Goal: Task Accomplishment & Management: Manage account settings

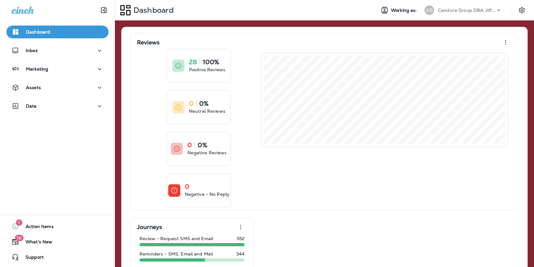
click at [447, 13] on div "Candura Group DBA Jiffy Lube" at bounding box center [467, 10] width 58 height 10
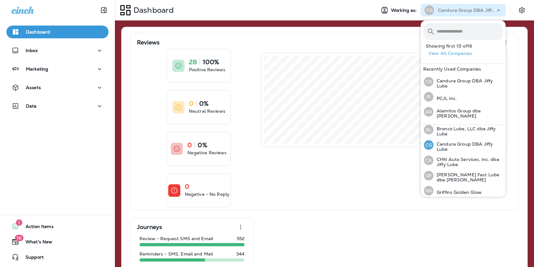
scroll to position [50, 0]
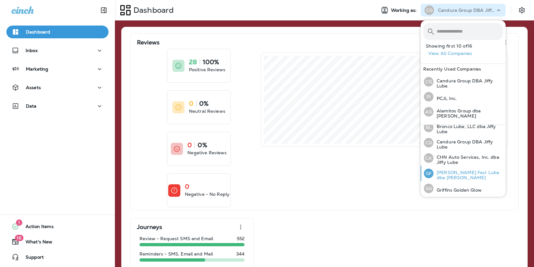
click at [445, 176] on p "[PERSON_NAME] Fast Lube dba [PERSON_NAME]" at bounding box center [469, 175] width 70 height 10
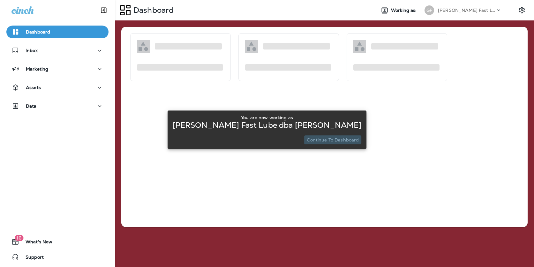
click at [348, 141] on p "Continue to Dashboard" at bounding box center [333, 139] width 52 height 5
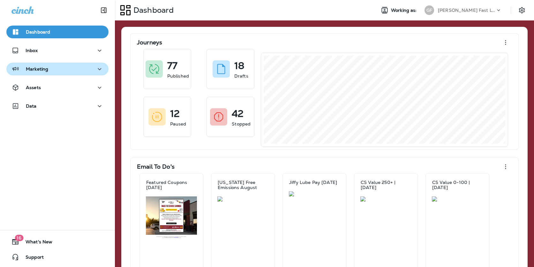
click at [72, 70] on div "Marketing" at bounding box center [58, 69] width 92 height 8
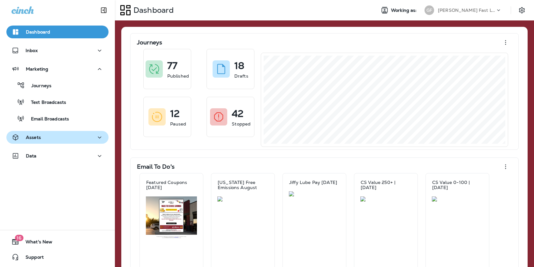
click at [50, 134] on div "Assets" at bounding box center [58, 138] width 92 height 8
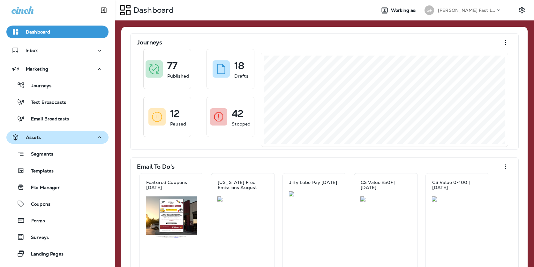
click at [50, 140] on div "Assets" at bounding box center [58, 138] width 92 height 8
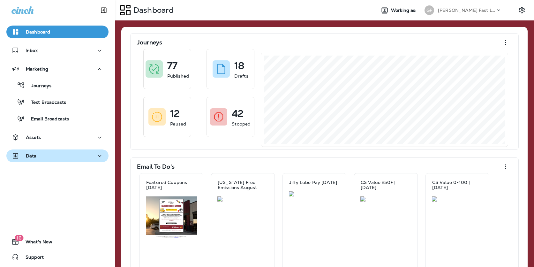
click at [41, 157] on div "Data" at bounding box center [58, 156] width 92 height 8
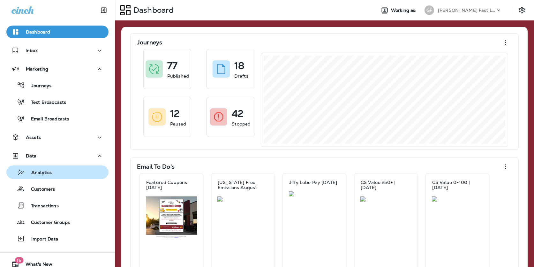
click at [39, 170] on p "Analytics" at bounding box center [38, 173] width 27 height 6
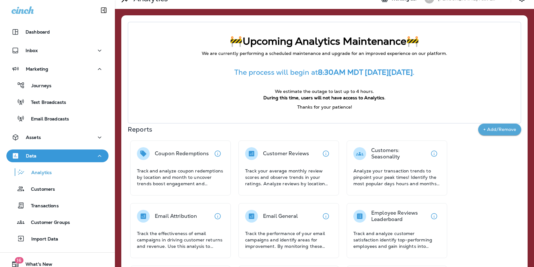
scroll to position [12, 0]
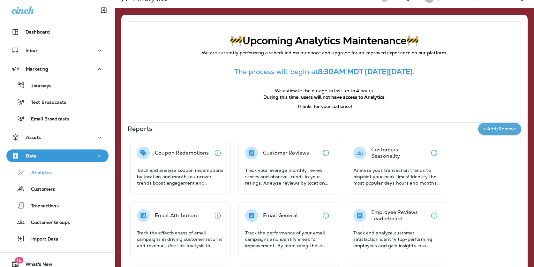
click at [492, 127] on button "+ Add/Remove" at bounding box center [500, 129] width 43 height 12
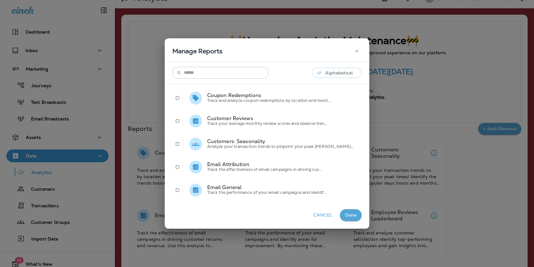
click at [355, 52] on icon "button" at bounding box center [357, 51] width 4 height 4
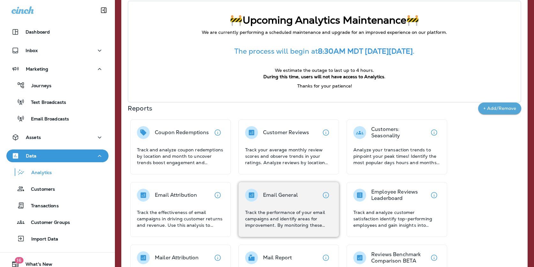
scroll to position [0, 0]
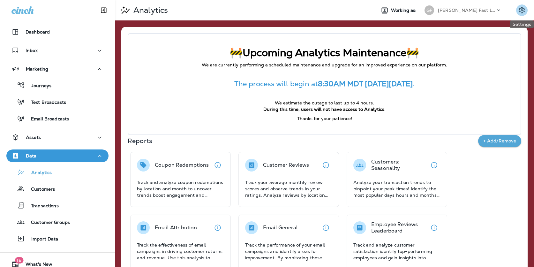
click at [521, 10] on icon "Settings" at bounding box center [522, 10] width 6 height 6
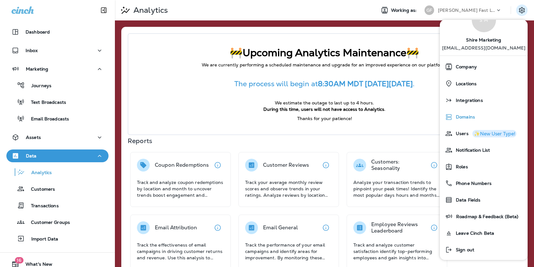
scroll to position [26, 0]
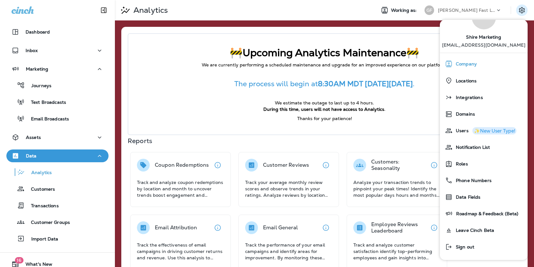
click at [471, 65] on span "Company" at bounding box center [465, 63] width 24 height 5
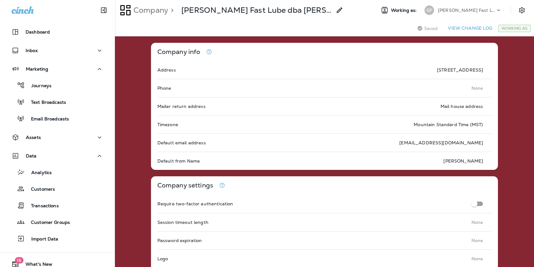
click at [484, 8] on p "[PERSON_NAME] Fast Lube dba [PERSON_NAME]" at bounding box center [467, 10] width 58 height 5
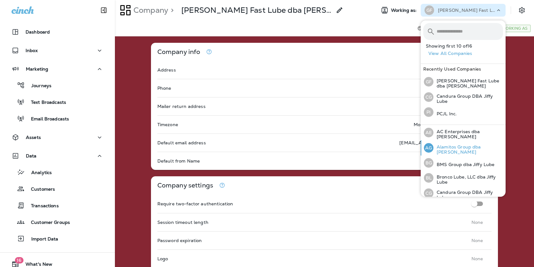
click at [454, 149] on p "Alamitos Group dba [PERSON_NAME]" at bounding box center [469, 149] width 70 height 10
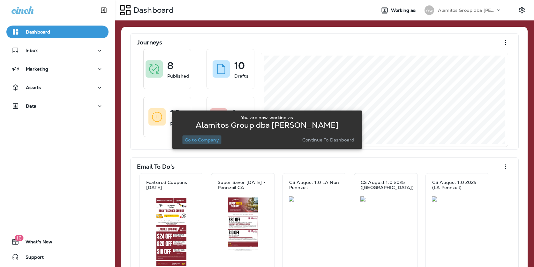
click at [211, 140] on p "Go to Company" at bounding box center [202, 139] width 34 height 5
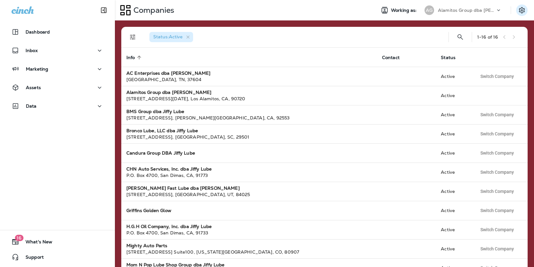
click at [524, 11] on icon "Settings" at bounding box center [522, 10] width 8 height 8
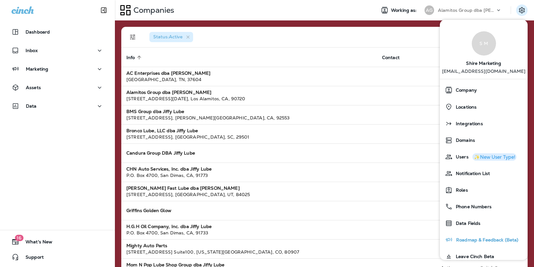
scroll to position [26, 0]
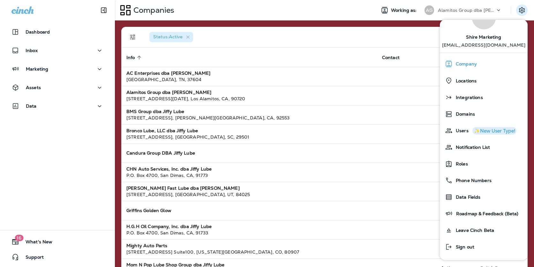
click at [474, 64] on span "Company" at bounding box center [465, 63] width 24 height 5
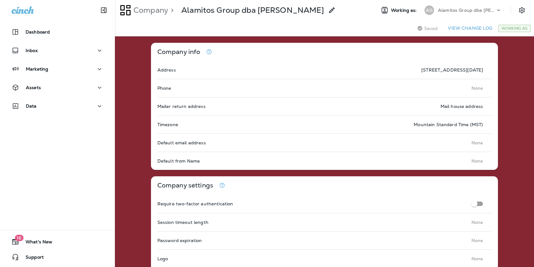
click at [497, 7] on div "AG Alamitos Group dba Jiffy Lube" at bounding box center [464, 10] width 87 height 10
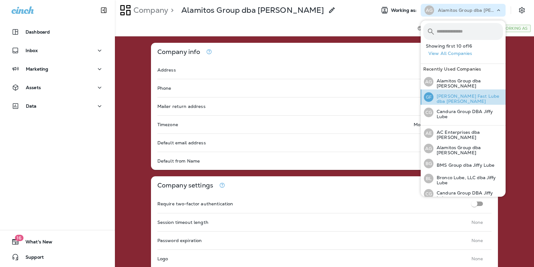
click at [465, 94] on p "[PERSON_NAME] Fast Lube dba [PERSON_NAME]" at bounding box center [469, 99] width 70 height 10
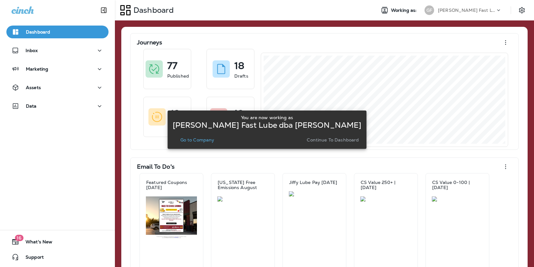
click at [204, 141] on p "Go to Company" at bounding box center [197, 139] width 34 height 5
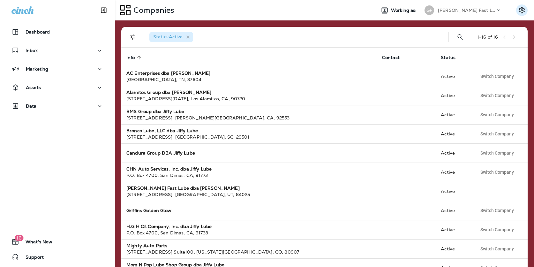
click at [523, 12] on icon "Settings" at bounding box center [522, 10] width 8 height 8
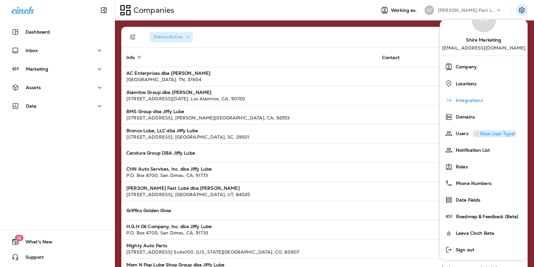
scroll to position [26, 0]
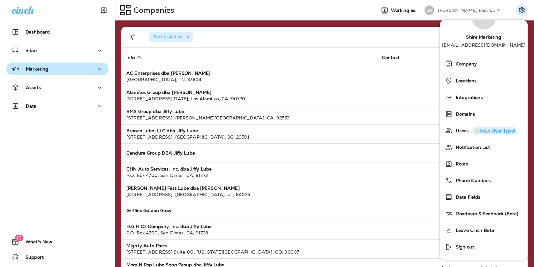
click at [88, 69] on div "Marketing" at bounding box center [58, 69] width 92 height 8
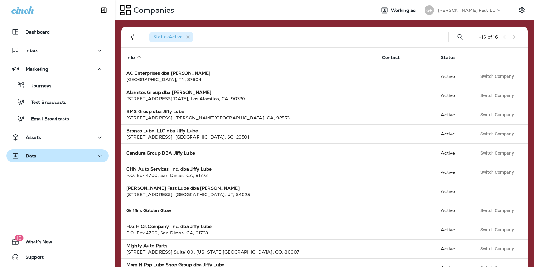
click at [62, 154] on div "Data" at bounding box center [58, 156] width 92 height 8
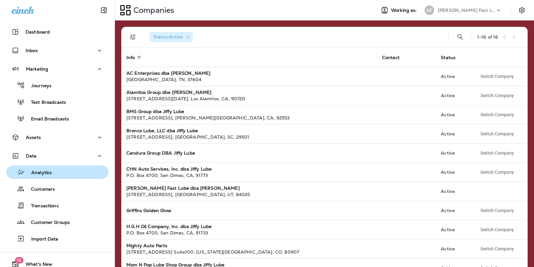
click at [57, 171] on div "Analytics" at bounding box center [57, 172] width 97 height 10
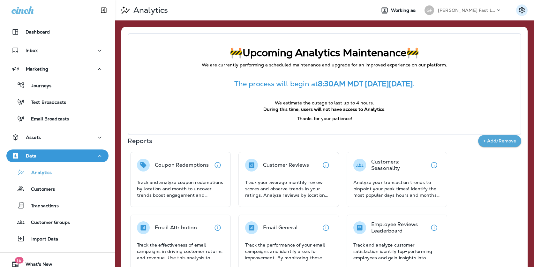
click at [520, 14] on icon "Settings" at bounding box center [522, 10] width 8 height 8
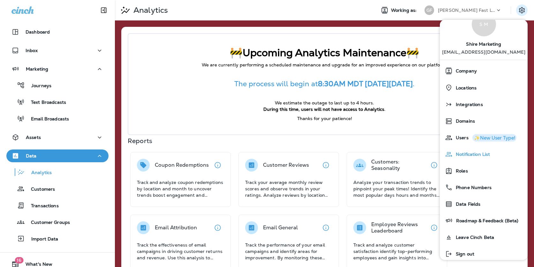
scroll to position [26, 0]
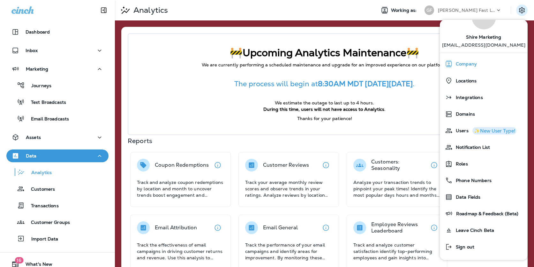
click at [469, 64] on span "Company" at bounding box center [465, 63] width 24 height 5
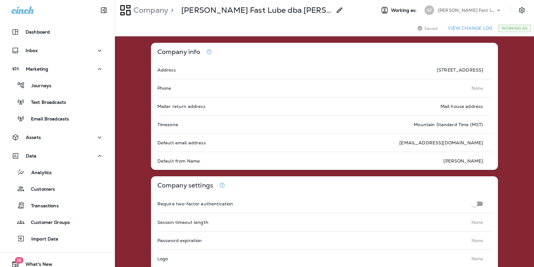
click at [464, 12] on p "[PERSON_NAME] Fast Lube dba [PERSON_NAME]" at bounding box center [467, 10] width 58 height 5
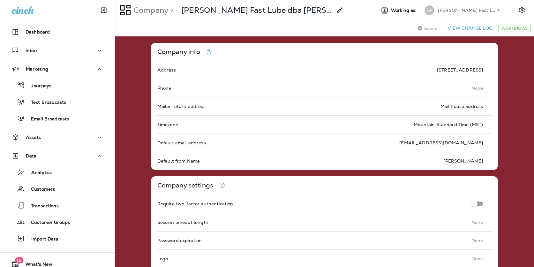
click at [448, 14] on div "[PERSON_NAME] Fast Lube dba [PERSON_NAME]" at bounding box center [467, 10] width 58 height 10
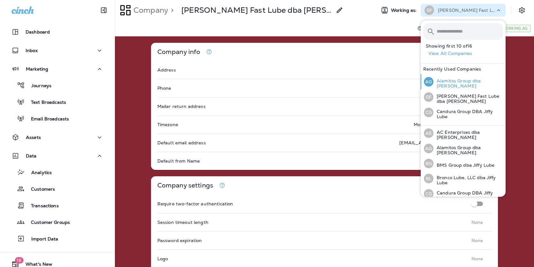
click at [456, 84] on p "Alamitos Group dba [PERSON_NAME]" at bounding box center [469, 83] width 70 height 10
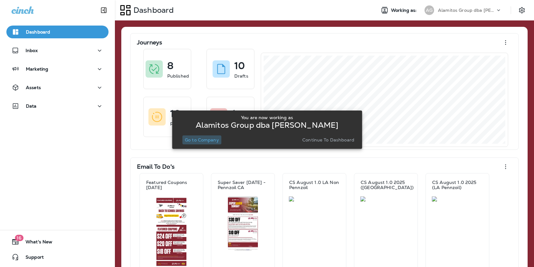
click at [214, 140] on p "Go to Company" at bounding box center [202, 139] width 34 height 5
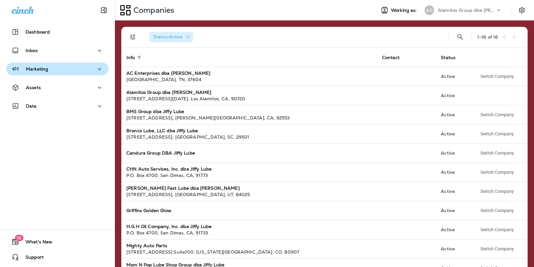
click at [83, 72] on div "Marketing" at bounding box center [58, 69] width 92 height 8
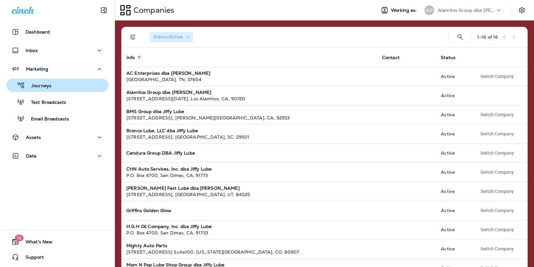
click at [70, 90] on button "Journeys" at bounding box center [57, 85] width 102 height 13
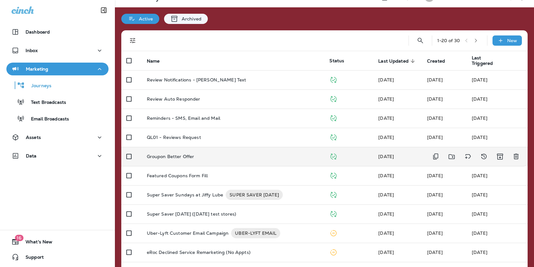
scroll to position [12, 0]
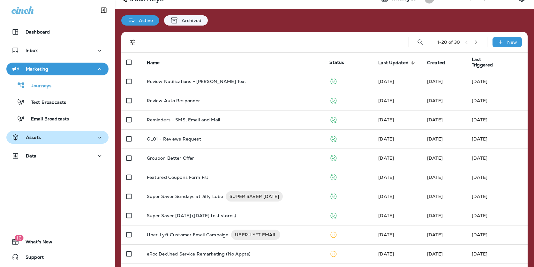
click at [92, 134] on div "Assets" at bounding box center [58, 138] width 92 height 8
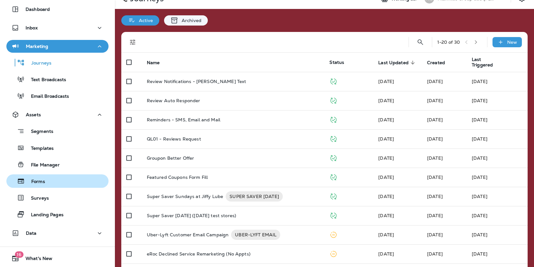
scroll to position [25, 0]
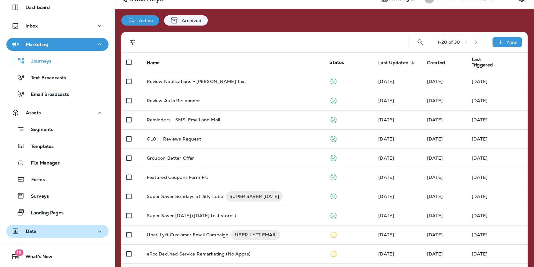
click at [56, 228] on div "Data" at bounding box center [58, 231] width 92 height 8
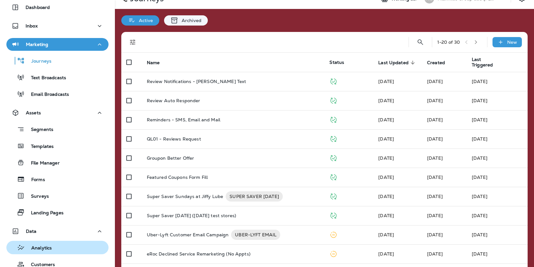
click at [50, 242] on button "Analytics" at bounding box center [57, 247] width 102 height 13
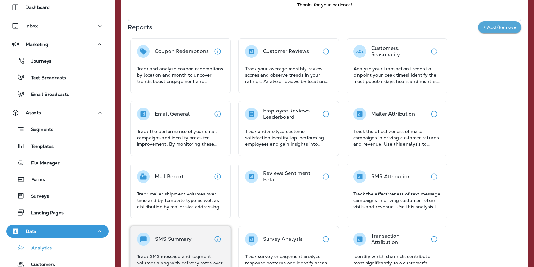
scroll to position [106, 0]
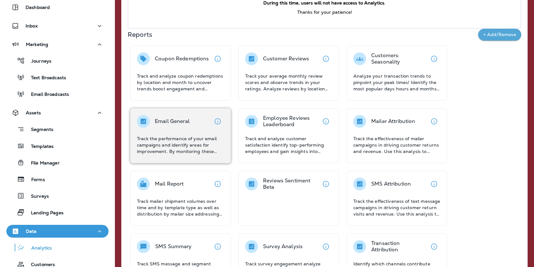
click at [213, 134] on div "Email General Track the performance of your email campaigns and identify areas …" at bounding box center [180, 135] width 87 height 40
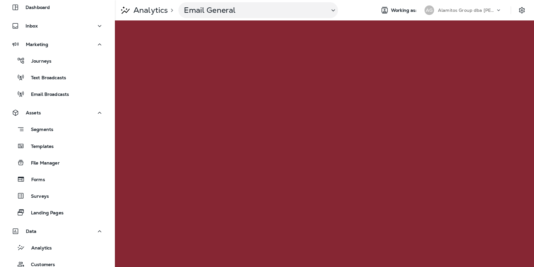
click at [444, 9] on p "Alamitos Group dba [PERSON_NAME]" at bounding box center [467, 10] width 58 height 5
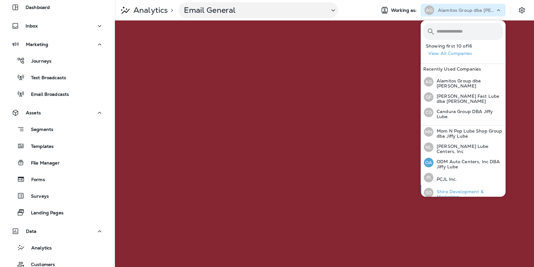
scroll to position [163, 0]
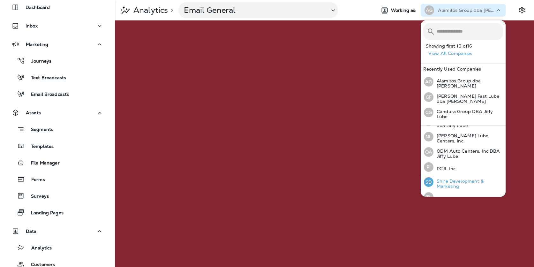
click at [449, 179] on p "Shire Development & Marketing" at bounding box center [469, 184] width 70 height 10
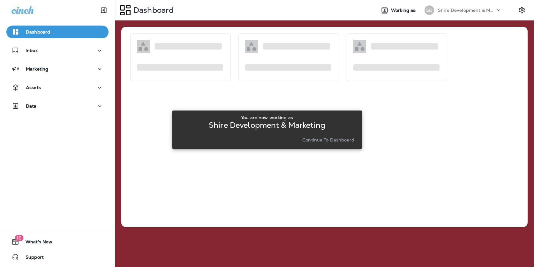
click at [345, 139] on p "Continue to Dashboard" at bounding box center [329, 139] width 52 height 5
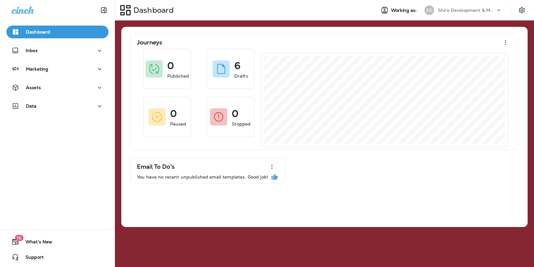
click at [460, 8] on p "Shire Development & Marketing" at bounding box center [467, 10] width 58 height 5
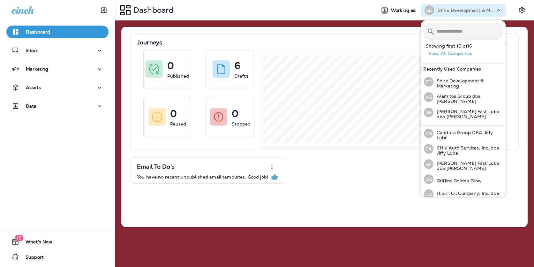
scroll to position [171, 0]
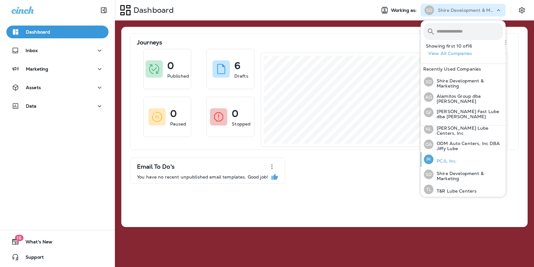
click at [450, 158] on p "PCJL Inc." at bounding box center [445, 160] width 23 height 5
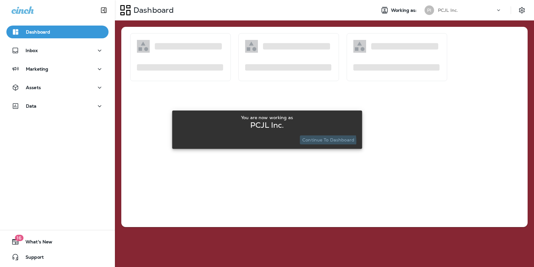
click at [318, 141] on p "Continue to Dashboard" at bounding box center [329, 139] width 52 height 5
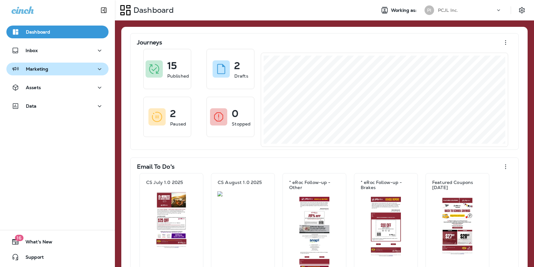
click at [81, 69] on div "Marketing" at bounding box center [58, 69] width 92 height 8
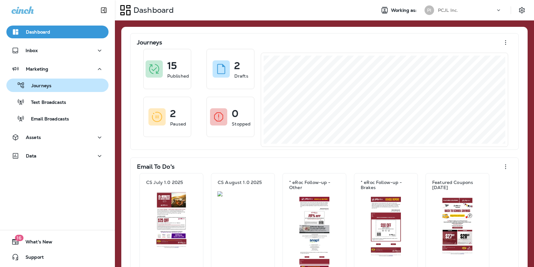
click at [65, 86] on div "Journeys" at bounding box center [57, 86] width 97 height 10
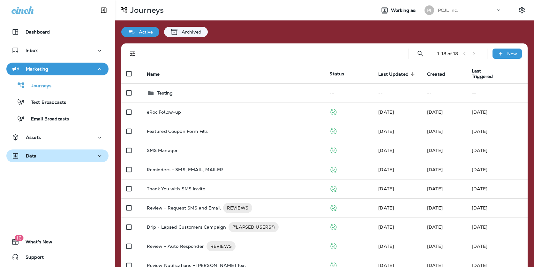
click at [70, 157] on div "Data" at bounding box center [58, 156] width 92 height 8
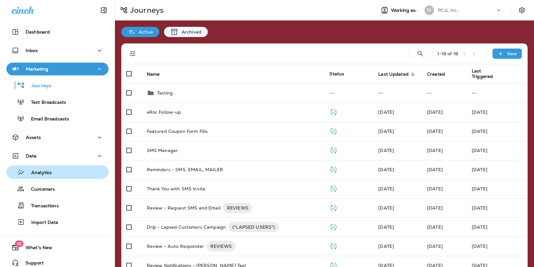
click at [60, 171] on div "Analytics" at bounding box center [57, 172] width 97 height 10
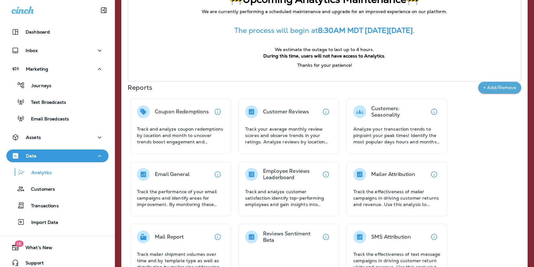
scroll to position [54, 0]
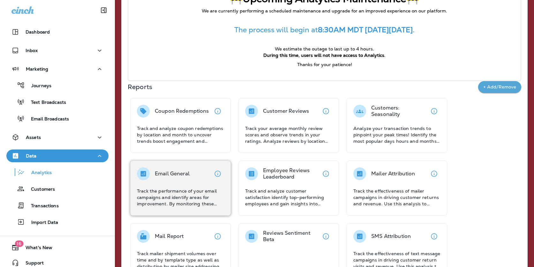
click at [210, 198] on p "Track the performance of your email campaigns and identify areas for improvemen…" at bounding box center [180, 197] width 87 height 19
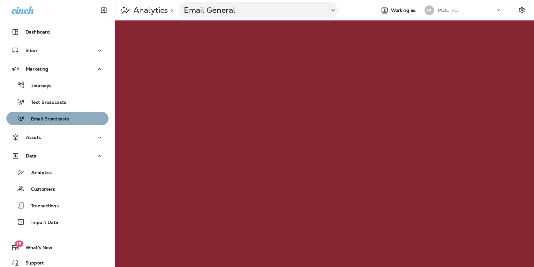
click at [74, 116] on div "Email Broadcasts" at bounding box center [57, 119] width 97 height 10
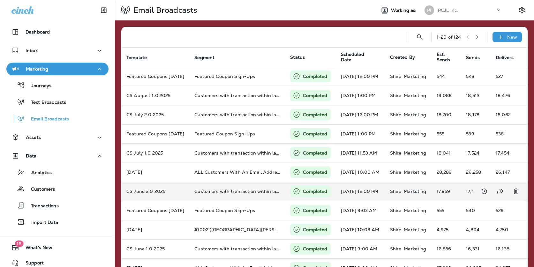
scroll to position [7, 0]
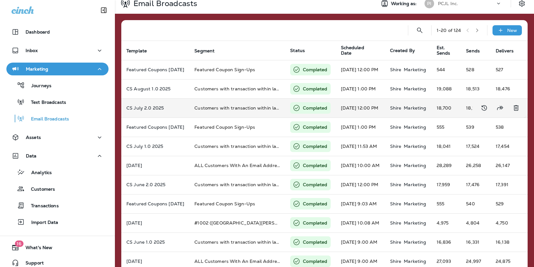
click at [234, 113] on td "Customers with transaction within last 18 months with email address" at bounding box center [237, 107] width 96 height 19
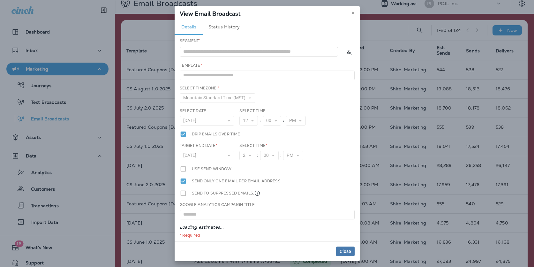
type input "**********"
click at [224, 32] on button "Status History" at bounding box center [224, 26] width 42 height 15
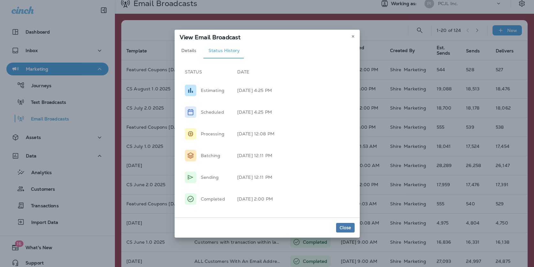
click at [195, 49] on button "Details" at bounding box center [189, 50] width 29 height 15
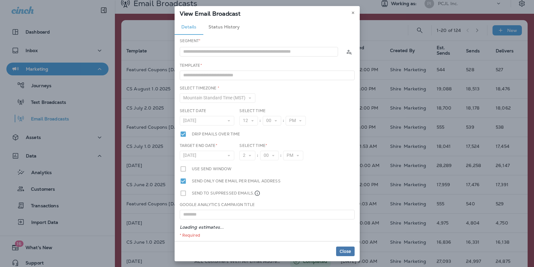
type input "**********"
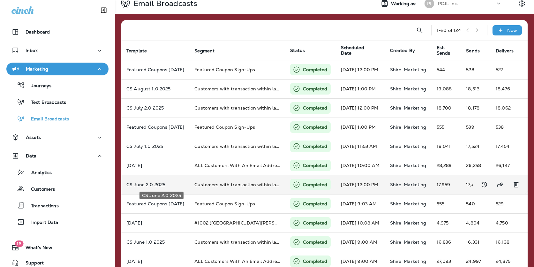
click at [165, 183] on p "CS June 2.0 2025" at bounding box center [156, 184] width 58 height 5
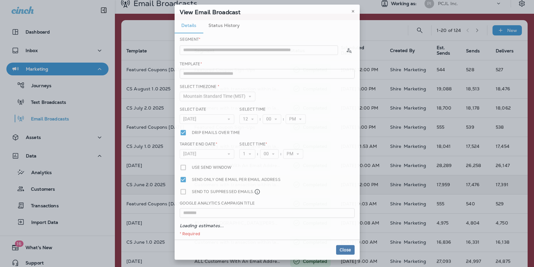
type input "**********"
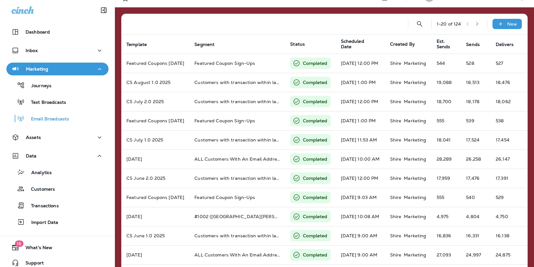
scroll to position [0, 0]
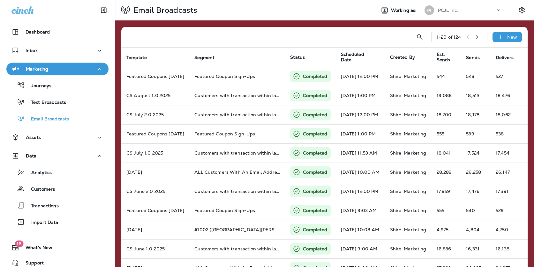
click at [450, 13] on div "PCJL Inc." at bounding box center [467, 10] width 58 height 10
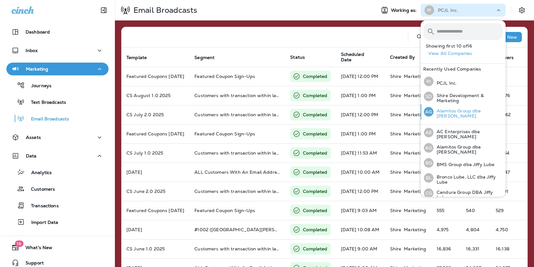
click at [449, 112] on p "Alamitos Group dba [PERSON_NAME]" at bounding box center [469, 113] width 70 height 10
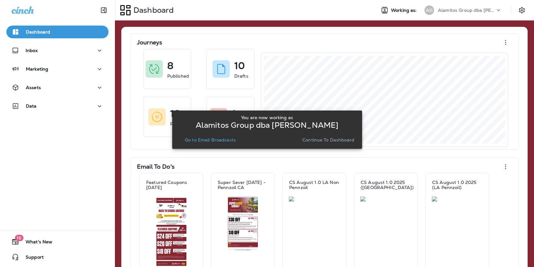
click at [230, 141] on p "Go to Email Broadcasts" at bounding box center [210, 139] width 51 height 5
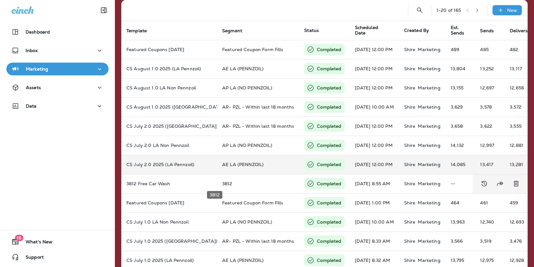
scroll to position [29, 0]
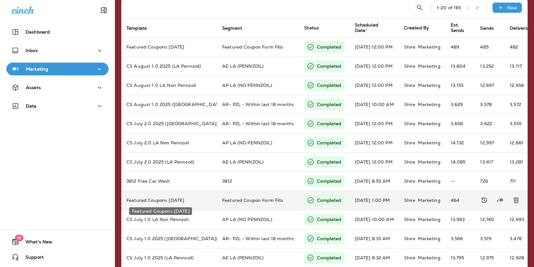
click at [185, 201] on p "Featured Coupons [DATE]" at bounding box center [170, 200] width 86 height 5
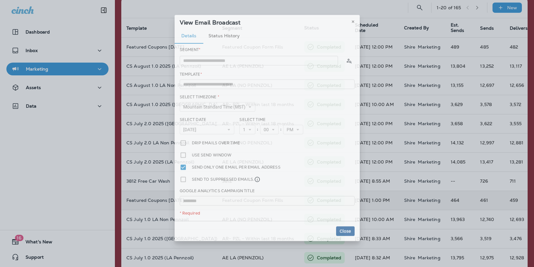
type input "**********"
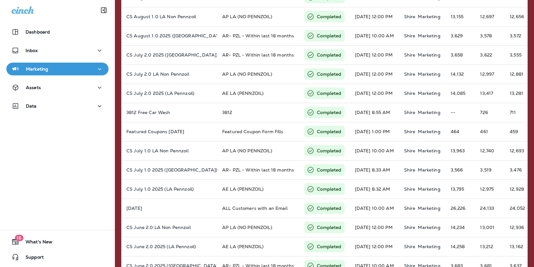
scroll to position [189, 0]
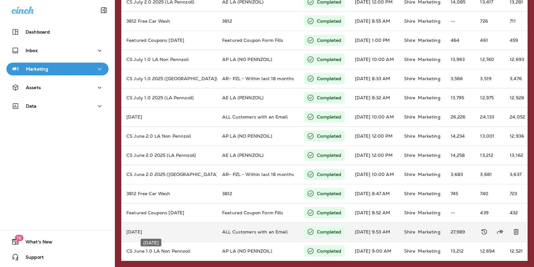
click at [159, 234] on p "[DATE]" at bounding box center [170, 231] width 86 height 5
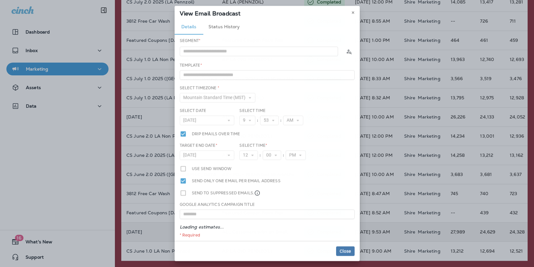
type input "**********"
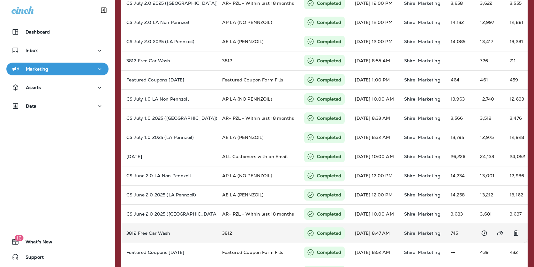
scroll to position [0, 0]
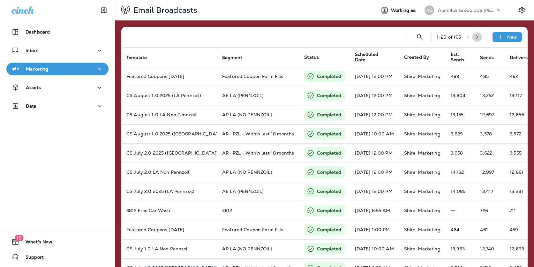
click at [475, 35] on icon "button" at bounding box center [477, 37] width 4 height 4
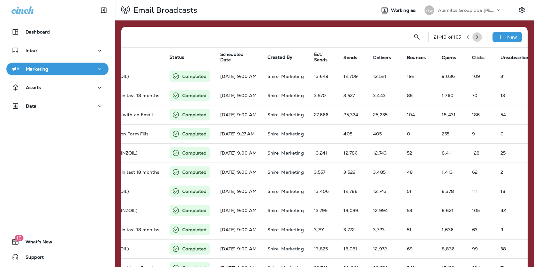
click at [479, 36] on icon "button" at bounding box center [477, 37] width 4 height 4
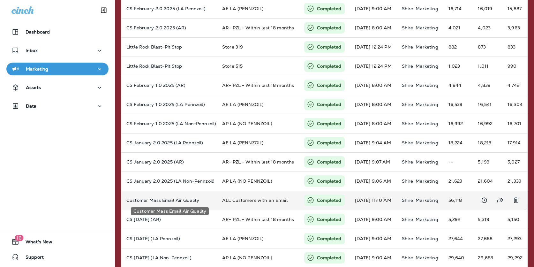
click at [180, 200] on p "Customer Mass Email Air Quality" at bounding box center [170, 200] width 86 height 5
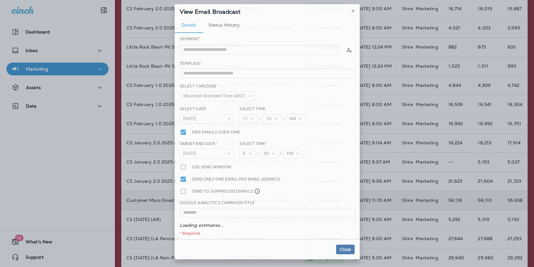
type input "**********"
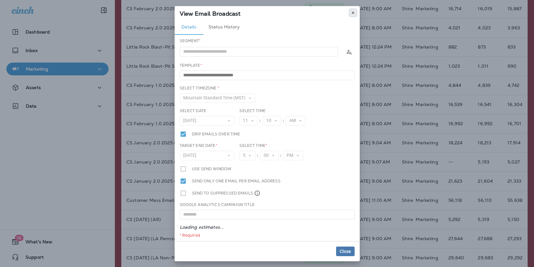
click at [354, 12] on icon at bounding box center [353, 13] width 4 height 4
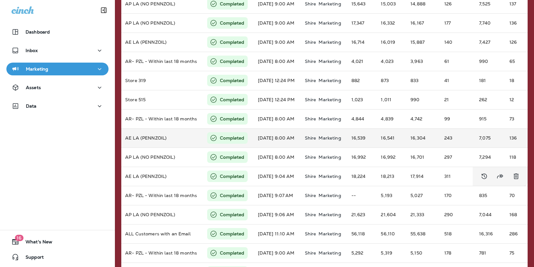
scroll to position [118, 0]
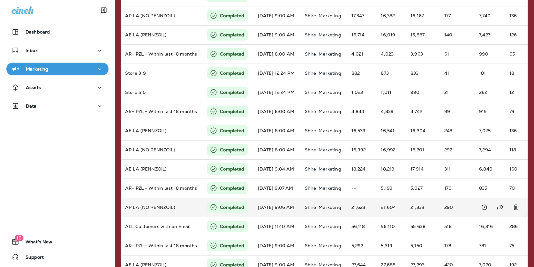
click at [341, 206] on p "Marketing" at bounding box center [330, 207] width 22 height 5
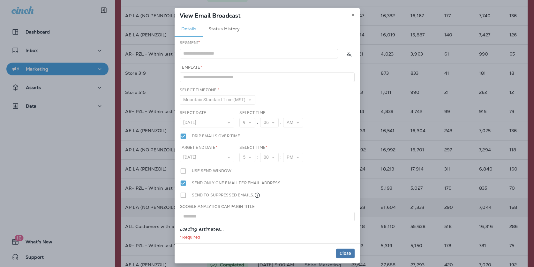
type input "**********"
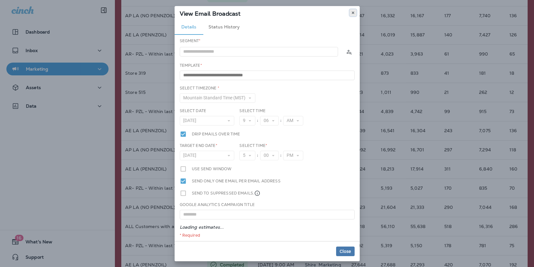
click at [354, 12] on use at bounding box center [353, 13] width 2 height 3
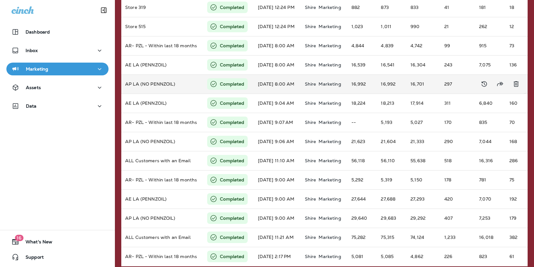
scroll to position [189, 0]
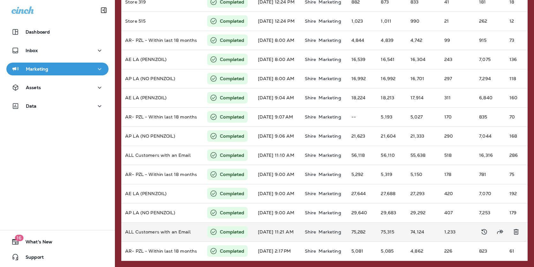
click at [376, 233] on td "75,282" at bounding box center [362, 231] width 30 height 19
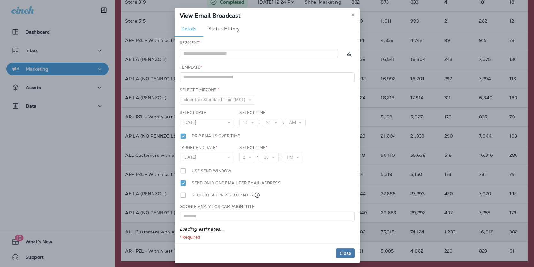
type input "**********"
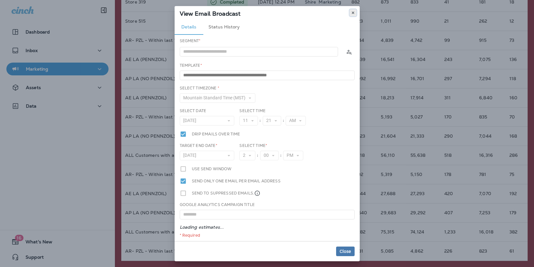
click at [356, 14] on button at bounding box center [353, 12] width 7 height 7
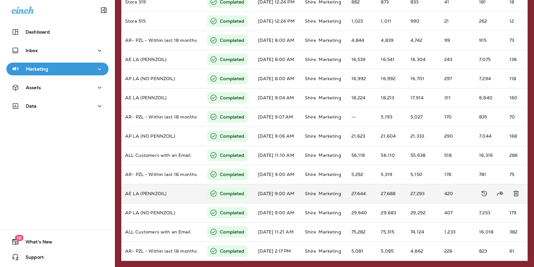
click at [365, 188] on td "27,644" at bounding box center [362, 193] width 30 height 19
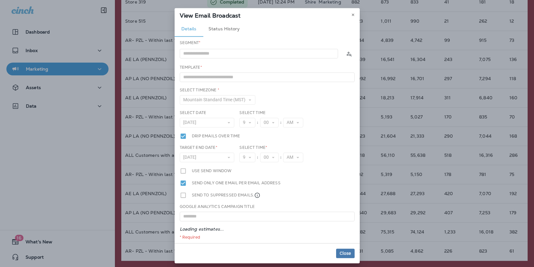
type input "**********"
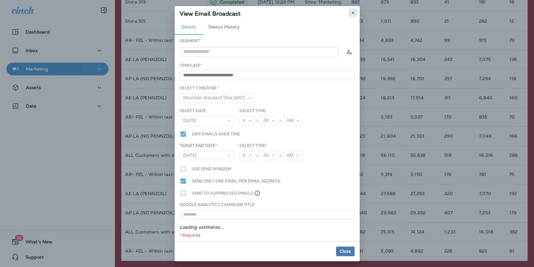
click at [356, 12] on button at bounding box center [353, 12] width 7 height 7
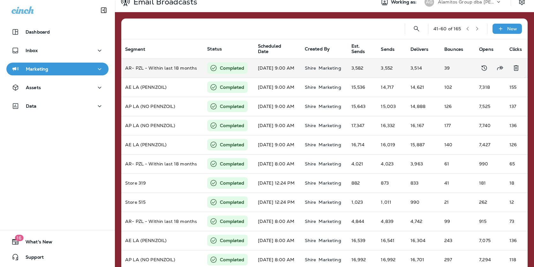
scroll to position [0, 0]
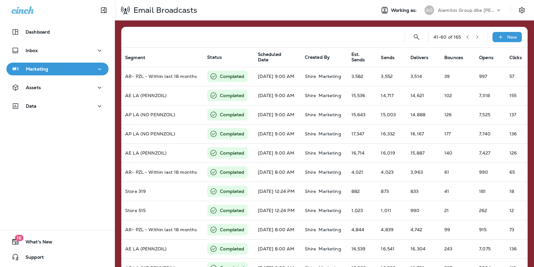
click at [476, 38] on icon "button" at bounding box center [477, 37] width 4 height 4
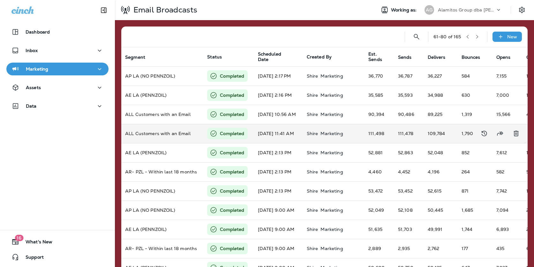
scroll to position [0, 101]
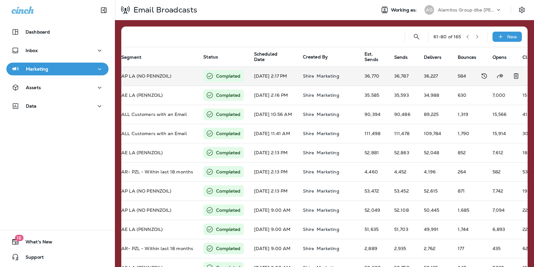
click at [425, 78] on td "36,227" at bounding box center [436, 75] width 34 height 19
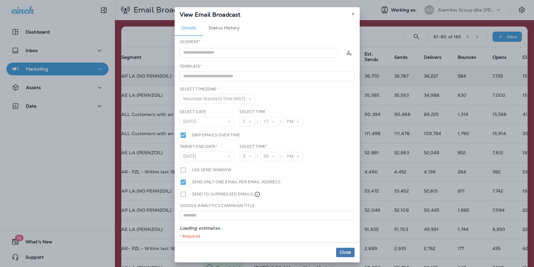
type input "**********"
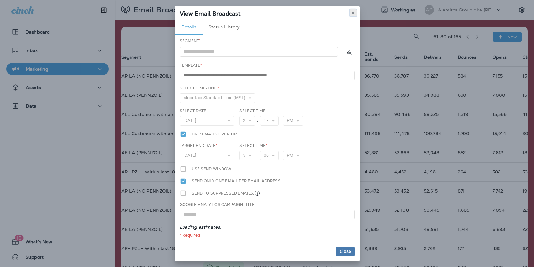
click at [355, 13] on button at bounding box center [353, 12] width 7 height 7
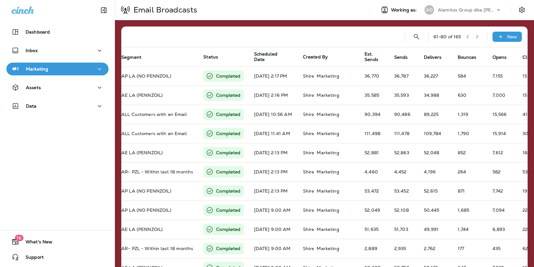
click at [477, 9] on p "Alamitos Group dba [PERSON_NAME]" at bounding box center [467, 9] width 58 height 5
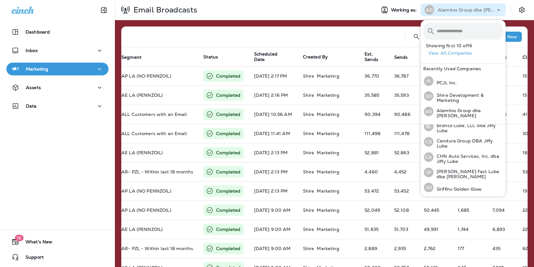
scroll to position [51, 0]
click at [454, 171] on p "[PERSON_NAME] Fast Lube dba [PERSON_NAME]" at bounding box center [469, 174] width 70 height 10
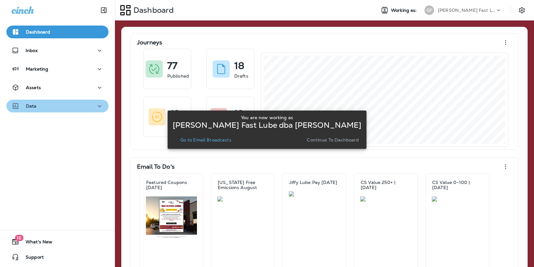
click at [80, 103] on div "Data" at bounding box center [58, 106] width 92 height 8
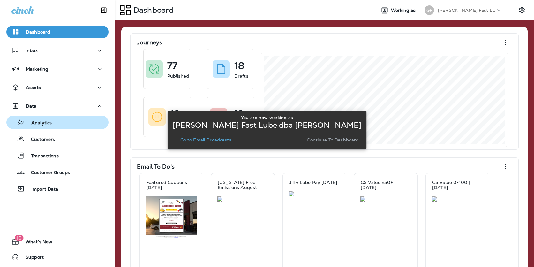
click at [63, 122] on div "Analytics" at bounding box center [57, 123] width 97 height 10
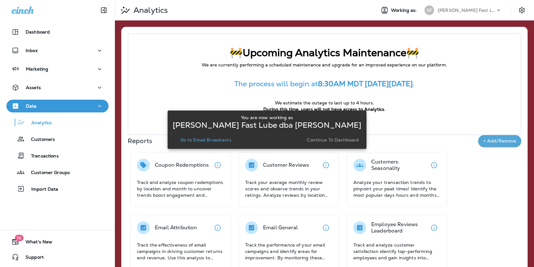
click at [218, 138] on p "Go to Email Broadcasts" at bounding box center [205, 139] width 51 height 5
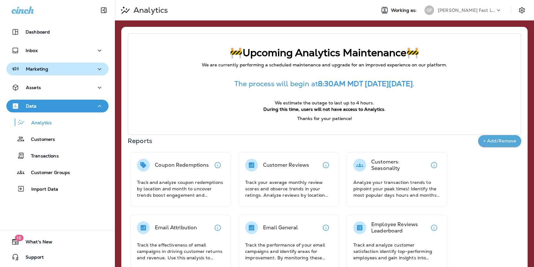
click at [71, 72] on div "Marketing" at bounding box center [58, 69] width 92 height 8
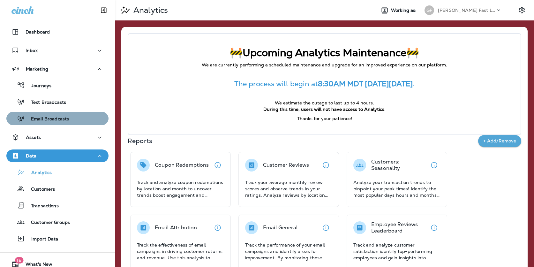
click at [61, 114] on div "Email Broadcasts" at bounding box center [39, 119] width 60 height 10
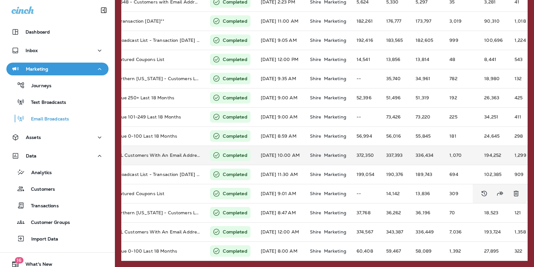
scroll to position [189, 0]
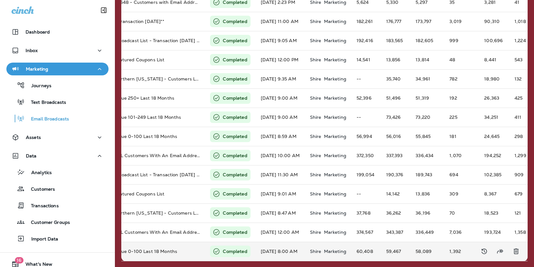
click at [321, 247] on td "Shire Marketing" at bounding box center [328, 251] width 47 height 19
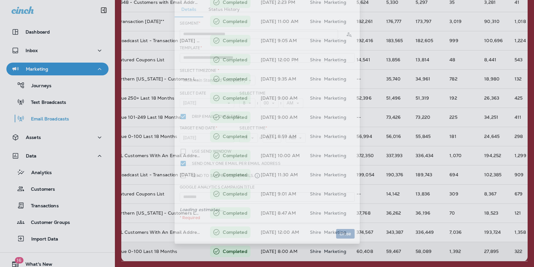
type input "**********"
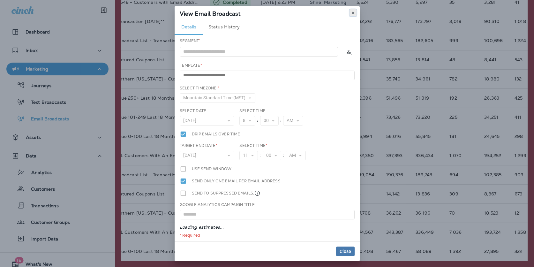
click at [353, 13] on icon at bounding box center [353, 13] width 4 height 4
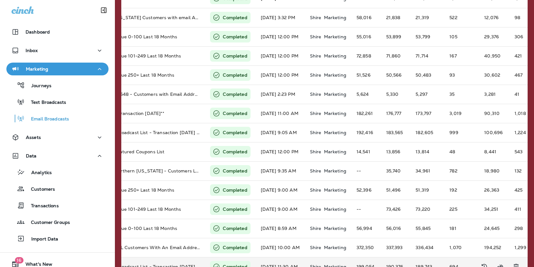
scroll to position [0, 0]
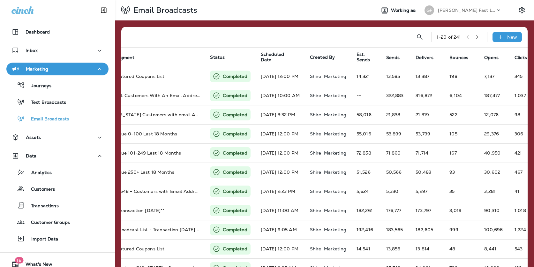
click at [476, 40] on button "button" at bounding box center [478, 37] width 10 height 10
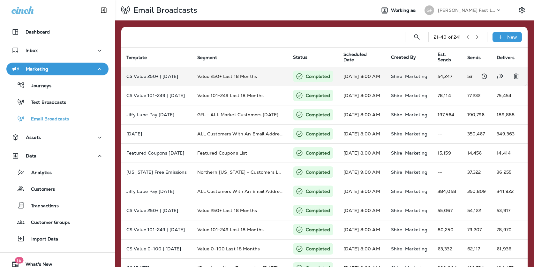
click at [246, 83] on td "Value 250+ Last 18 Months" at bounding box center [240, 76] width 96 height 19
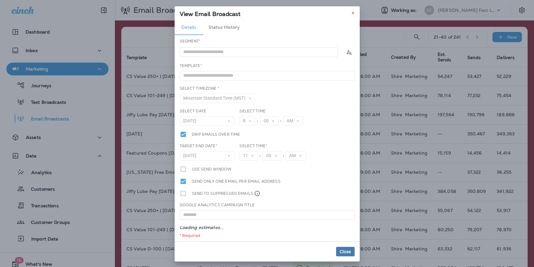
type input "**********"
click at [352, 12] on use at bounding box center [353, 13] width 2 height 3
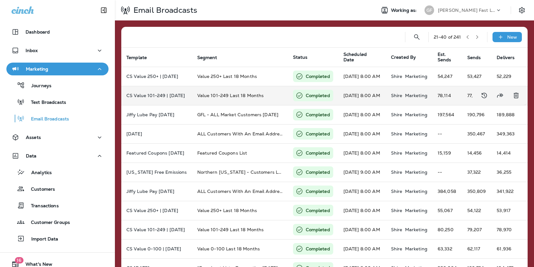
click at [225, 90] on td "Value 101-249 Last 18 Months" at bounding box center [240, 95] width 96 height 19
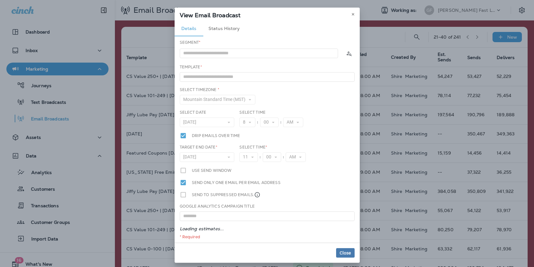
type input "**********"
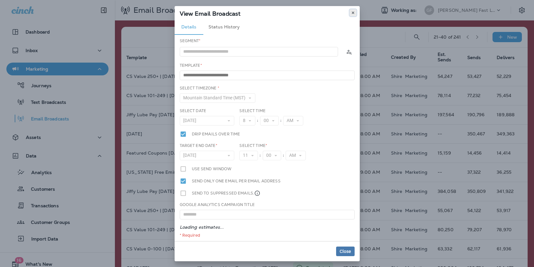
click at [355, 12] on icon at bounding box center [353, 13] width 4 height 4
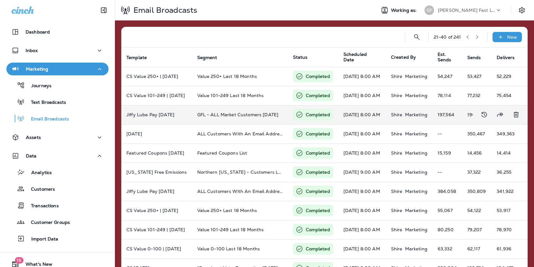
click at [237, 114] on span "GFL - ALL Market Customers within 18 months" at bounding box center [237, 115] width 81 height 6
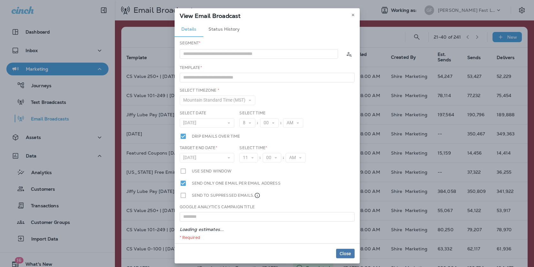
type input "**********"
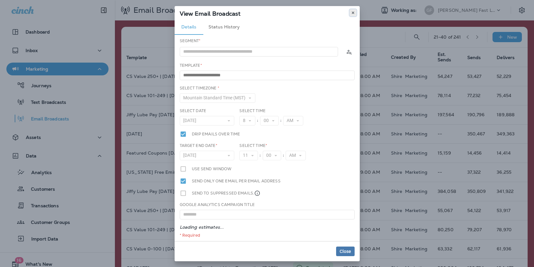
click at [351, 11] on icon at bounding box center [353, 13] width 4 height 4
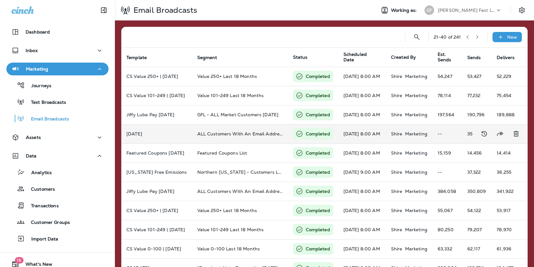
click at [202, 136] on td "ALL Customers With An Email Address" at bounding box center [240, 133] width 96 height 19
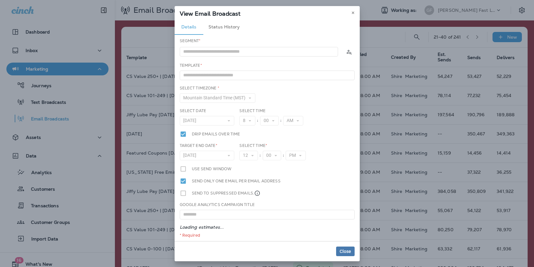
type input "**********"
click at [353, 13] on icon at bounding box center [353, 13] width 4 height 4
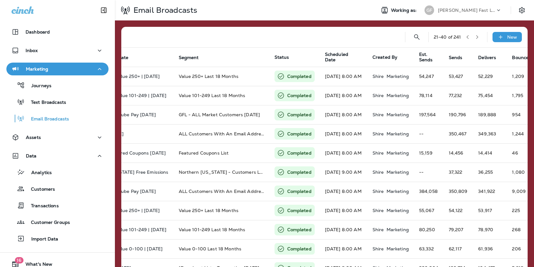
click at [476, 37] on icon "button" at bounding box center [477, 37] width 4 height 4
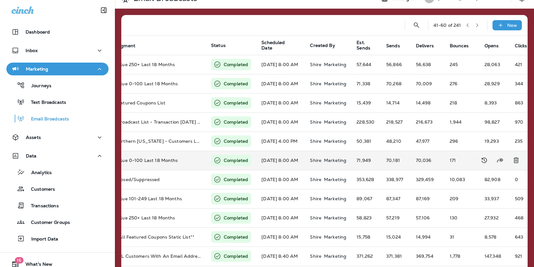
scroll to position [28, 0]
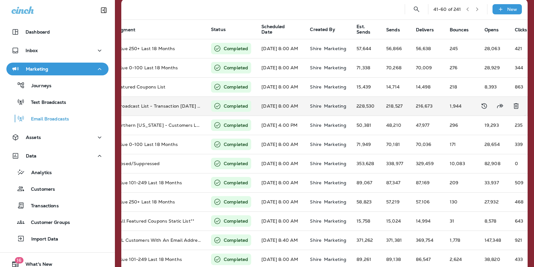
click at [273, 105] on td "Mar 4, 2025 8:00 AM" at bounding box center [281, 105] width 49 height 19
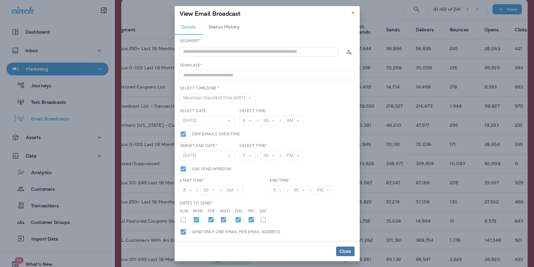
type input "**********"
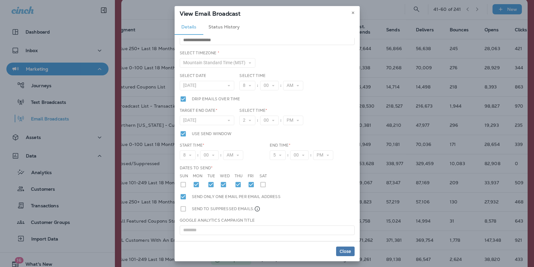
scroll to position [53, 0]
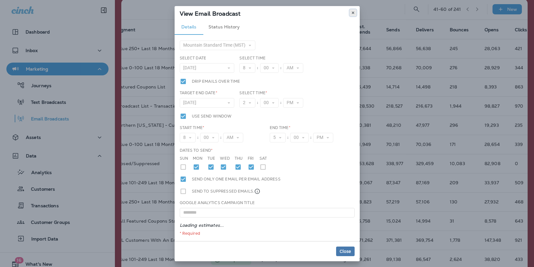
click at [354, 14] on icon at bounding box center [353, 13] width 4 height 4
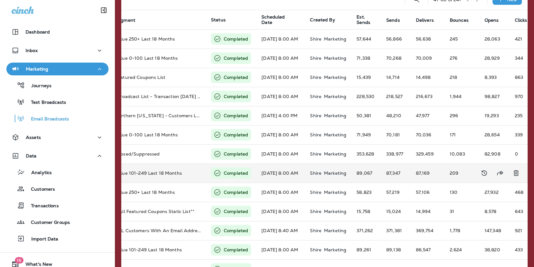
scroll to position [38, 0]
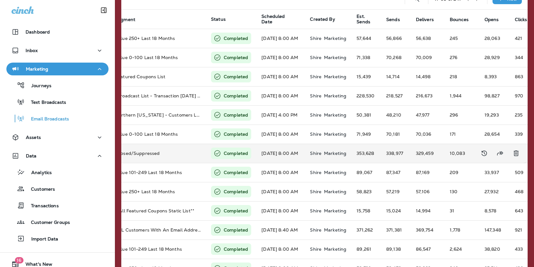
click at [318, 158] on td "Shire Marketing" at bounding box center [328, 153] width 47 height 19
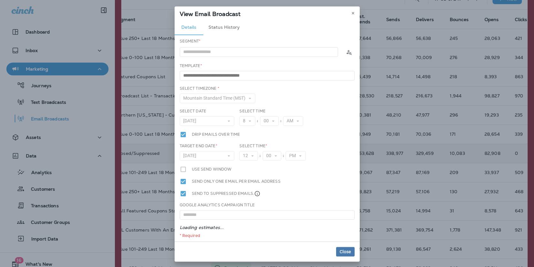
type input "**********"
click at [354, 11] on icon at bounding box center [353, 13] width 4 height 4
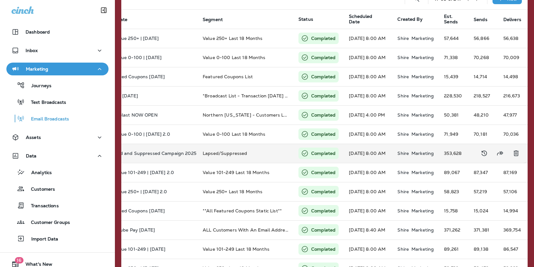
scroll to position [0, 0]
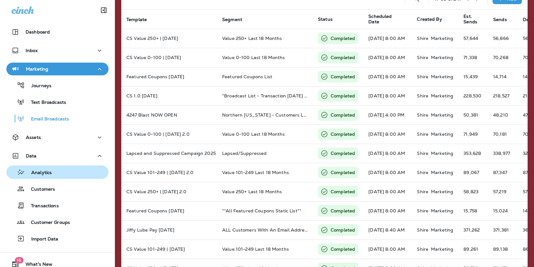
click at [58, 174] on div "Analytics" at bounding box center [57, 172] width 97 height 10
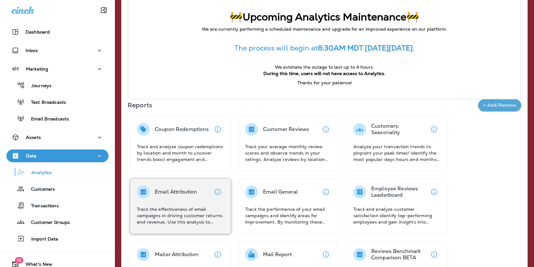
scroll to position [51, 0]
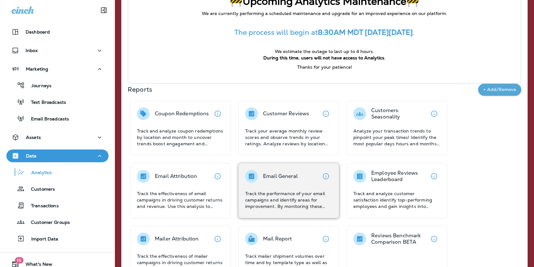
click at [269, 183] on div "Email General Track the performance of your email campaigns and identify areas …" at bounding box center [288, 190] width 87 height 40
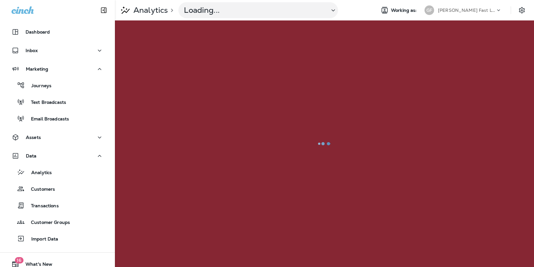
click at [196, 182] on div at bounding box center [325, 143] width 418 height 245
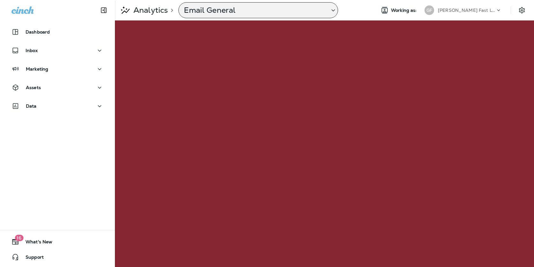
click at [220, 11] on p "Email General" at bounding box center [254, 10] width 141 height 10
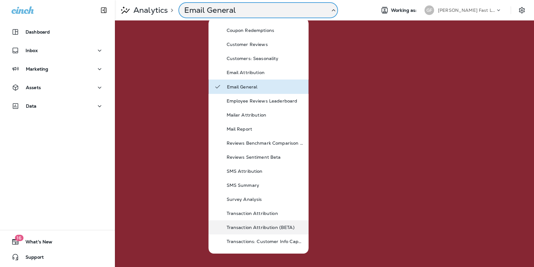
click at [265, 224] on div "Transaction Attribution (BETA)" at bounding box center [265, 228] width 77 height 8
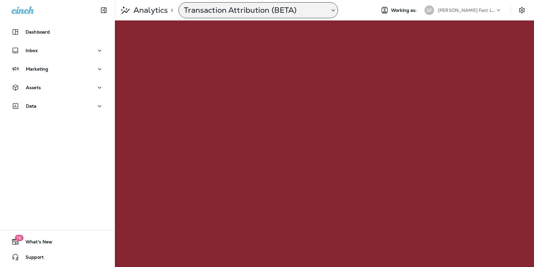
click at [219, 10] on p "Transaction Attribution (BETA)" at bounding box center [254, 10] width 141 height 10
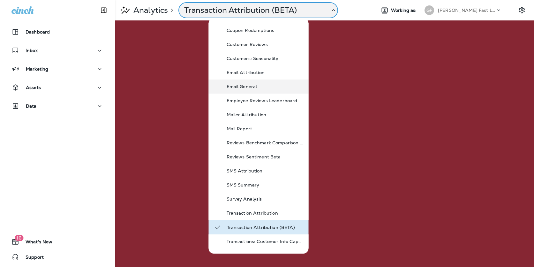
click at [237, 85] on p "Email General" at bounding box center [265, 86] width 77 height 5
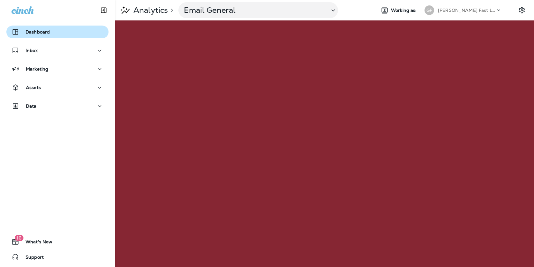
click at [50, 33] on div "Dashboard" at bounding box center [58, 32] width 92 height 8
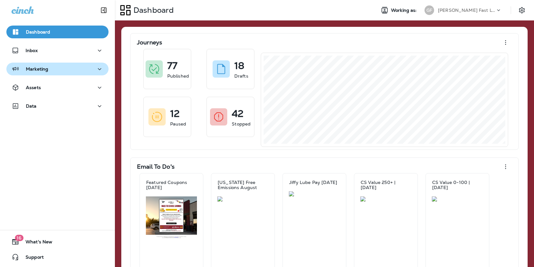
click at [74, 72] on div "Marketing" at bounding box center [58, 69] width 92 height 8
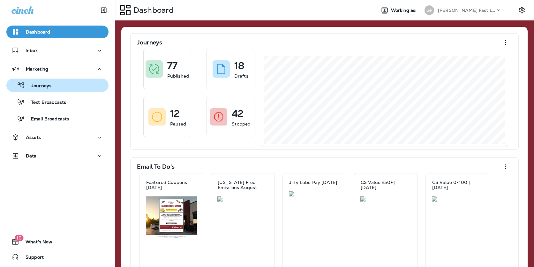
click at [58, 92] on button "Journeys" at bounding box center [57, 85] width 102 height 13
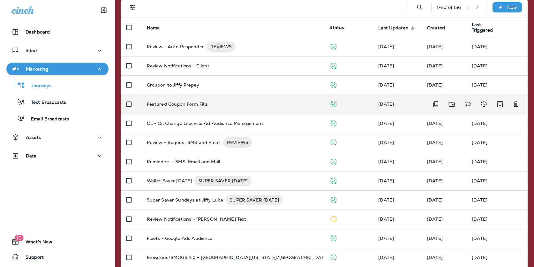
scroll to position [51, 0]
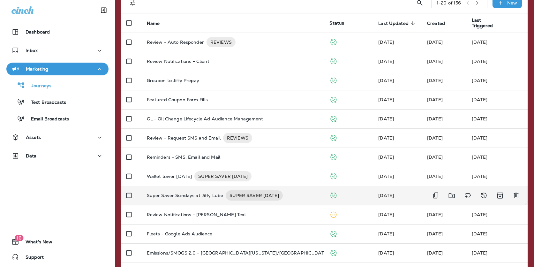
click at [191, 194] on p "Super Saver Sundays at Jiffy Lube" at bounding box center [185, 195] width 77 height 10
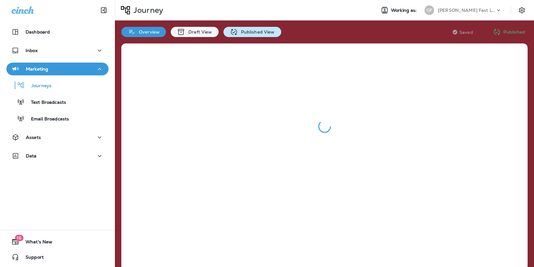
click at [242, 29] on p "Published View" at bounding box center [256, 31] width 37 height 5
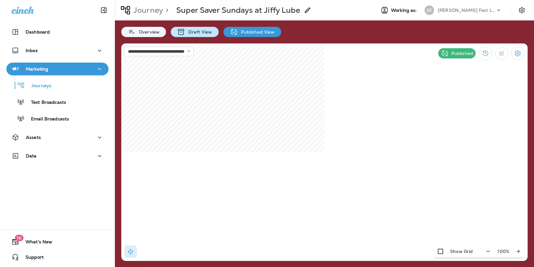
click at [191, 30] on p "Draft View" at bounding box center [198, 31] width 27 height 5
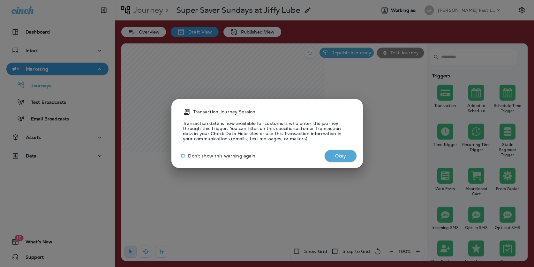
click at [341, 155] on button "Okay" at bounding box center [341, 156] width 32 height 12
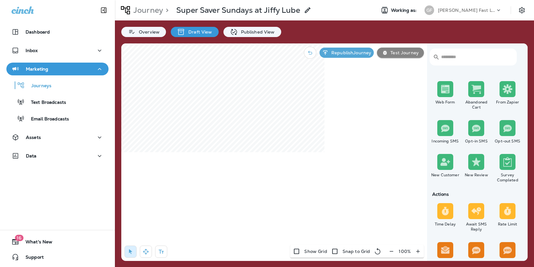
scroll to position [87, 0]
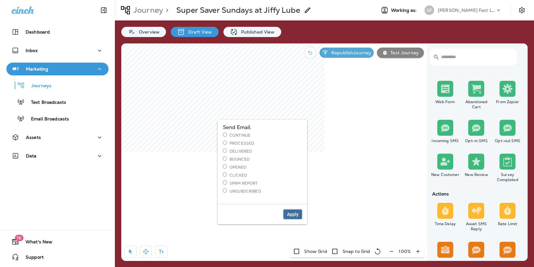
click at [292, 212] on span "Apply" at bounding box center [293, 214] width 12 height 4
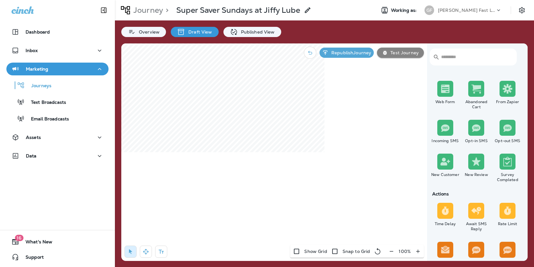
select select "*****"
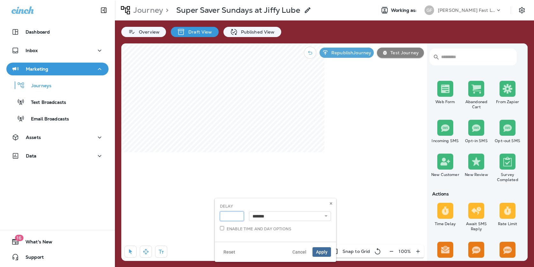
type input "*"
click at [239, 215] on input "*" at bounding box center [232, 216] width 24 height 10
click at [274, 215] on select "**********" at bounding box center [290, 216] width 82 height 10
click at [249, 211] on select "**********" at bounding box center [290, 216] width 82 height 10
click at [285, 216] on select "**********" at bounding box center [290, 216] width 82 height 10
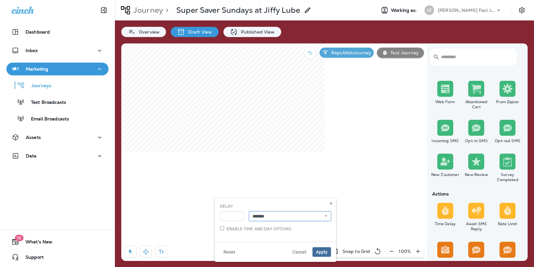
select select "****"
click at [249, 211] on select "**********" at bounding box center [290, 216] width 82 height 10
click at [266, 230] on label "Enable time and day options" at bounding box center [256, 228] width 72 height 5
select select "*"
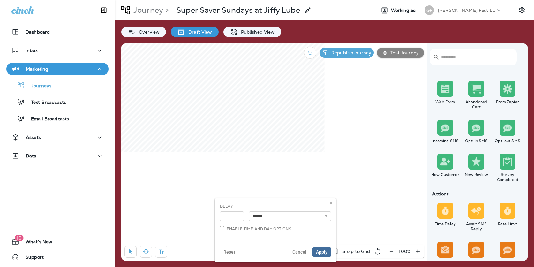
select select "**"
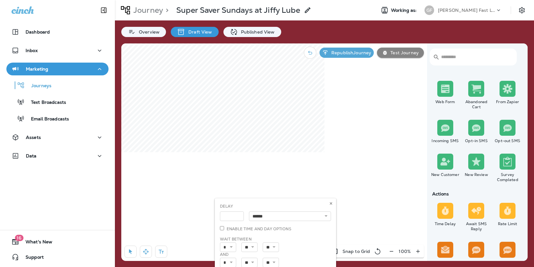
click at [283, 18] on body "Dashboard Inbox Marketing Journeys Text Broadcasts Email Broadcasts Assets Data…" at bounding box center [267, 9] width 534 height 18
click at [228, 261] on select "* * * * * * * * * ** ** **" at bounding box center [228, 263] width 16 height 10
select select "*"
click at [220, 258] on select "* * * * * * * * * ** ** **" at bounding box center [228, 263] width 16 height 10
click at [252, 248] on select "** ** ** **" at bounding box center [250, 247] width 16 height 10
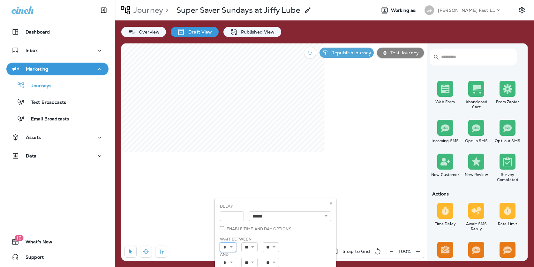
click at [234, 248] on select "* * * * * * * * * ** ** **" at bounding box center [228, 247] width 16 height 10
select select "*"
click at [220, 242] on select "* * * * * * * * * ** ** **" at bounding box center [228, 247] width 16 height 10
click at [295, 18] on body "Dashboard Inbox Marketing Journeys Text Broadcasts Email Broadcasts Assets Data…" at bounding box center [267, 9] width 534 height 18
click at [233, 262] on select "* * * * * * * * * ** ** **" at bounding box center [228, 263] width 16 height 10
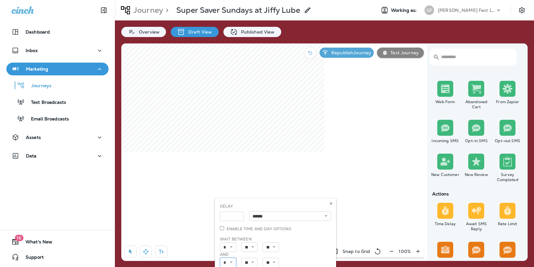
select select "*"
click at [220, 258] on select "* * * * * * * * * ** ** **" at bounding box center [228, 263] width 16 height 10
click at [334, 203] on button at bounding box center [331, 203] width 7 height 7
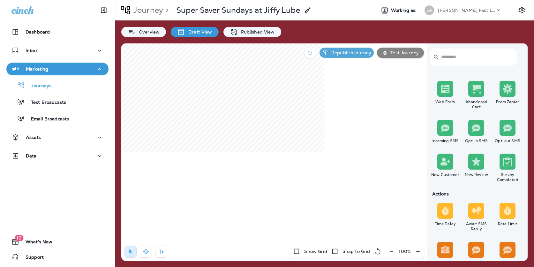
select select "*****"
type input "*"
click at [253, 96] on input "*" at bounding box center [245, 98] width 24 height 10
click at [279, 98] on select "**********" at bounding box center [303, 98] width 82 height 10
select select "****"
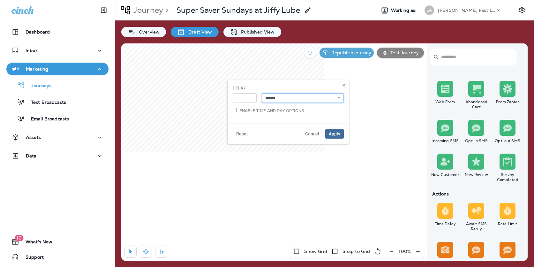
click at [262, 93] on select "**********" at bounding box center [303, 98] width 82 height 10
click at [280, 111] on label "Enable time and day options" at bounding box center [269, 110] width 72 height 5
select select "*"
select select "**"
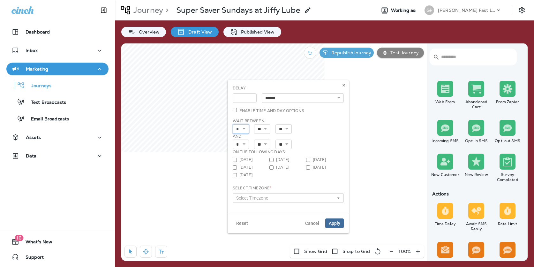
click at [247, 129] on select "* * * * * * * * * ** ** **" at bounding box center [241, 129] width 16 height 10
select select "*"
click at [233, 124] on select "* * * * * * * * * ** ** **" at bounding box center [241, 129] width 16 height 10
click at [246, 144] on select "* * * * * * * * * ** ** **" at bounding box center [241, 145] width 16 height 10
select select "*"
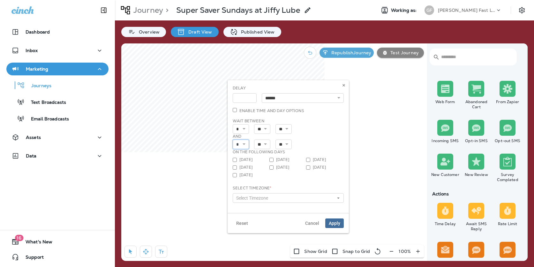
click at [233, 140] on select "* * * * * * * * * ** ** **" at bounding box center [241, 145] width 16 height 10
click at [249, 178] on div "Monday Tuesday Wednesday Thursday Friday Saturday Sunday" at bounding box center [288, 168] width 111 height 23
click at [251, 199] on span "Select Timezone" at bounding box center [253, 198] width 35 height 5
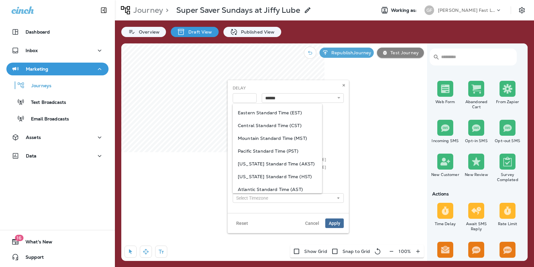
click at [266, 140] on span "Mountain Standard Time (MST)" at bounding box center [277, 138] width 79 height 5
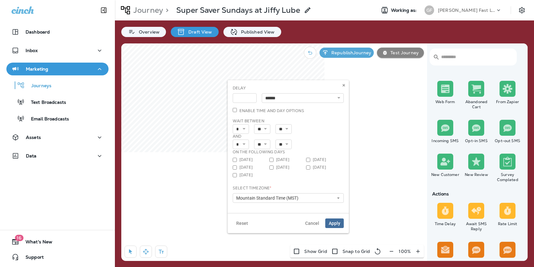
click at [322, 126] on div "* * * * * * * * * ** ** ** ** ** ** ** ** **" at bounding box center [288, 129] width 111 height 10
click at [333, 222] on span "Apply" at bounding box center [335, 223] width 12 height 4
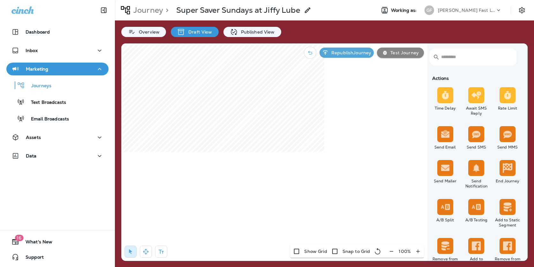
scroll to position [209, 0]
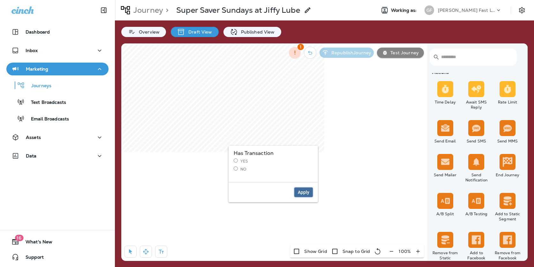
click at [302, 191] on span "Apply" at bounding box center [304, 192] width 12 height 4
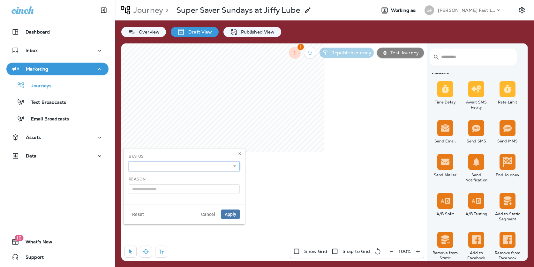
click at [201, 165] on select "**********" at bounding box center [184, 167] width 111 height 10
select select "*******"
click at [129, 162] on select "**********" at bounding box center [184, 167] width 111 height 10
click at [189, 189] on input "text" at bounding box center [184, 189] width 111 height 10
click at [180, 192] on input "text" at bounding box center [184, 189] width 111 height 10
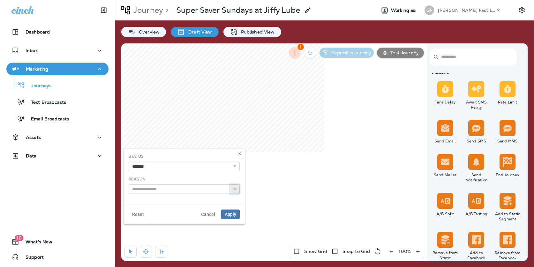
click at [234, 190] on icon at bounding box center [235, 189] width 4 height 4
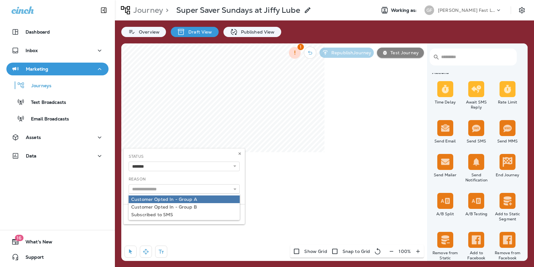
click at [194, 180] on div "Reason Customer Opted In - Group A Customer Opted In - Group B Subscribed to SMS" at bounding box center [184, 185] width 111 height 18
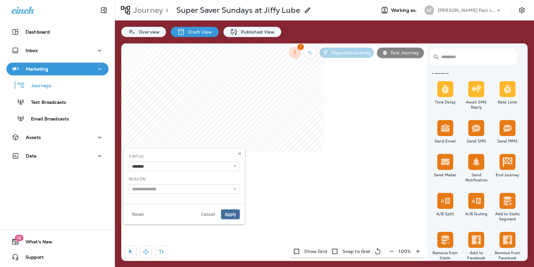
click at [229, 213] on span "Apply" at bounding box center [231, 214] width 12 height 4
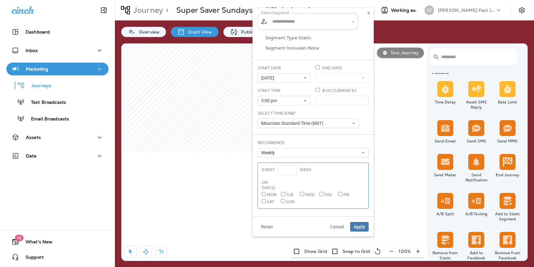
type input "**********"
click at [368, 13] on icon at bounding box center [369, 13] width 4 height 4
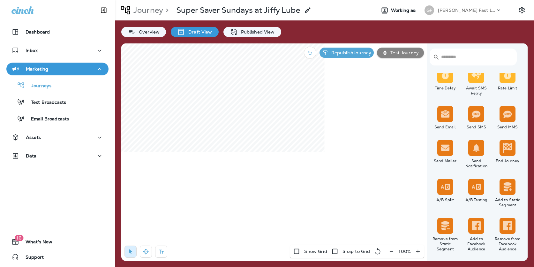
scroll to position [223, 0]
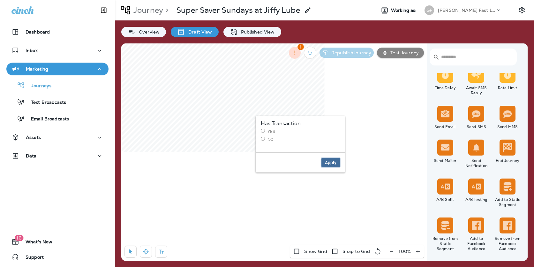
click at [324, 161] on button "Apply" at bounding box center [331, 163] width 19 height 10
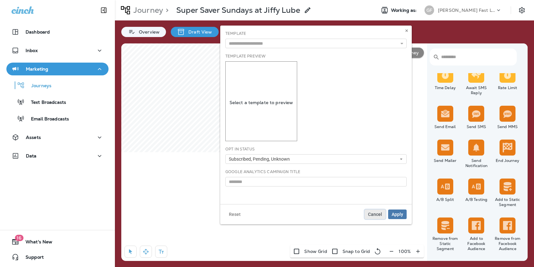
click at [372, 214] on span "Cancel" at bounding box center [375, 214] width 14 height 4
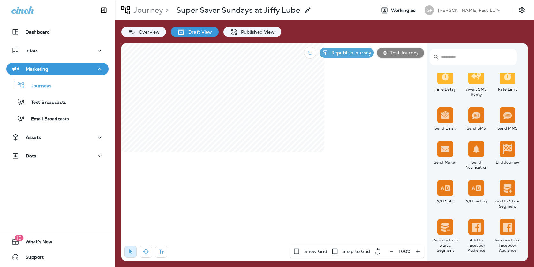
scroll to position [222, 0]
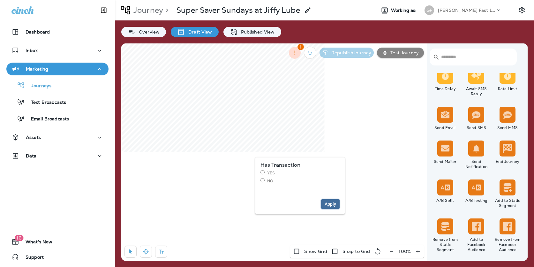
click at [326, 200] on button "Apply" at bounding box center [330, 204] width 19 height 10
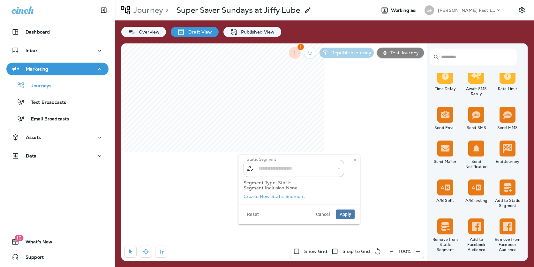
click at [275, 175] on div "​ ​" at bounding box center [294, 168] width 101 height 17
click at [281, 198] on label "Create New Static Segment" at bounding box center [275, 196] width 62 height 5
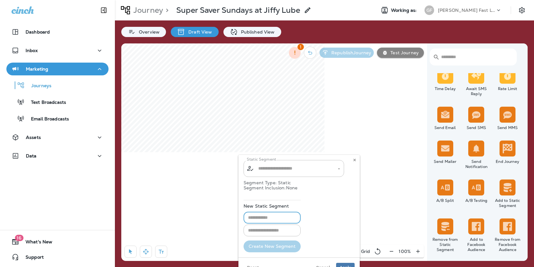
click at [271, 217] on input "text" at bounding box center [272, 218] width 57 height 12
type input "**********"
click at [324, 202] on div "**********" at bounding box center [299, 226] width 111 height 52
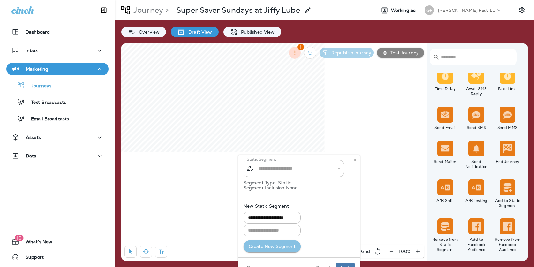
click at [284, 248] on button "Create New Segment" at bounding box center [272, 247] width 57 height 12
type input "**********"
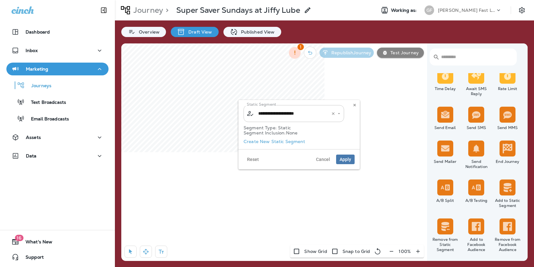
click at [299, 114] on input "**********" at bounding box center [290, 113] width 67 height 11
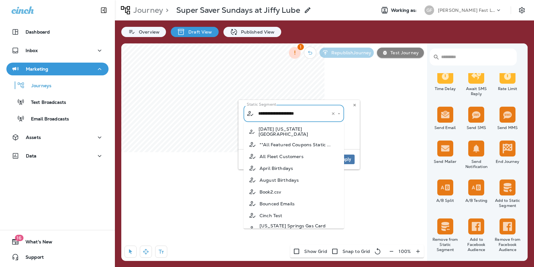
scroll to position [983, 0]
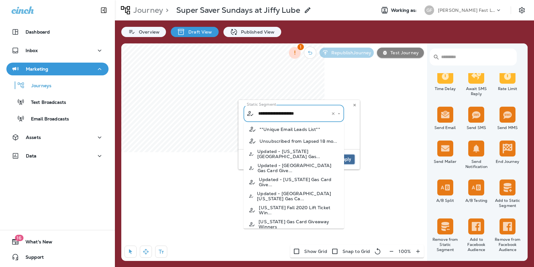
click at [353, 157] on button "Apply" at bounding box center [345, 160] width 19 height 10
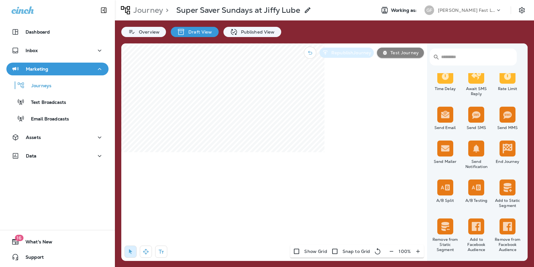
click at [343, 50] on p "Republish Journey" at bounding box center [350, 52] width 42 height 5
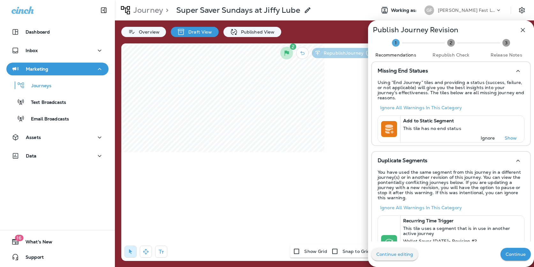
click at [518, 256] on p "Continue" at bounding box center [516, 254] width 20 height 5
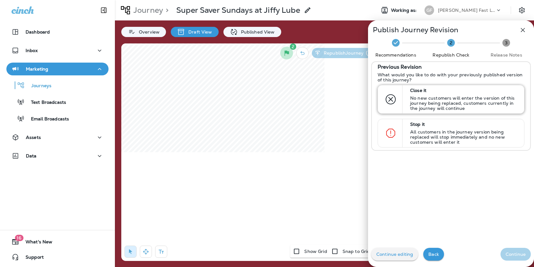
click at [428, 107] on p "No new customers will enter the version of this journey being replaced, custome…" at bounding box center [465, 103] width 108 height 15
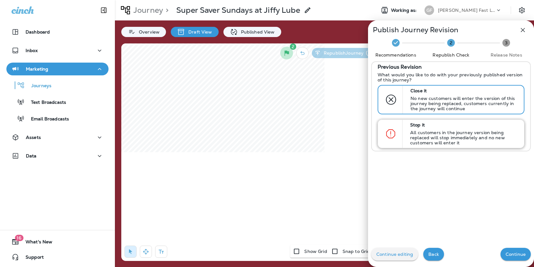
click at [472, 142] on p "All customers in the journey version being replaced will stop immediately and n…" at bounding box center [465, 137] width 108 height 15
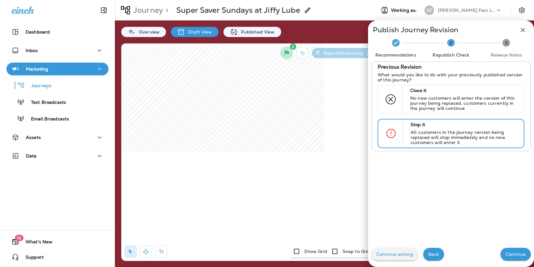
click at [514, 254] on p "Continue" at bounding box center [516, 254] width 20 height 5
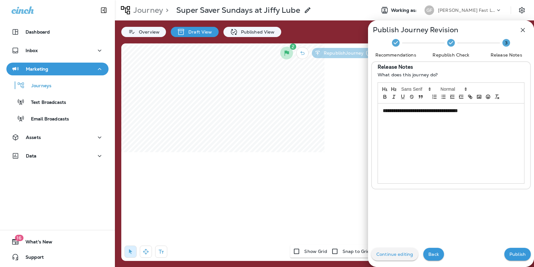
click at [514, 254] on p "Publish" at bounding box center [518, 254] width 16 height 5
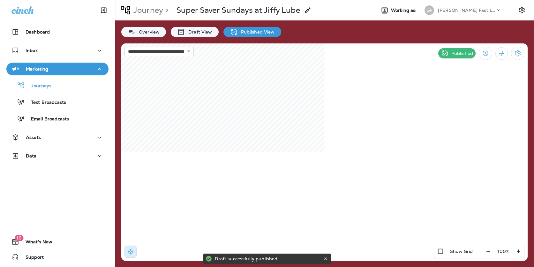
click at [451, 12] on p "[PERSON_NAME] Fast Lube dba [PERSON_NAME]" at bounding box center [467, 10] width 58 height 5
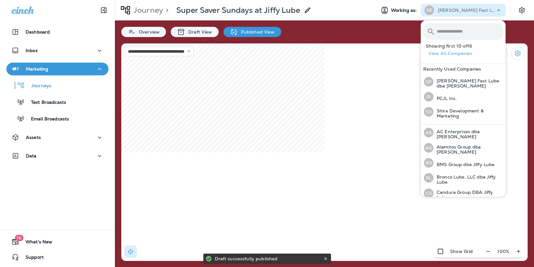
click at [447, 12] on p "[PERSON_NAME] Fast Lube dba [PERSON_NAME]" at bounding box center [467, 10] width 58 height 5
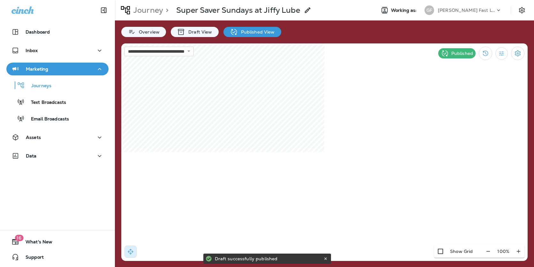
click at [447, 12] on p "[PERSON_NAME] Fast Lube dba [PERSON_NAME]" at bounding box center [467, 10] width 58 height 5
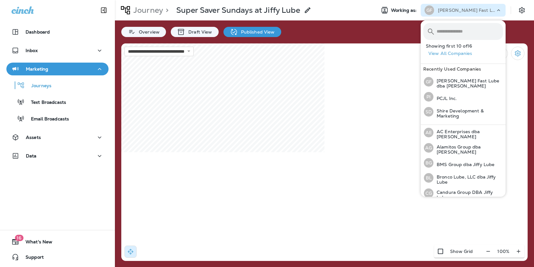
click at [447, 12] on p "[PERSON_NAME] Fast Lube dba [PERSON_NAME]" at bounding box center [467, 10] width 58 height 5
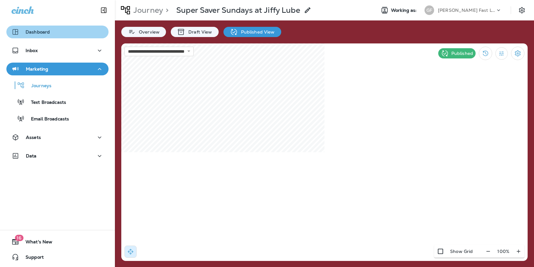
click at [55, 33] on div "Dashboard" at bounding box center [58, 32] width 92 height 8
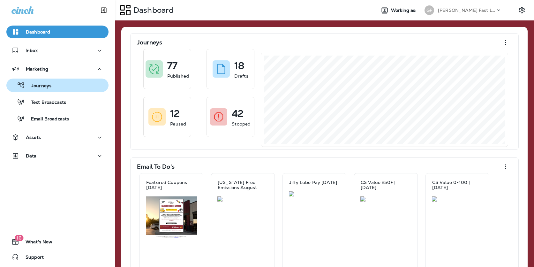
click at [50, 87] on p "Journeys" at bounding box center [38, 86] width 27 height 6
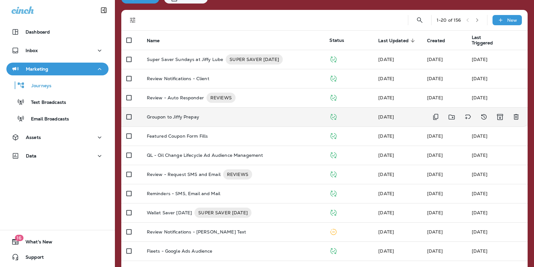
scroll to position [37, 0]
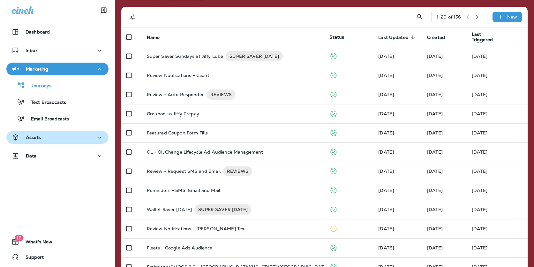
click at [50, 139] on div "Assets" at bounding box center [58, 138] width 92 height 8
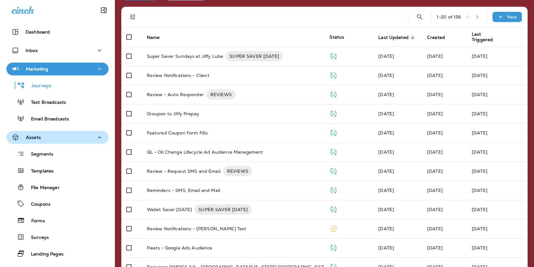
click at [42, 138] on div "Assets" at bounding box center [58, 138] width 92 height 8
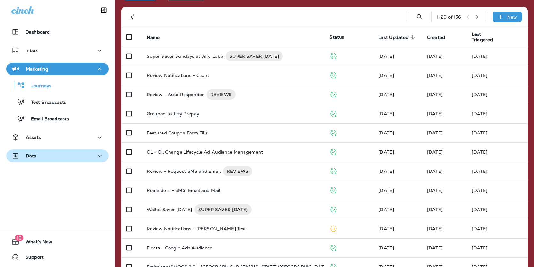
click at [41, 159] on div "Data" at bounding box center [58, 156] width 92 height 8
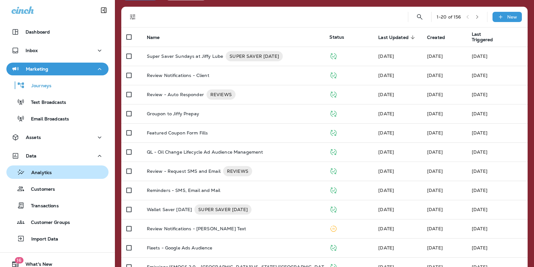
click at [40, 170] on p "Analytics" at bounding box center [38, 173] width 27 height 6
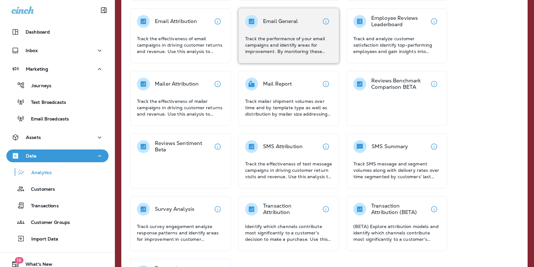
scroll to position [215, 0]
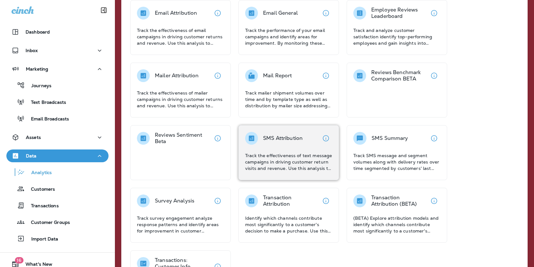
click at [281, 153] on p "Track the effectiveness of text message campaigns in driving customer return vi…" at bounding box center [288, 161] width 87 height 19
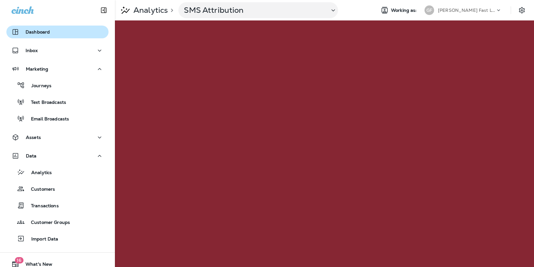
click at [55, 32] on div "Dashboard" at bounding box center [58, 32] width 92 height 8
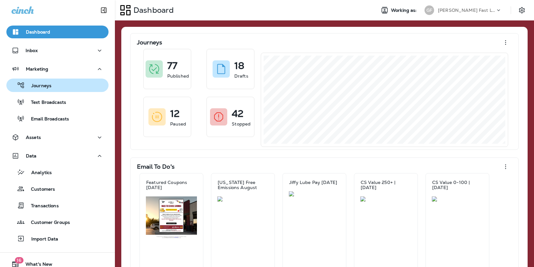
click at [42, 85] on p "Journeys" at bounding box center [38, 86] width 27 height 6
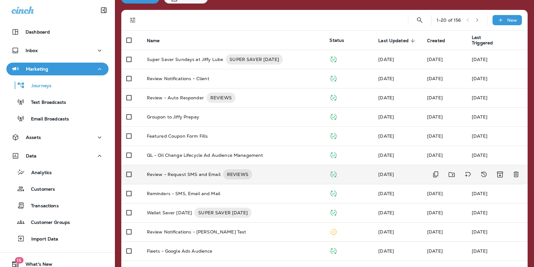
scroll to position [34, 0]
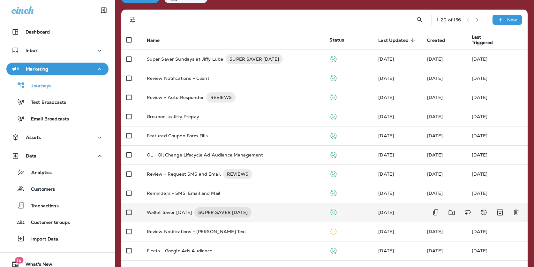
click at [185, 211] on p "Wallet Saver [DATE]" at bounding box center [169, 212] width 45 height 10
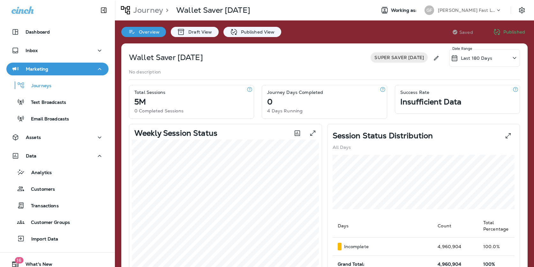
click at [202, 26] on div "Overview Draft View Published View" at bounding box center [201, 28] width 173 height 17
click at [202, 28] on div "Draft View" at bounding box center [195, 32] width 48 height 10
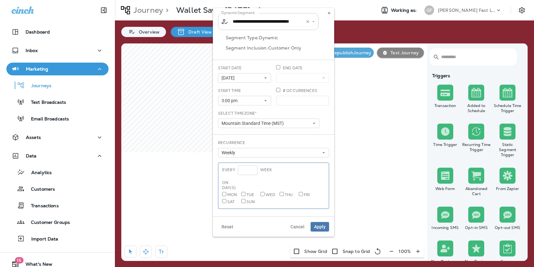
click at [264, 24] on input "**********" at bounding box center [264, 21] width 67 height 11
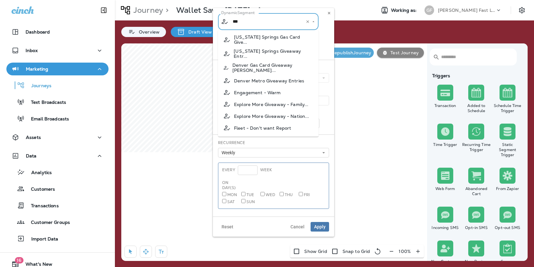
type input "****"
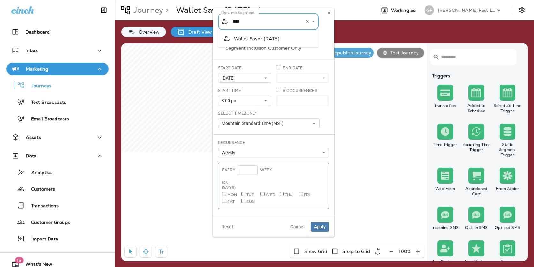
click at [273, 38] on span "Wallet Saver [DATE]" at bounding box center [256, 38] width 45 height 5
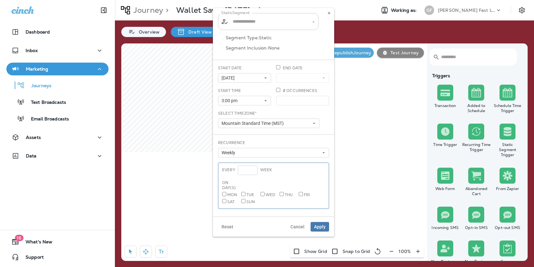
click at [258, 25] on input "text" at bounding box center [268, 21] width 75 height 11
type input "**********"
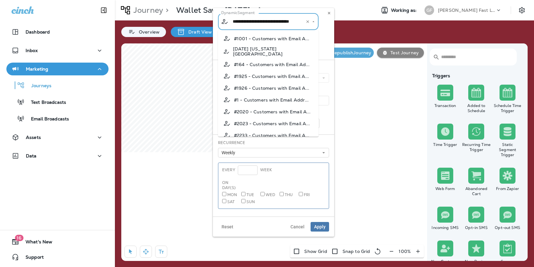
scroll to position [711, 0]
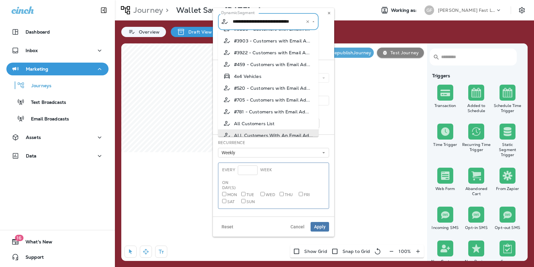
click at [308, 22] on icon "Clear" at bounding box center [308, 21] width 4 height 4
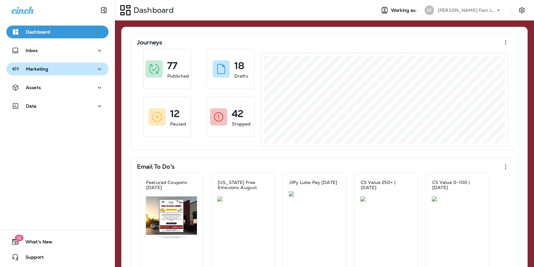
click at [65, 71] on div "Marketing" at bounding box center [58, 69] width 92 height 8
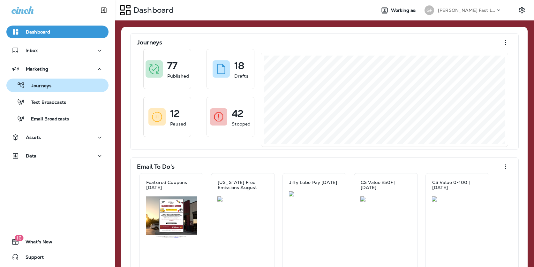
click at [55, 86] on div "Journeys" at bounding box center [57, 86] width 97 height 10
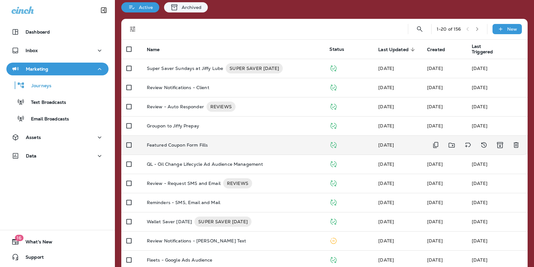
scroll to position [34, 0]
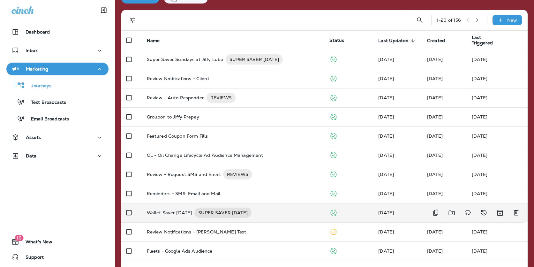
click at [178, 208] on p "Wallet Saver [DATE]" at bounding box center [169, 213] width 45 height 10
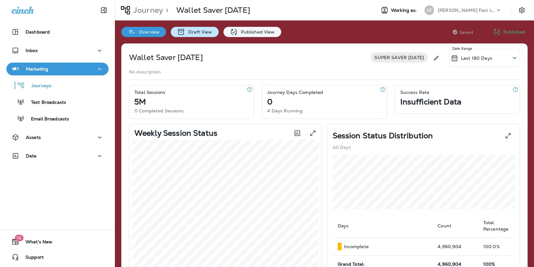
click at [199, 33] on p "Draft View" at bounding box center [198, 31] width 27 height 5
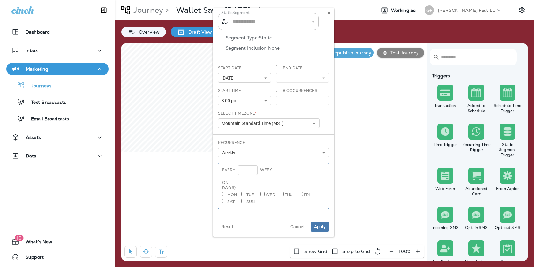
click at [265, 26] on input "text" at bounding box center [268, 21] width 75 height 11
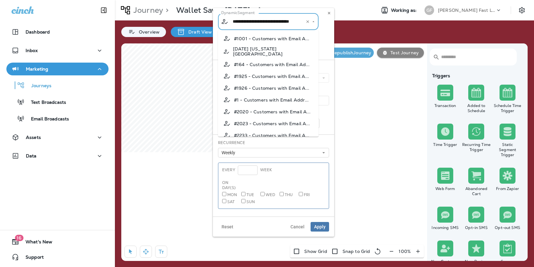
scroll to position [711, 0]
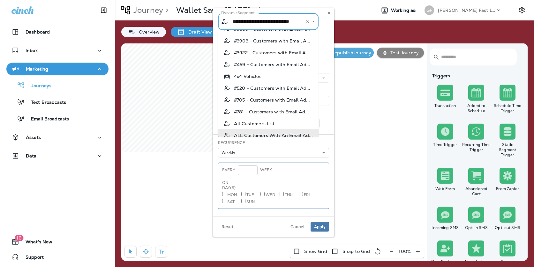
click at [288, 22] on input "**********" at bounding box center [264, 21] width 67 height 11
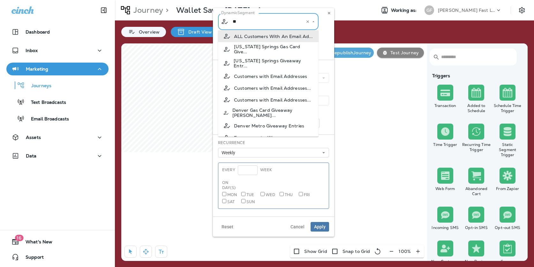
scroll to position [0, 0]
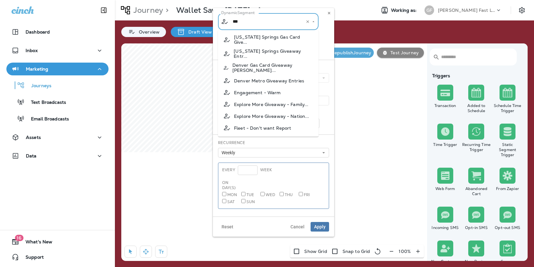
type input "****"
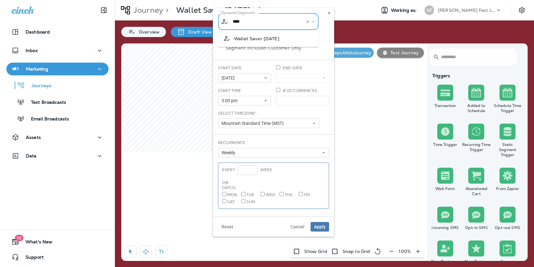
click at [292, 36] on li "Wallet Saver [DATE]" at bounding box center [268, 39] width 101 height 12
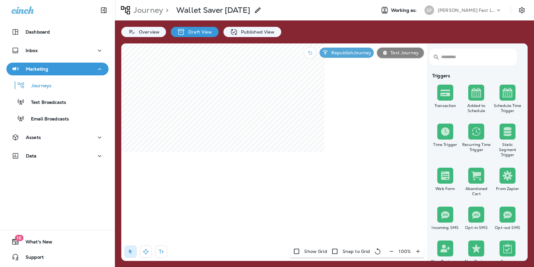
click at [197, 32] on p "Draft View" at bounding box center [198, 31] width 27 height 5
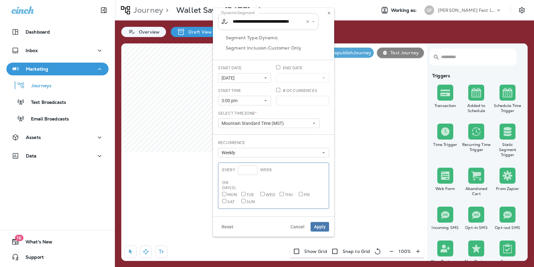
click at [265, 27] on input "**********" at bounding box center [264, 21] width 67 height 11
click at [295, 36] on li "Wallet Saver [DATE]" at bounding box center [268, 39] width 101 height 12
type input "**********"
click at [321, 225] on span "Apply" at bounding box center [320, 227] width 12 height 4
click at [261, 21] on input "text" at bounding box center [268, 21] width 75 height 11
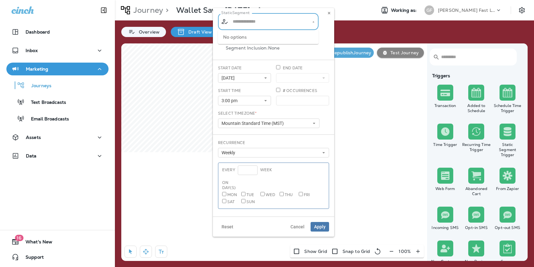
type input "**********"
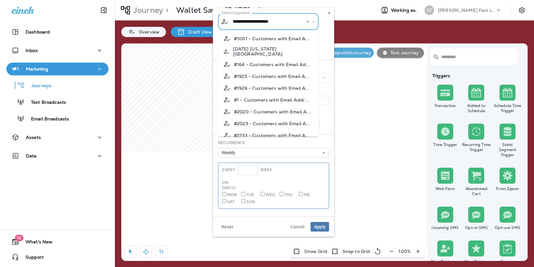
scroll to position [2613, 0]
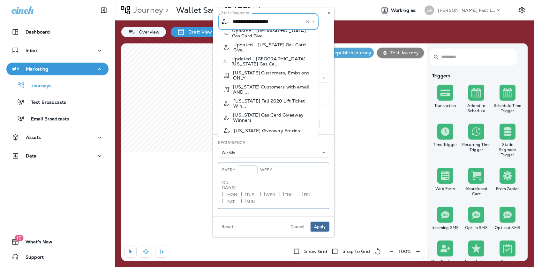
click at [322, 227] on span "Apply" at bounding box center [320, 227] width 12 height 4
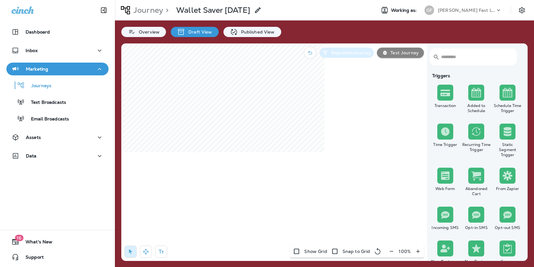
click at [358, 53] on p "Republish Journey" at bounding box center [350, 52] width 42 height 5
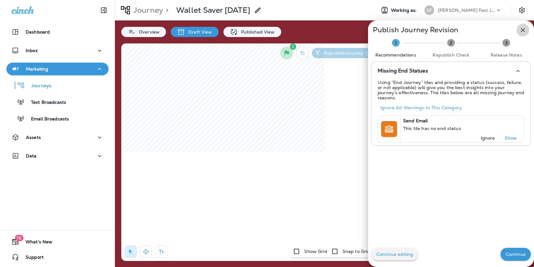
click at [524, 30] on icon "button" at bounding box center [523, 30] width 4 height 4
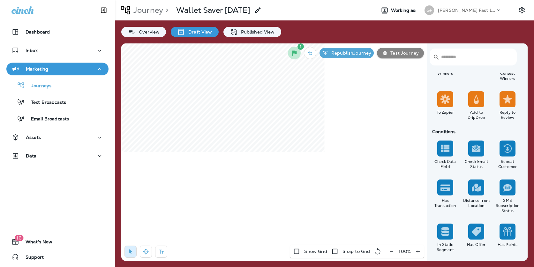
scroll to position [557, 0]
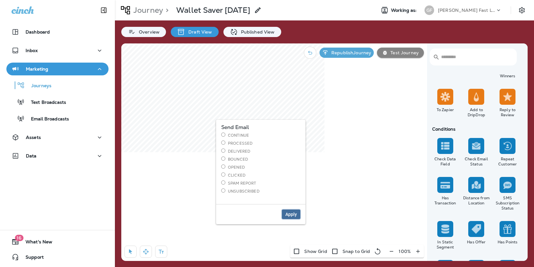
click at [289, 215] on span "Apply" at bounding box center [292, 214] width 12 height 4
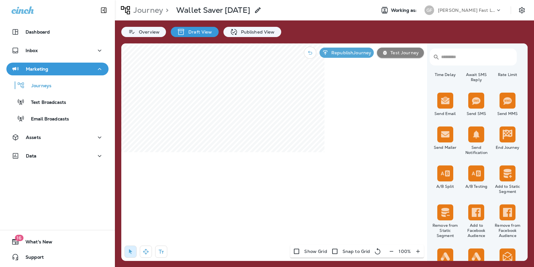
scroll to position [247, 0]
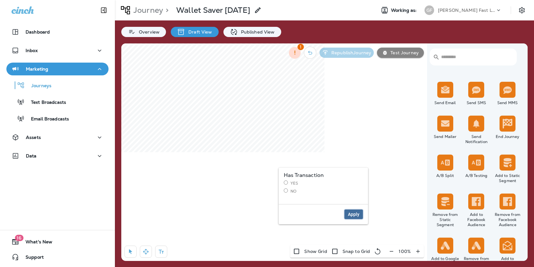
click at [352, 217] on span "Apply" at bounding box center [354, 214] width 12 height 4
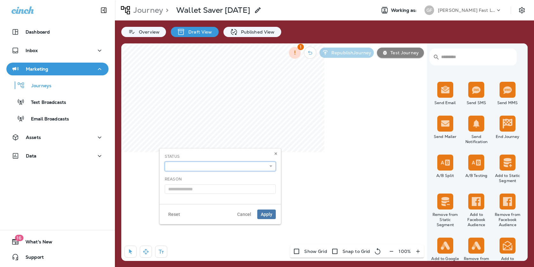
click at [246, 165] on select "**********" at bounding box center [220, 167] width 111 height 10
select select "*******"
click at [165, 162] on select "**********" at bounding box center [220, 167] width 111 height 10
click at [265, 212] on span "Apply" at bounding box center [267, 214] width 12 height 4
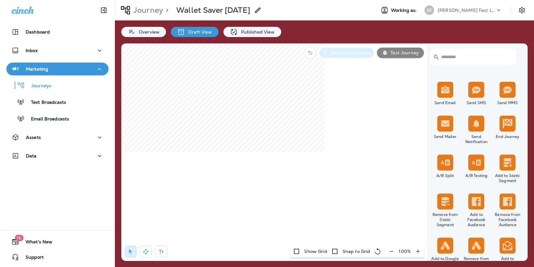
click at [347, 56] on button "Republish Journey" at bounding box center [347, 53] width 54 height 10
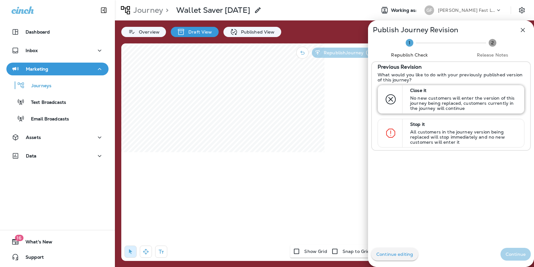
click at [416, 96] on p "No new customers will enter the version of this journey being replaced, custome…" at bounding box center [465, 103] width 108 height 15
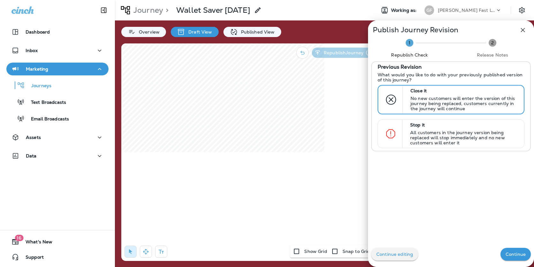
click at [515, 254] on p "Continue" at bounding box center [516, 254] width 20 height 5
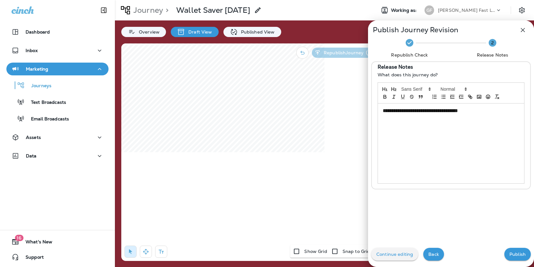
click at [517, 254] on p "Publish" at bounding box center [518, 254] width 16 height 5
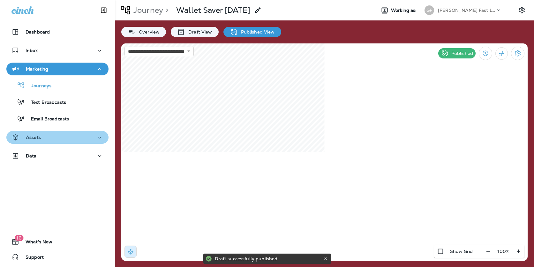
click at [60, 135] on div "Assets" at bounding box center [58, 138] width 92 height 8
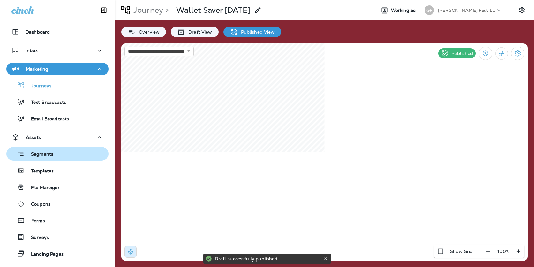
click at [41, 157] on p "Segments" at bounding box center [39, 154] width 29 height 6
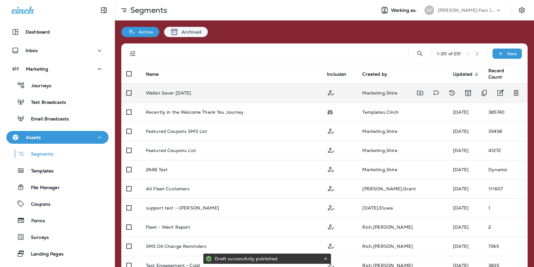
click at [211, 96] on td "Wallet Saver [DATE]" at bounding box center [231, 92] width 181 height 19
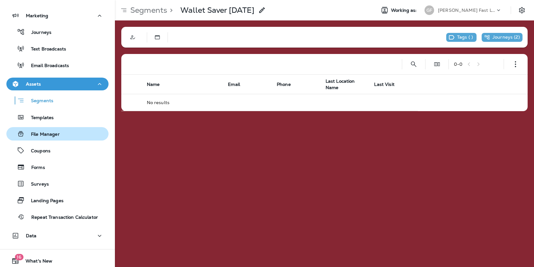
scroll to position [45, 0]
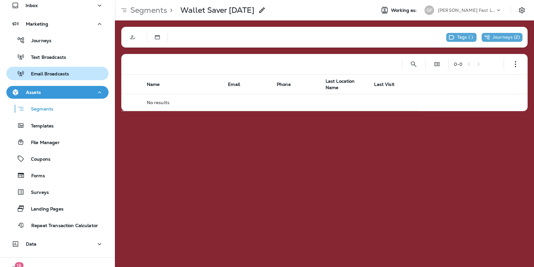
click at [60, 74] on p "Email Broadcasts" at bounding box center [47, 74] width 44 height 6
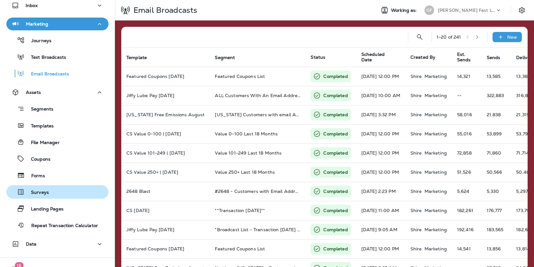
scroll to position [58, 0]
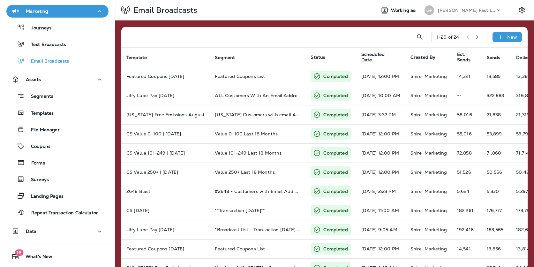
click at [121, 23] on div "1 - 20 of 241 New Template Segment Status Scheduled Date Created By Est. Sends …" at bounding box center [324, 238] width 419 height 436
click at [48, 236] on button "Data" at bounding box center [57, 231] width 102 height 13
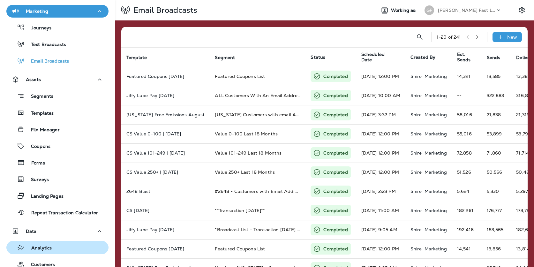
click at [53, 250] on div "Analytics" at bounding box center [57, 248] width 97 height 10
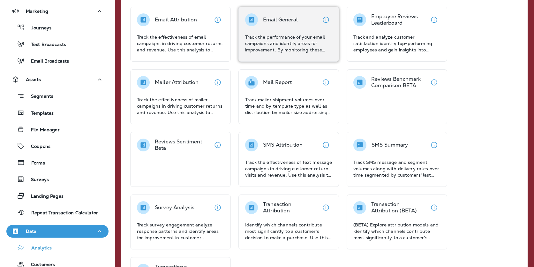
scroll to position [213, 0]
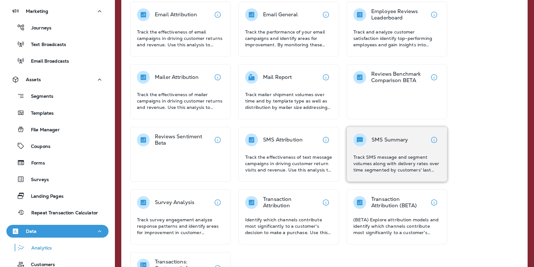
click at [381, 157] on p "Track SMS message and segment volumes along with delivery rates over time segme…" at bounding box center [397, 163] width 87 height 19
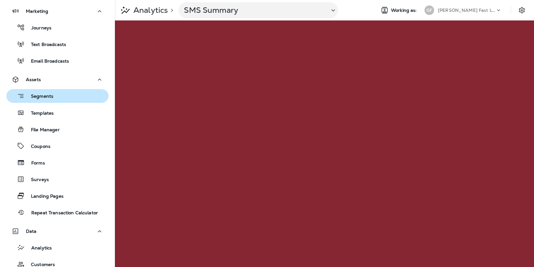
click at [45, 101] on button "Segments" at bounding box center [57, 96] width 102 height 14
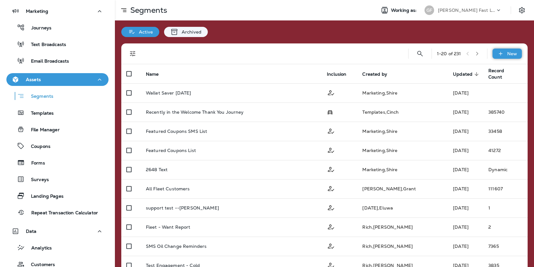
click at [508, 52] on p "New" at bounding box center [513, 53] width 10 height 5
click at [500, 67] on p "New Segment" at bounding box center [504, 69] width 31 height 5
click at [20, 128] on button "Cancel" at bounding box center [10, 124] width 20 height 7
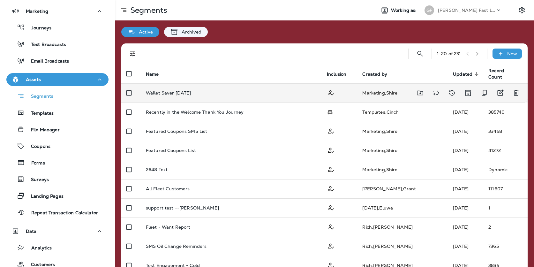
click at [183, 95] on p "Wallet Saver [DATE]" at bounding box center [168, 92] width 45 height 5
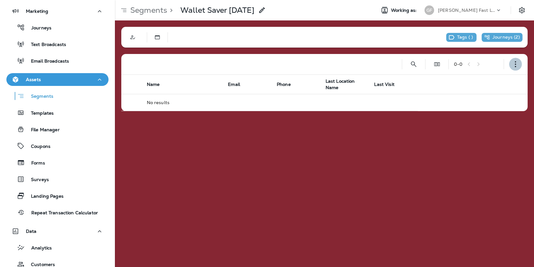
click at [519, 65] on button "button" at bounding box center [516, 64] width 13 height 13
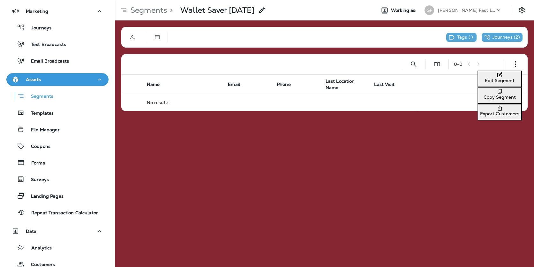
click at [490, 82] on button "Edit Segment" at bounding box center [500, 79] width 44 height 17
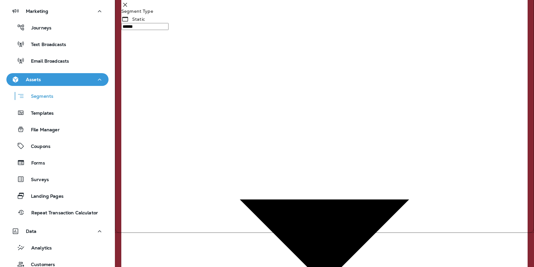
scroll to position [37, 0]
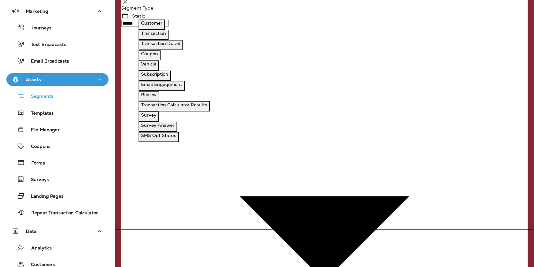
click at [160, 22] on p "Customer" at bounding box center [151, 22] width 21 height 5
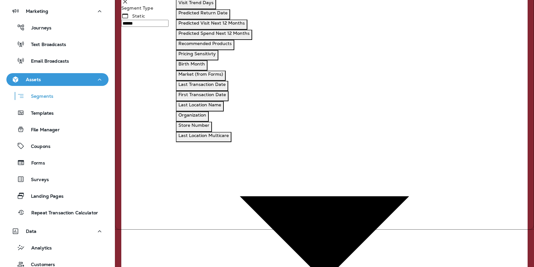
scroll to position [31, 0]
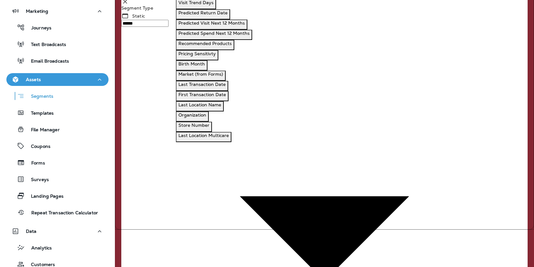
scroll to position [0, 0]
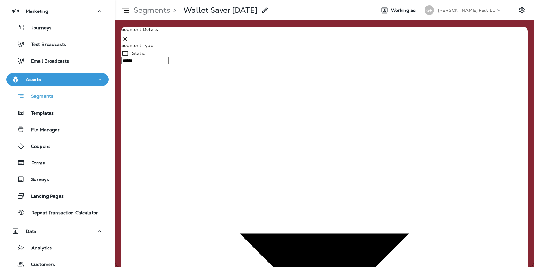
click at [129, 41] on icon at bounding box center [125, 39] width 8 height 8
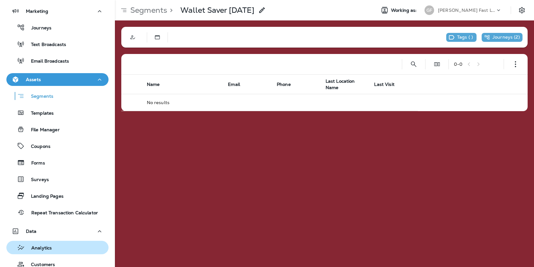
click at [44, 247] on p "Analytics" at bounding box center [38, 248] width 27 height 6
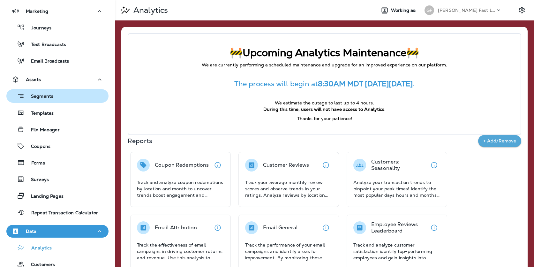
click at [50, 98] on p "Segments" at bounding box center [39, 97] width 29 height 6
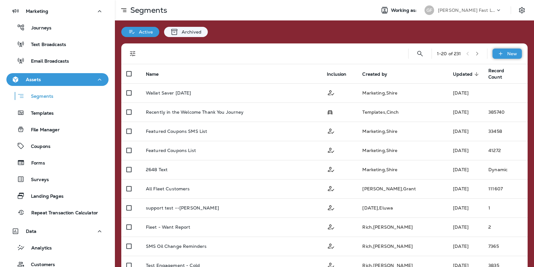
click at [504, 55] on div "New" at bounding box center [507, 54] width 29 height 10
click at [497, 69] on p "New Segment" at bounding box center [504, 69] width 31 height 5
click at [8, 6] on icon "close" at bounding box center [6, 4] width 4 height 4
click at [417, 59] on button "Search Segments" at bounding box center [420, 53] width 13 height 13
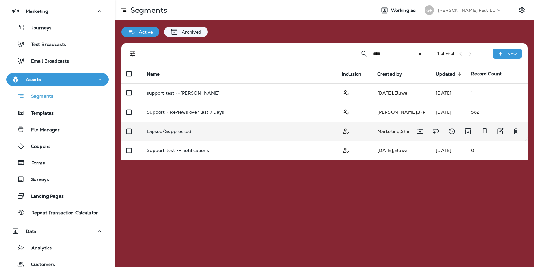
type input "****"
click at [241, 132] on div "Lapsed/Suppressed" at bounding box center [239, 131] width 185 height 5
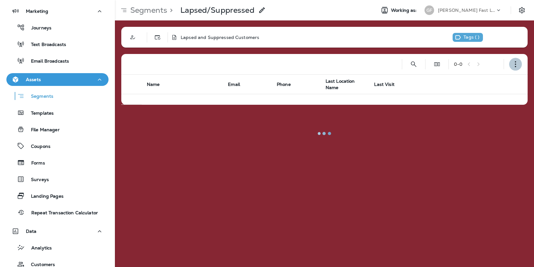
click at [513, 62] on icon "button" at bounding box center [516, 64] width 6 height 6
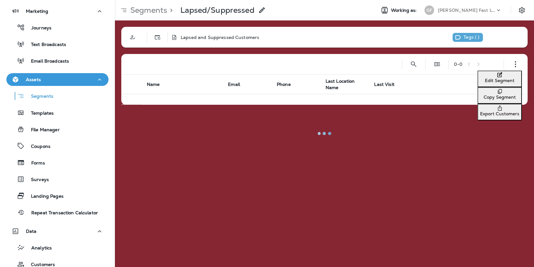
click at [485, 80] on p "Edit Segment" at bounding box center [499, 80] width 39 height 5
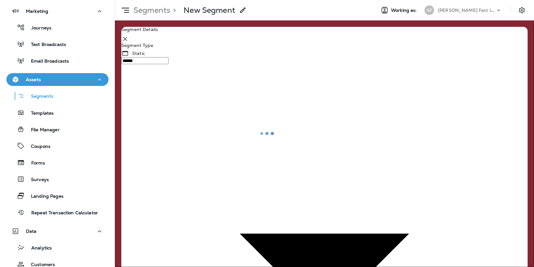
type input "*******"
click at [249, 0] on body "**********" at bounding box center [267, 0] width 534 height 0
click at [308, 82] on div at bounding box center [267, 133] width 534 height 267
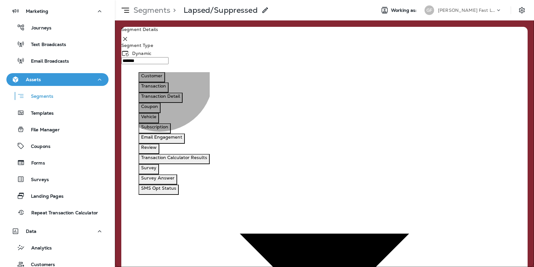
click at [160, 76] on p "Customer" at bounding box center [151, 75] width 21 height 5
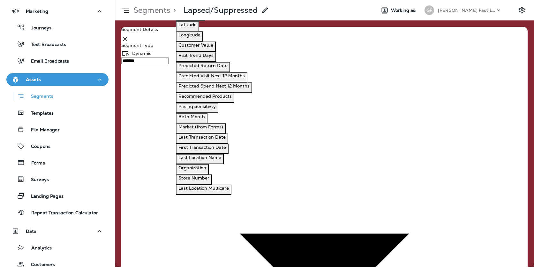
scroll to position [236, 0]
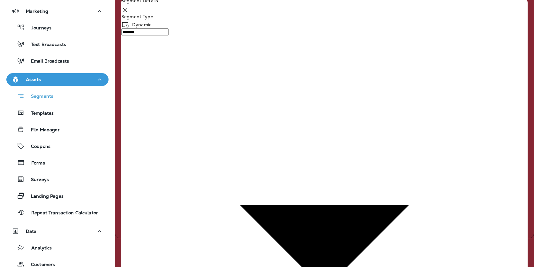
scroll to position [56, 0]
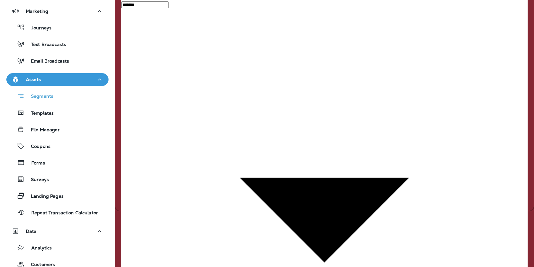
type input "**"
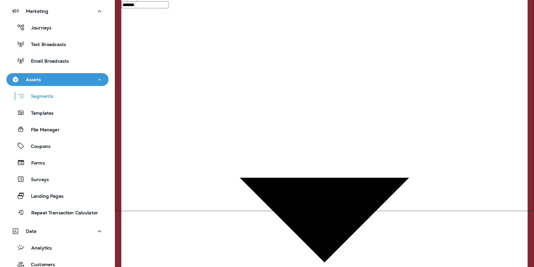
click at [45, 23] on button "Calculate" at bounding box center [33, 19] width 26 height 7
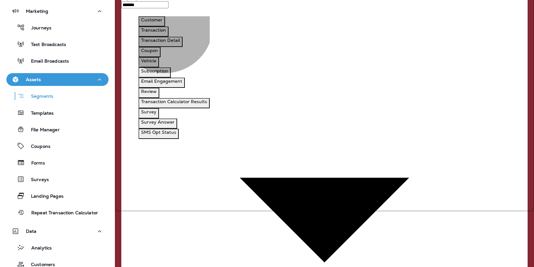
click at [165, 22] on button "Customer" at bounding box center [152, 21] width 27 height 10
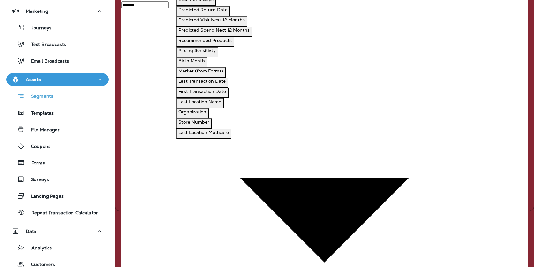
scroll to position [166, 0]
click at [241, 22] on p "Predicted Visit Next 12 Months" at bounding box center [212, 19] width 66 height 5
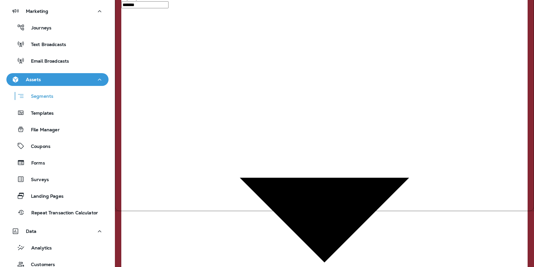
scroll to position [71, 0]
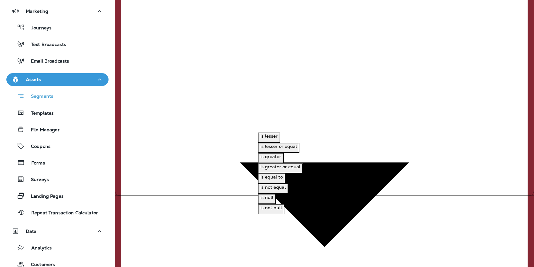
click at [279, 149] on p "is lesser or equal" at bounding box center [279, 146] width 36 height 5
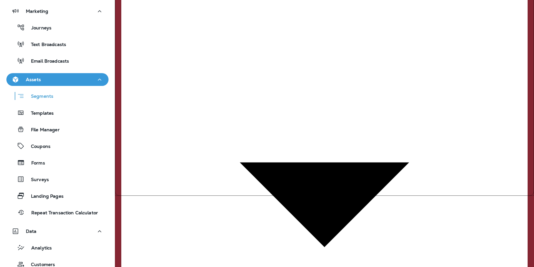
click at [327, 143] on button "Number" at bounding box center [322, 138] width 23 height 10
type input "*"
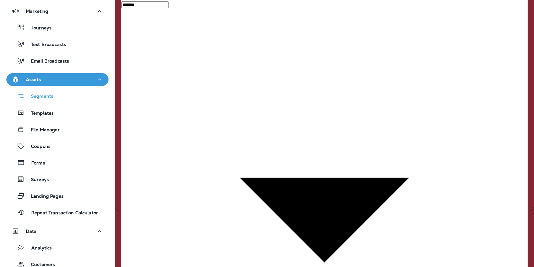
type input "*"
type input "**"
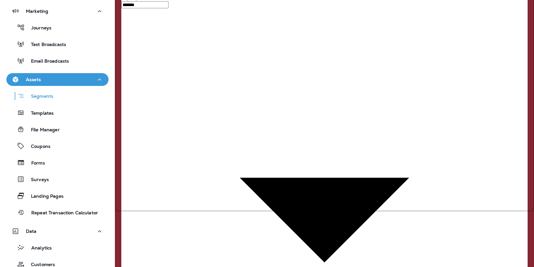
click at [45, 23] on button "Calculate" at bounding box center [33, 19] width 26 height 7
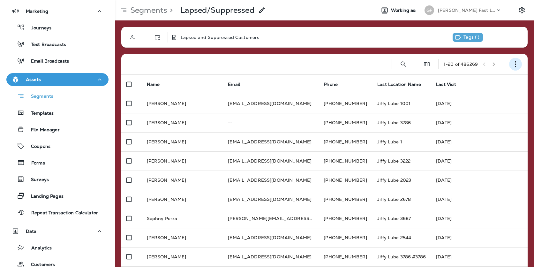
click at [518, 61] on icon "button" at bounding box center [516, 64] width 6 height 6
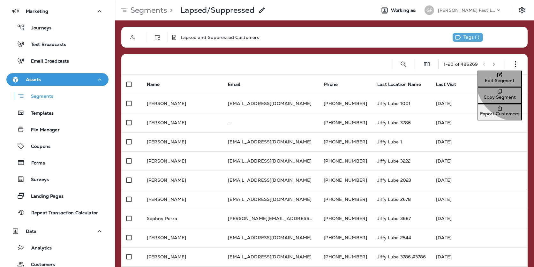
click at [486, 82] on p "Edit Segment" at bounding box center [499, 80] width 39 height 5
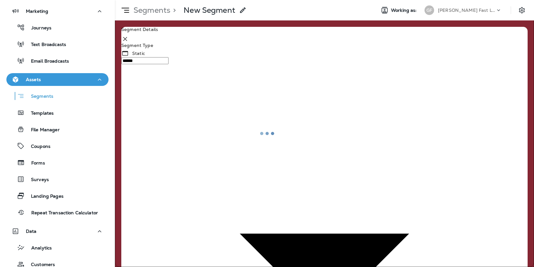
type input "*******"
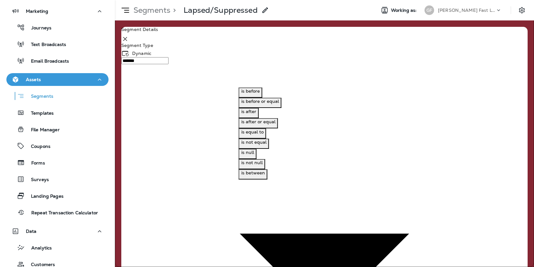
click at [257, 111] on p "is after" at bounding box center [249, 111] width 15 height 5
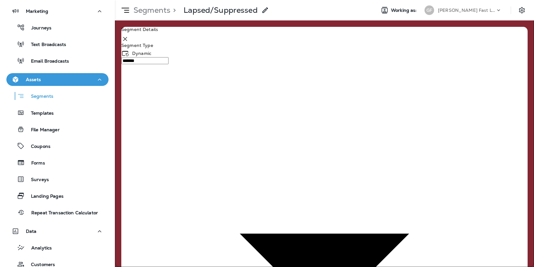
click at [291, 195] on p "Date+Time" at bounding box center [283, 191] width 23 height 5
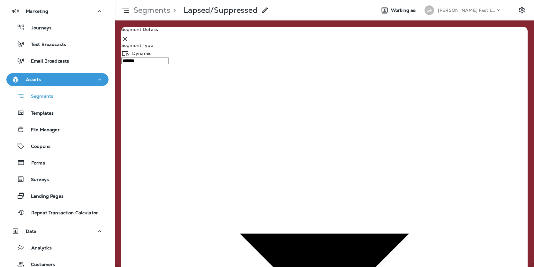
click at [283, 215] on p "Relative Time" at bounding box center [286, 212] width 29 height 5
type input "**"
click at [381, 215] on p "months" at bounding box center [376, 212] width 17 height 5
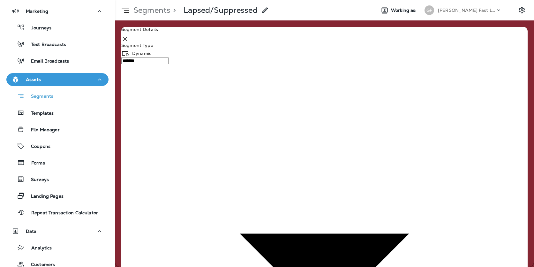
click at [408, 195] on p "ago" at bounding box center [405, 191] width 8 height 5
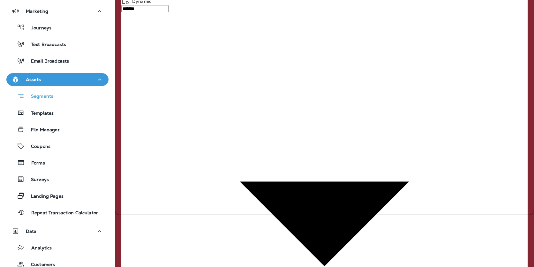
scroll to position [56, 0]
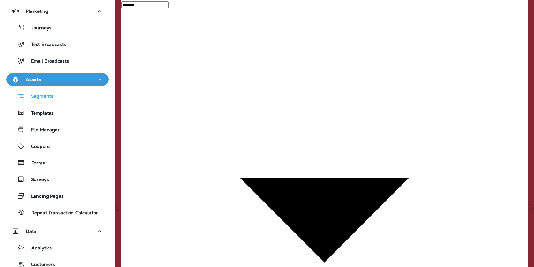
click at [45, 23] on button "Calculate" at bounding box center [33, 19] width 26 height 7
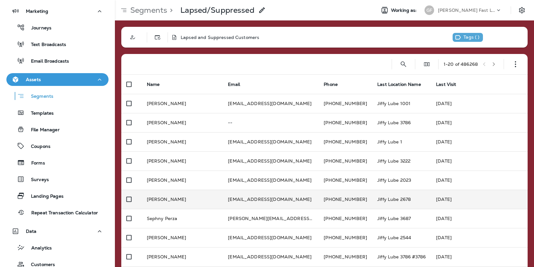
click at [434, 198] on td "Jul 26, 2025" at bounding box center [479, 199] width 97 height 19
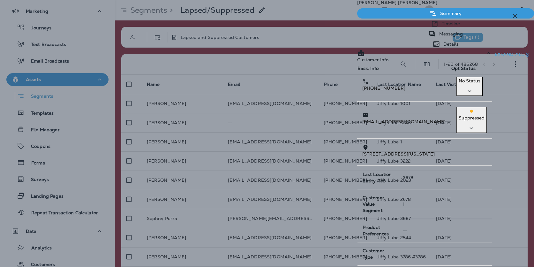
scroll to position [106, 0]
click at [439, 26] on p "Timeline" at bounding box center [449, 23] width 21 height 5
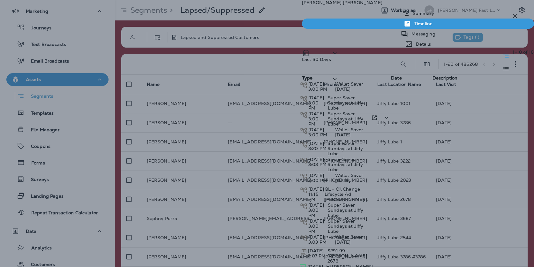
scroll to position [109, 0]
click at [334, 47] on div "Jennifer Saldana Summary Timeline Messaging Details Last 30 Days Type Type Date…" at bounding box center [418, 176] width 232 height 353
click at [410, 16] on p "Summary" at bounding box center [422, 13] width 25 height 5
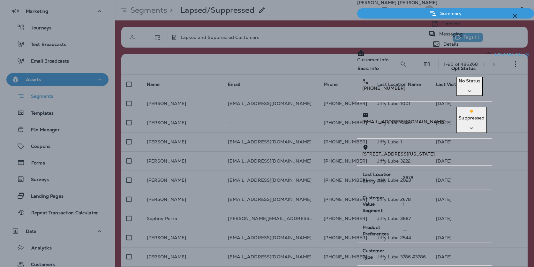
scroll to position [106, 0]
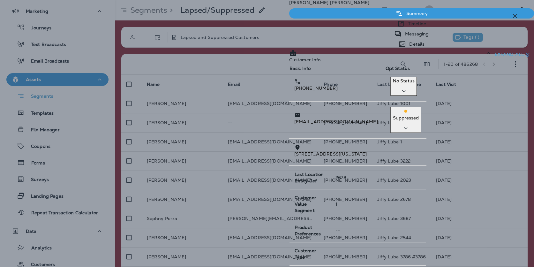
scroll to position [0, 0]
click at [406, 26] on p "Timeline" at bounding box center [415, 23] width 21 height 5
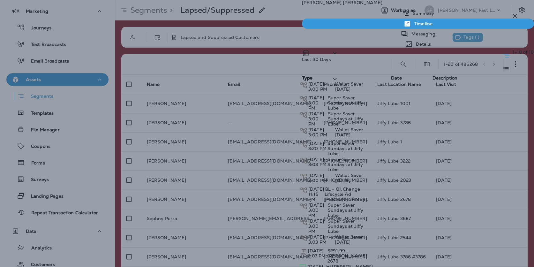
click at [432, 36] on p "Messaging" at bounding box center [422, 33] width 27 height 5
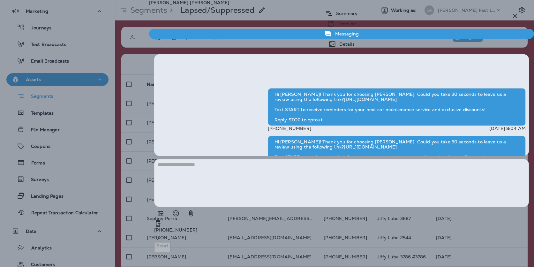
click at [355, 42] on p "Details" at bounding box center [345, 44] width 19 height 5
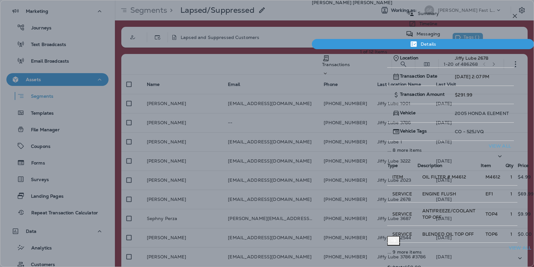
click at [515, 14] on icon "button" at bounding box center [515, 16] width 8 height 8
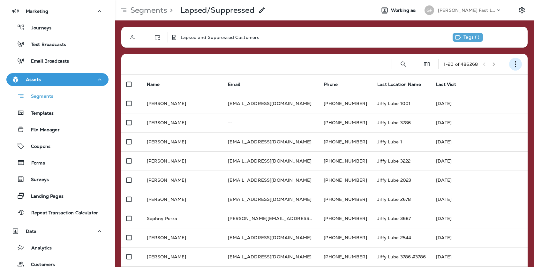
click at [514, 63] on icon "button" at bounding box center [516, 64] width 6 height 6
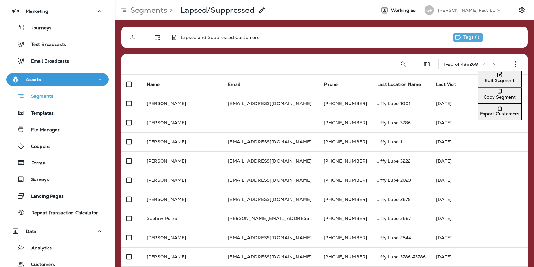
click at [480, 83] on p "Edit Segment" at bounding box center [499, 80] width 39 height 5
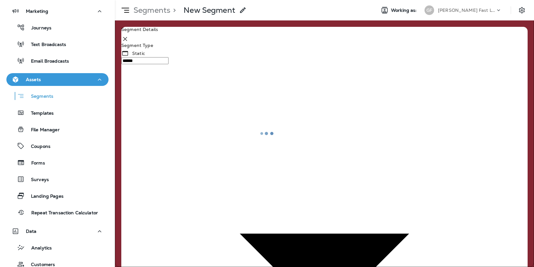
type input "*******"
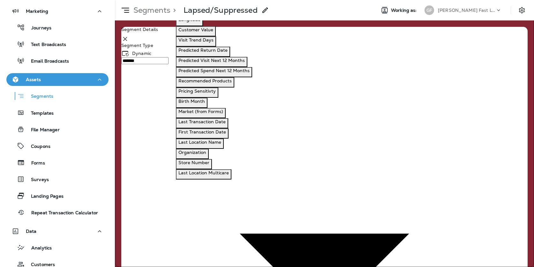
scroll to position [179, 0]
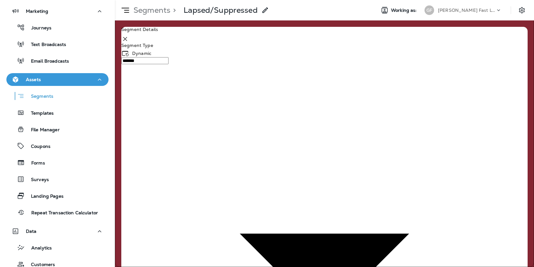
click at [180, 0] on body "**********" at bounding box center [267, 0] width 534 height 0
click at [235, 66] on div at bounding box center [267, 133] width 534 height 267
click at [237, 0] on body "**********" at bounding box center [267, 0] width 534 height 0
click at [242, 31] on li "Transaction" at bounding box center [274, 28] width 522 height 8
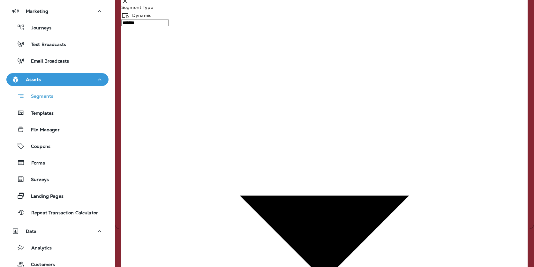
scroll to position [56, 0]
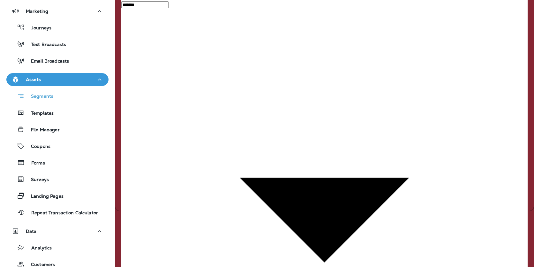
click at [45, 23] on button "Calculate" at bounding box center [33, 19] width 26 height 7
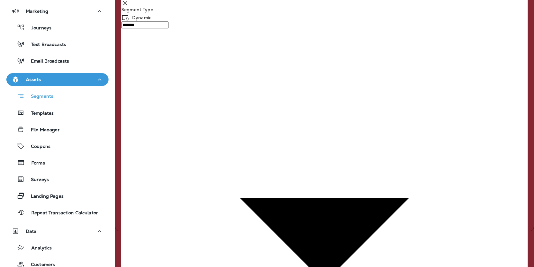
scroll to position [35, 0]
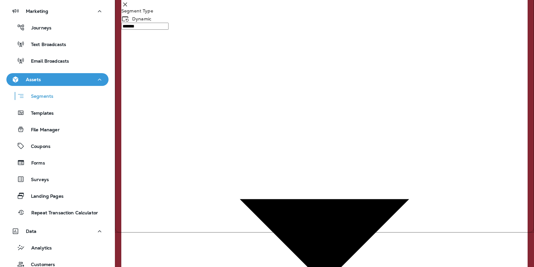
click at [239, 30] on body "**********" at bounding box center [267, 19] width 534 height 39
click at [236, 8] on li "Customer Only" at bounding box center [274, 4] width 522 height 8
type input "**********"
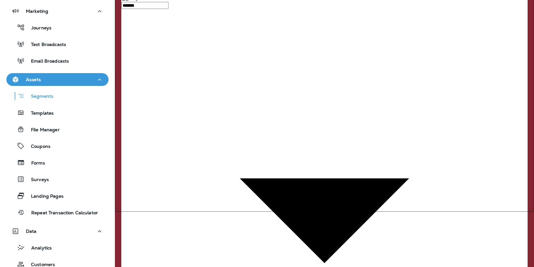
scroll to position [56, 0]
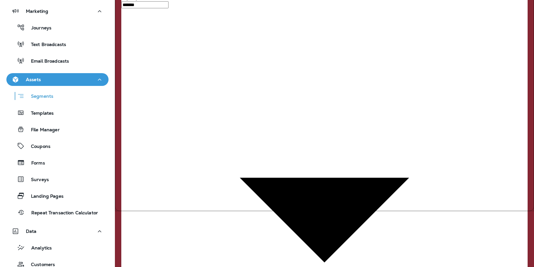
click at [45, 23] on button "Calculate" at bounding box center [33, 19] width 26 height 7
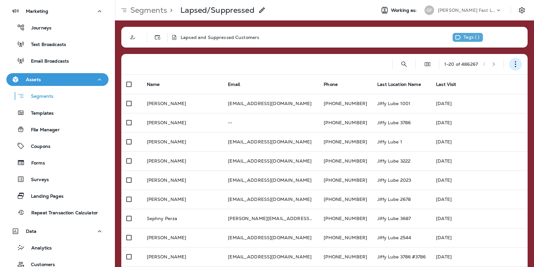
click at [513, 65] on icon "button" at bounding box center [516, 64] width 6 height 6
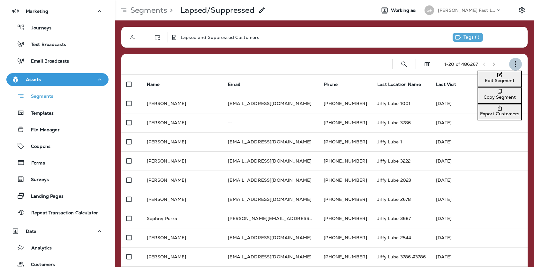
click at [513, 65] on icon "button" at bounding box center [516, 64] width 6 height 6
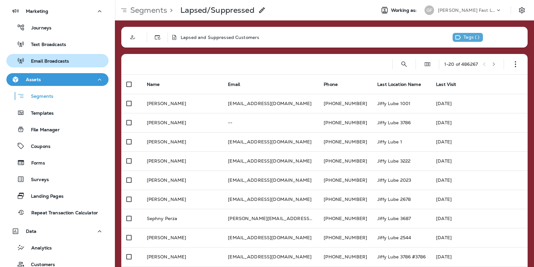
click at [68, 55] on button "Email Broadcasts" at bounding box center [57, 60] width 102 height 13
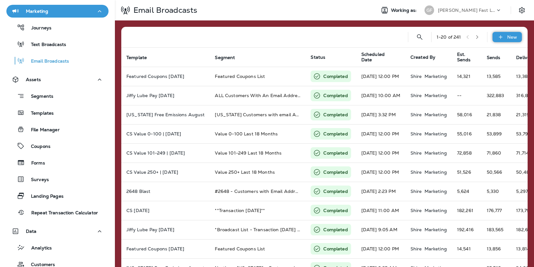
click at [496, 36] on div "New" at bounding box center [507, 37] width 29 height 10
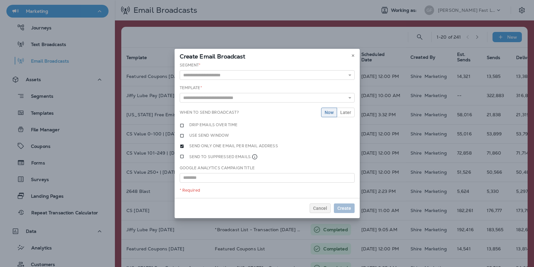
click at [299, 67] on div "Segment * #1001 - Customers with Email Addresses 11 July 2024 Colorado Springs …" at bounding box center [267, 71] width 175 height 18
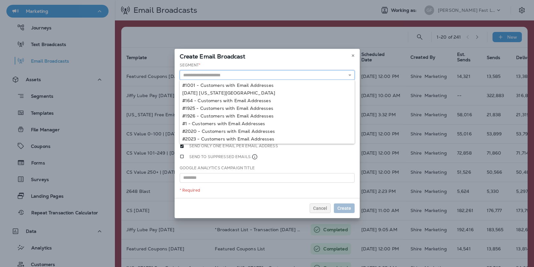
click at [293, 70] on input "text" at bounding box center [267, 75] width 175 height 10
click at [358, 52] on div "Create Email Broadcast" at bounding box center [267, 55] width 185 height 13
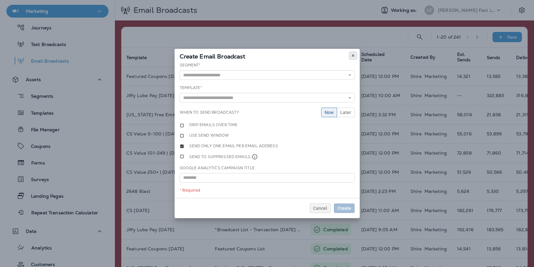
click at [354, 54] on icon at bounding box center [353, 56] width 4 height 4
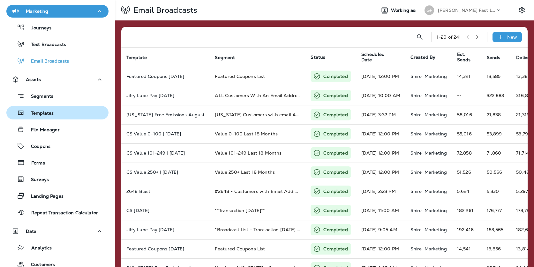
click at [57, 111] on div "Templates" at bounding box center [57, 113] width 97 height 10
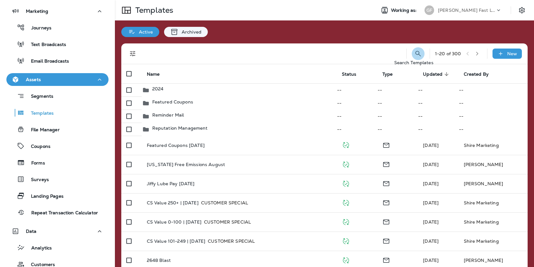
click at [418, 53] on icon "Search Templates" at bounding box center [418, 53] width 5 height 5
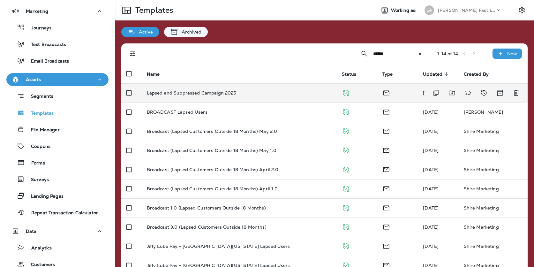
type input "******"
click at [247, 93] on div "Lapsed and Suppressed Campaign 2025" at bounding box center [239, 92] width 185 height 5
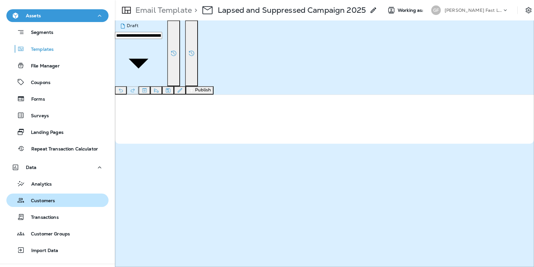
scroll to position [123, 0]
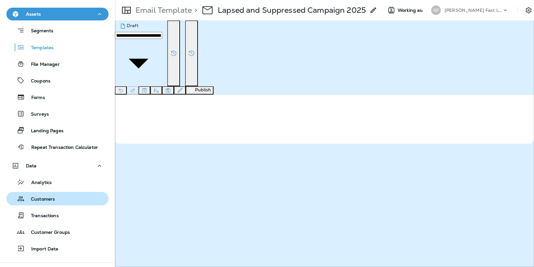
click at [61, 200] on div "Customers" at bounding box center [57, 199] width 97 height 10
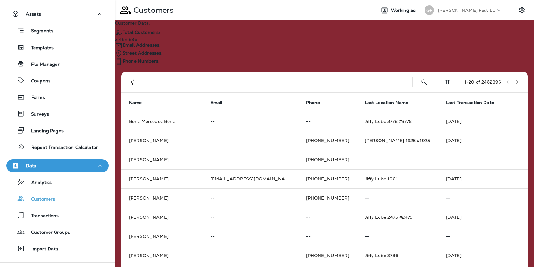
click at [161, 42] on span "Email Addresses:" at bounding box center [142, 45] width 38 height 6
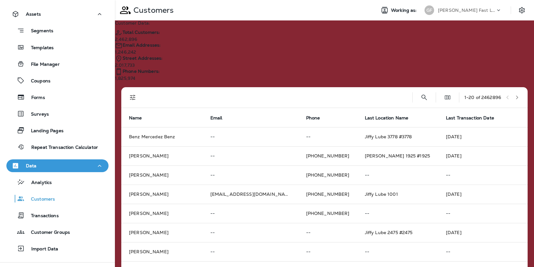
click at [163, 37] on div "Customer Data: Total Customers: 2,462,896 Email Addresses: 1,246,242 Street Add…" at bounding box center [139, 50] width 48 height 60
click at [138, 91] on button "Filters" at bounding box center [133, 97] width 13 height 13
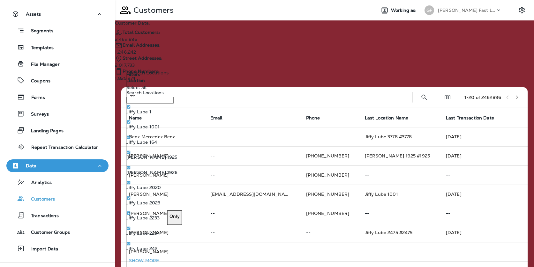
scroll to position [49, 0]
click at [134, 95] on icon "Filters" at bounding box center [132, 97] width 5 height 5
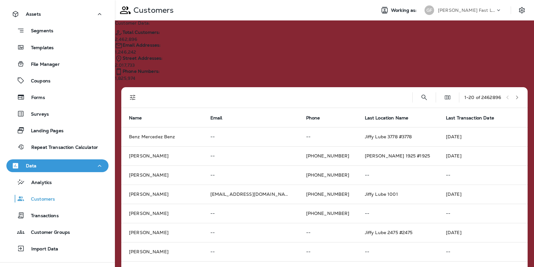
click at [126, 87] on div "1 - 20 of 2462896" at bounding box center [324, 97] width 407 height 21
click at [132, 94] on icon "Filters" at bounding box center [133, 98] width 8 height 8
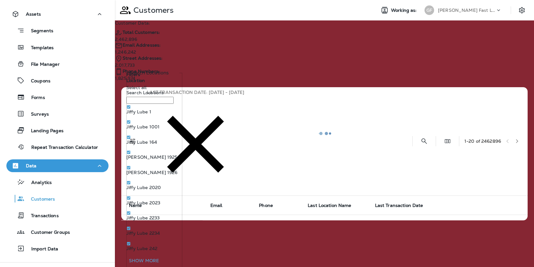
scroll to position [66, 0]
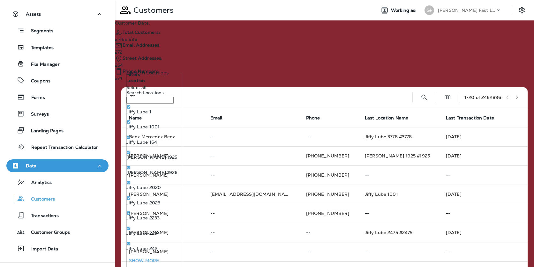
click at [301, 53] on div "Customer Data: Total Customers: 2,462,896 Email Addresses: 272 Street Addresses…" at bounding box center [324, 265] width 419 height 490
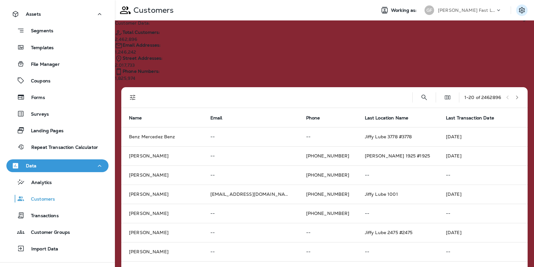
click at [520, 13] on icon "Settings" at bounding box center [522, 10] width 8 height 8
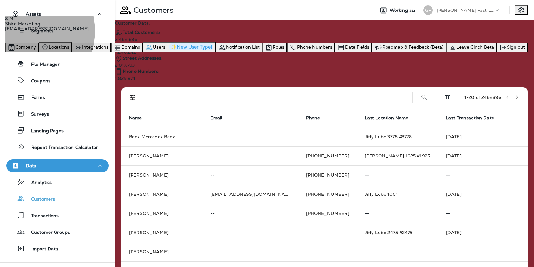
click at [216, 52] on button "Users ✨New User Type!" at bounding box center [179, 47] width 73 height 10
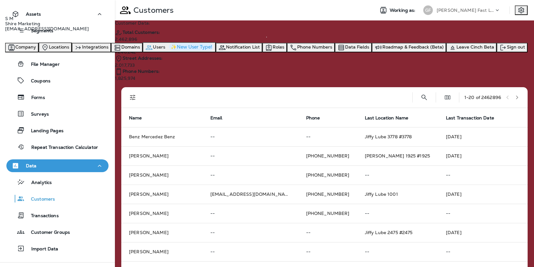
click at [165, 50] on span "Users" at bounding box center [159, 47] width 12 height 6
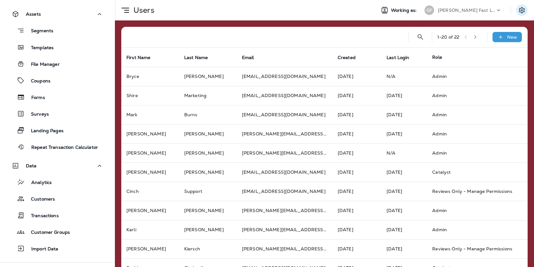
click at [521, 9] on icon "Settings" at bounding box center [522, 10] width 8 height 8
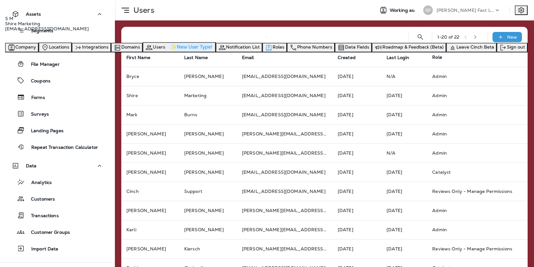
scroll to position [26, 0]
click at [507, 50] on span "Sign out" at bounding box center [516, 47] width 18 height 6
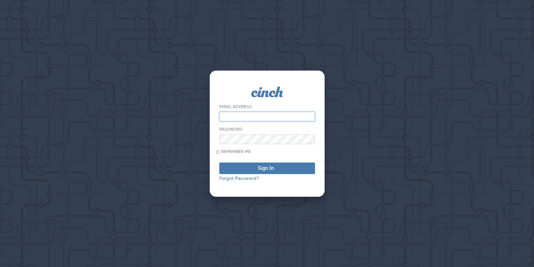
click at [276, 113] on input "email" at bounding box center [267, 117] width 96 height 10
click at [242, 114] on input "email" at bounding box center [267, 117] width 96 height 10
type input "**********"
click at [219, 163] on button "Sign In" at bounding box center [267, 169] width 96 height 12
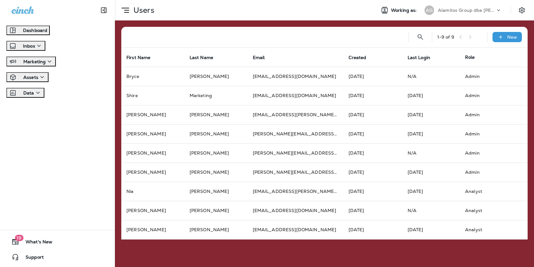
click at [514, 10] on div "Working as: AG Alamitos Group dba Jiffy Lube" at bounding box center [453, 10] width 164 height 13
click at [518, 10] on icon "Settings" at bounding box center [522, 10] width 8 height 8
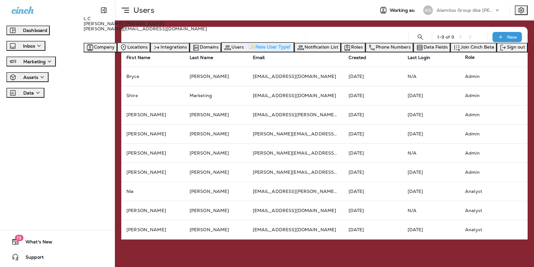
click at [480, 10] on p "Alamitos Group dba [PERSON_NAME]" at bounding box center [466, 10] width 58 height 5
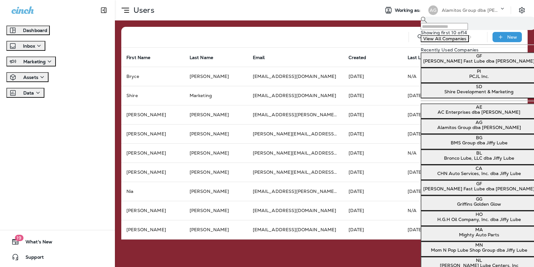
scroll to position [140, 0]
click at [521, 11] on icon "Settings" at bounding box center [522, 10] width 8 height 8
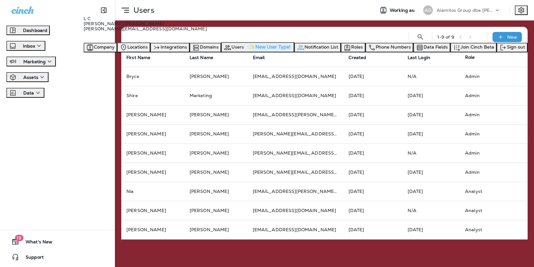
scroll to position [10, 0]
click at [507, 50] on span "Sign out" at bounding box center [516, 47] width 18 height 6
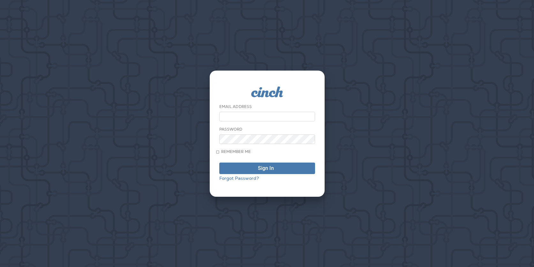
click at [263, 115] on input "email" at bounding box center [267, 117] width 96 height 10
type input "**********"
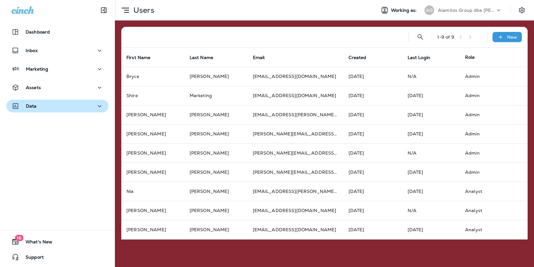
click at [72, 105] on div "Data" at bounding box center [58, 106] width 92 height 8
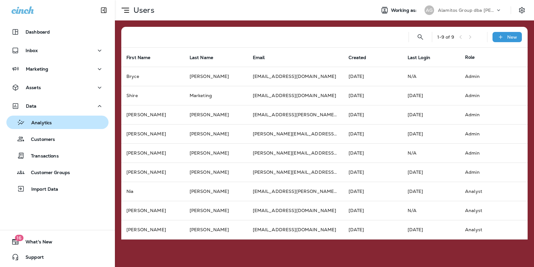
click at [51, 122] on p "Analytics" at bounding box center [38, 123] width 27 height 6
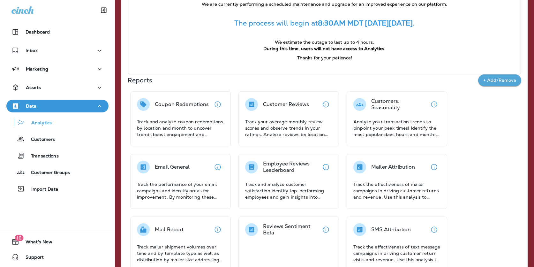
scroll to position [82, 0]
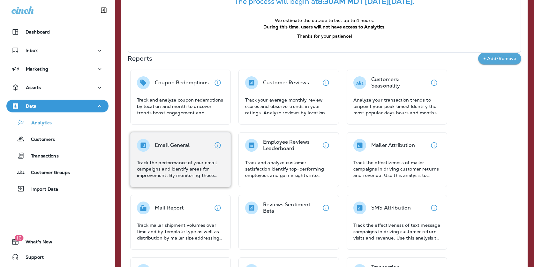
click at [184, 169] on p "Track the performance of your email campaigns and identify areas for improvemen…" at bounding box center [180, 168] width 87 height 19
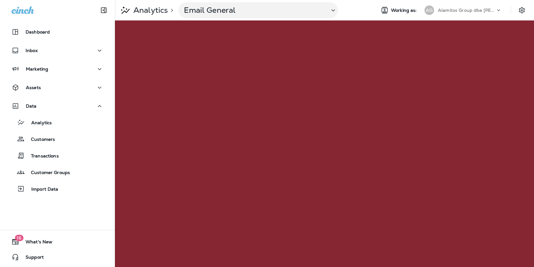
click at [458, 9] on p "Alamitos Group dba [PERSON_NAME]" at bounding box center [467, 10] width 58 height 5
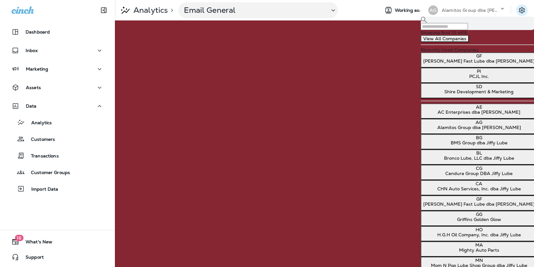
click at [519, 11] on icon "Settings" at bounding box center [522, 10] width 6 height 6
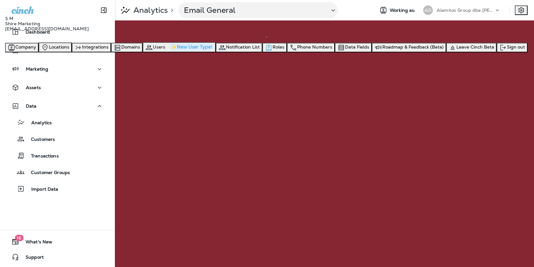
scroll to position [26, 0]
click at [507, 50] on span "Sign out" at bounding box center [516, 47] width 18 height 6
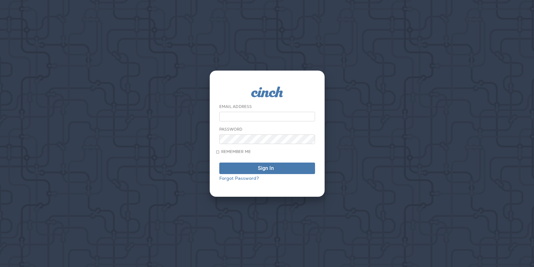
type input "**********"
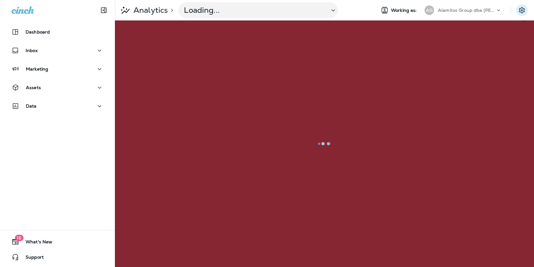
click at [520, 10] on icon "Settings" at bounding box center [522, 10] width 8 height 8
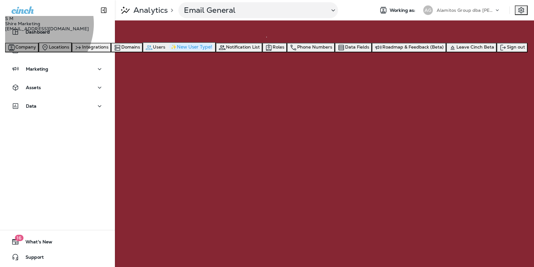
click at [165, 50] on span "Users" at bounding box center [159, 47] width 12 height 6
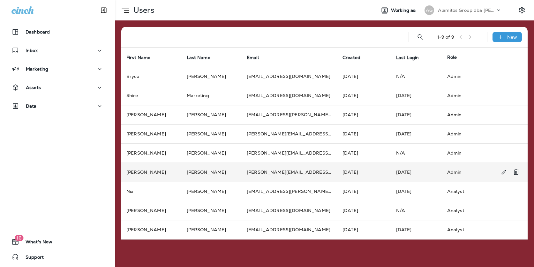
click at [381, 174] on td "Apr 16, 2024" at bounding box center [365, 172] width 54 height 19
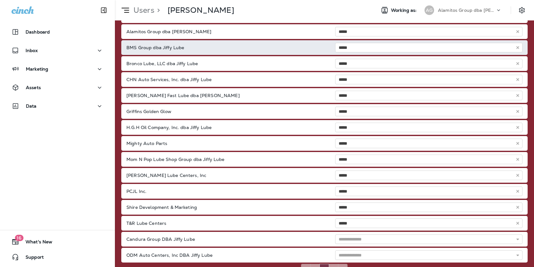
scroll to position [114, 0]
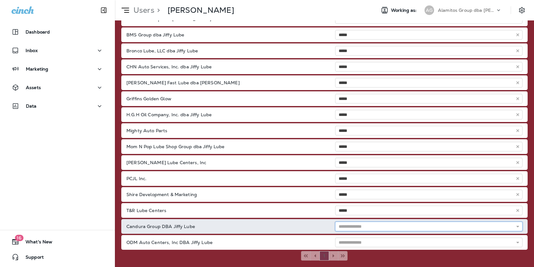
click at [352, 224] on input "text" at bounding box center [429, 227] width 188 height 10
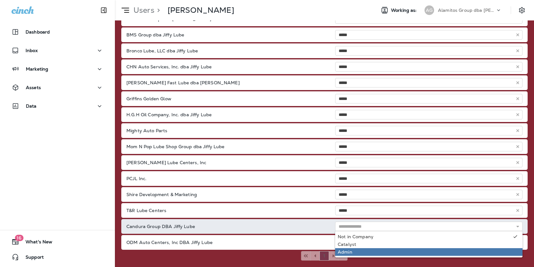
type input "*****"
click at [347, 251] on div "**********" at bounding box center [324, 143] width 419 height 247
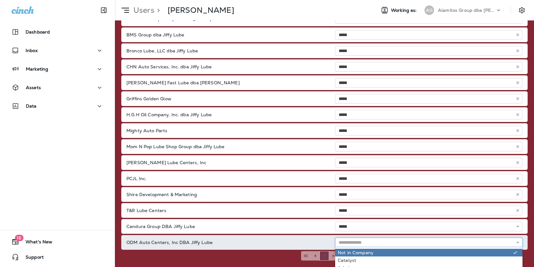
click at [347, 244] on input "text" at bounding box center [429, 243] width 188 height 10
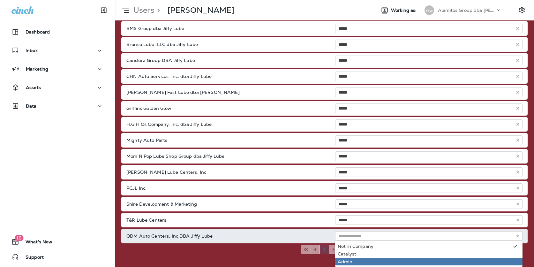
type input "*****"
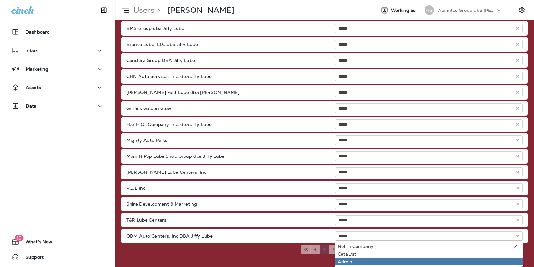
click at [346, 258] on div "**********" at bounding box center [324, 143] width 419 height 247
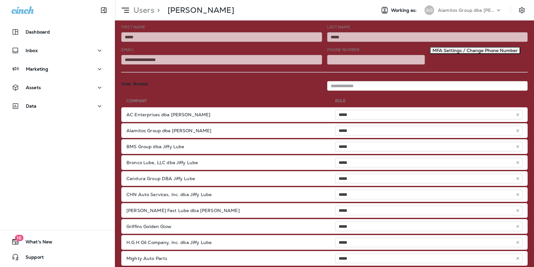
scroll to position [0, 0]
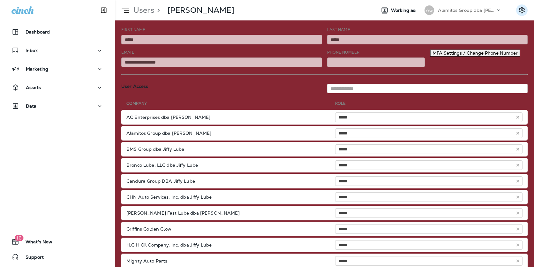
click at [521, 10] on icon "Settings" at bounding box center [522, 10] width 8 height 8
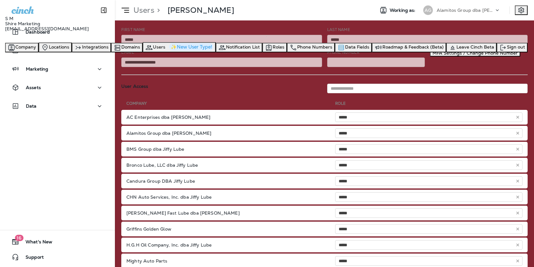
scroll to position [26, 0]
click at [507, 50] on span "Sign out" at bounding box center [516, 47] width 18 height 6
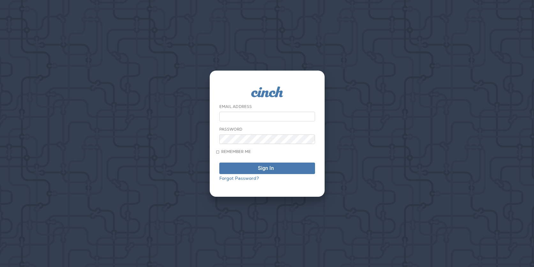
type input "*"
type input "**********"
click at [272, 122] on form "**********" at bounding box center [267, 134] width 96 height 94
click at [248, 171] on span "Sign In" at bounding box center [267, 168] width 89 height 5
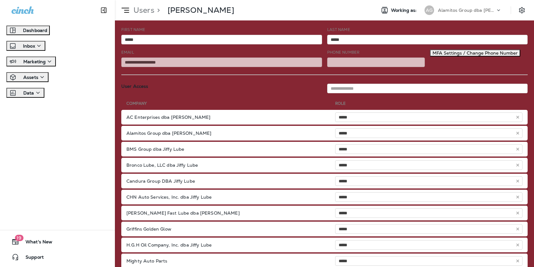
click at [197, 86] on div "User Access" at bounding box center [222, 89] width 206 height 10
click at [42, 32] on p "Dashboard" at bounding box center [35, 30] width 24 height 5
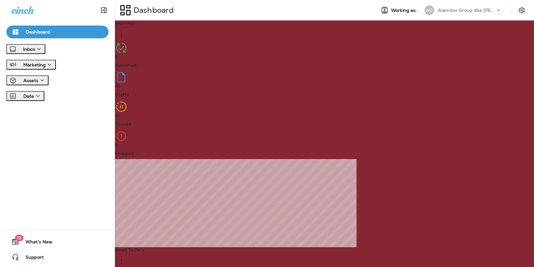
click at [457, 7] on div "Alamitos Group dba [PERSON_NAME]" at bounding box center [467, 10] width 58 height 10
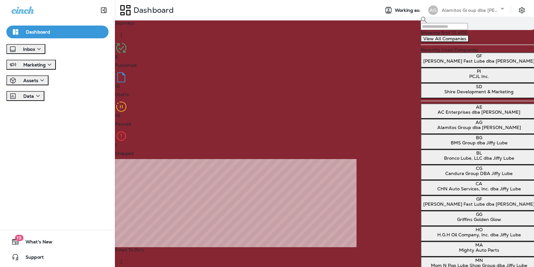
scroll to position [68, 0]
click at [458, 202] on p "Griffin Fast Lube dba Jiffy Lube" at bounding box center [479, 204] width 111 height 5
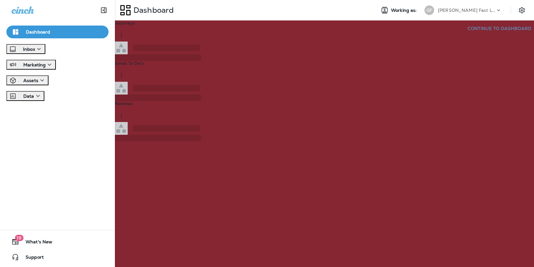
click at [468, 32] on p "Continue to Dashboard" at bounding box center [500, 29] width 64 height 6
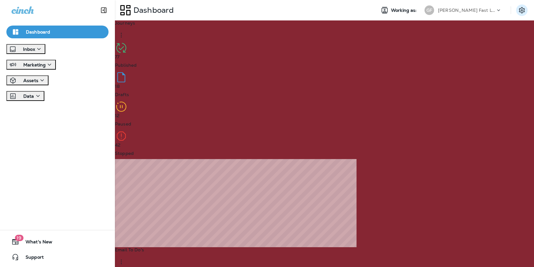
click at [525, 12] on icon "Settings" at bounding box center [522, 10] width 8 height 8
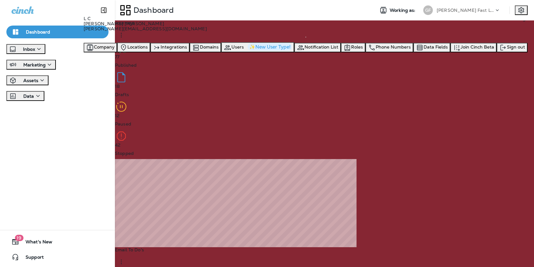
click at [524, 12] on icon "Settings" at bounding box center [522, 10] width 8 height 8
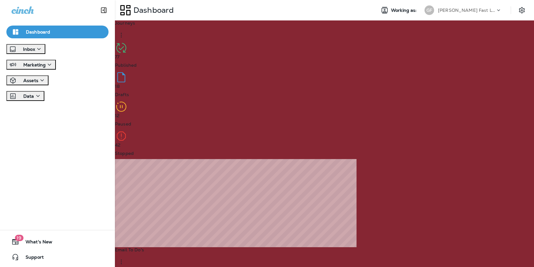
click at [56, 70] on button "Marketing" at bounding box center [31, 65] width 50 height 10
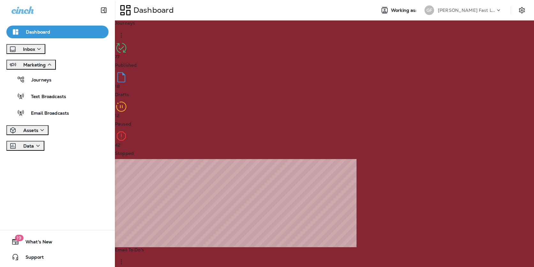
click at [46, 134] on div "Assets" at bounding box center [27, 130] width 37 height 8
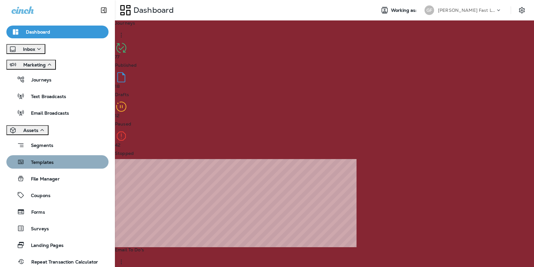
click at [42, 167] on div "Templates" at bounding box center [31, 162] width 45 height 10
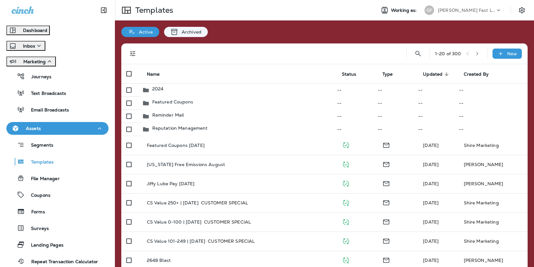
click at [449, 8] on p "Griffin Fast Lube dba Jiffy Lube" at bounding box center [467, 10] width 58 height 5
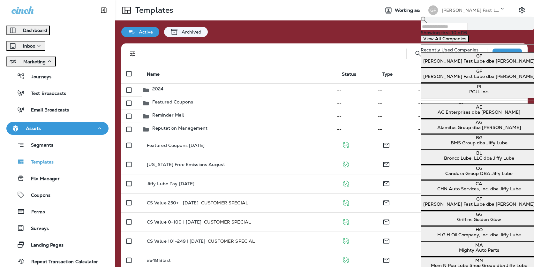
click at [242, 26] on div "Active Archived" at bounding box center [324, 28] width 419 height 17
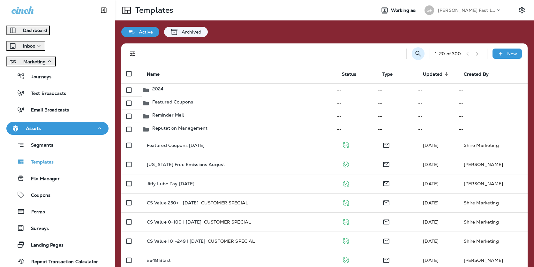
click at [418, 54] on icon "Search Templates" at bounding box center [419, 54] width 8 height 8
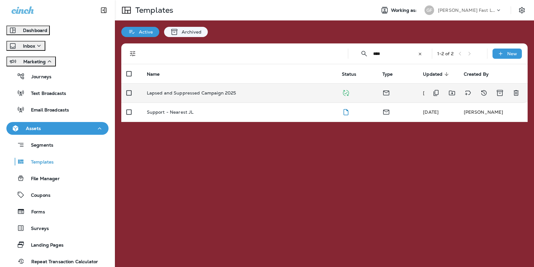
type input "****"
click at [273, 89] on td "Lapsed and Suppressed Campaign 2025" at bounding box center [239, 92] width 195 height 19
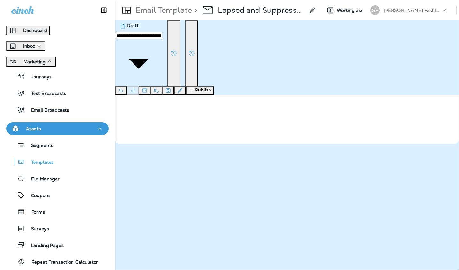
click at [214, 86] on button "Publish" at bounding box center [200, 90] width 28 height 8
click at [47, 33] on input "**********" at bounding box center [23, 29] width 47 height 7
type input "*"
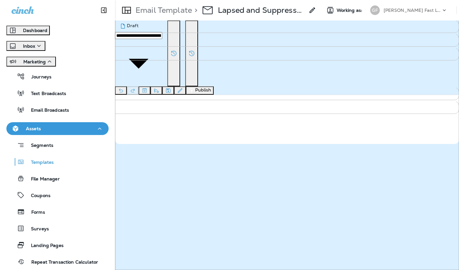
type input "**********"
click at [41, 126] on button "Publish" at bounding box center [30, 122] width 21 height 7
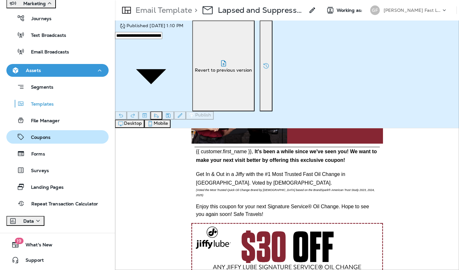
scroll to position [70, 0]
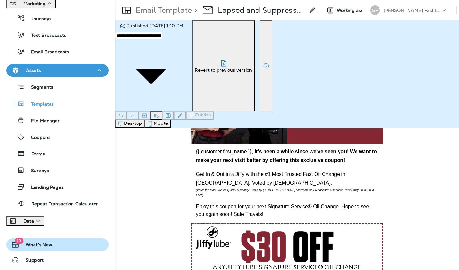
click at [49, 239] on button "19 What's New" at bounding box center [57, 244] width 102 height 13
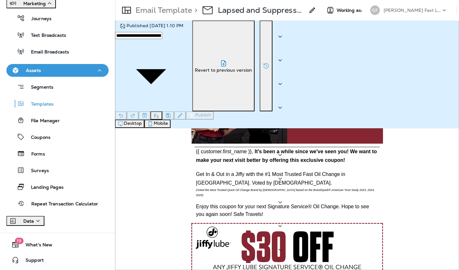
click at [268, 143] on td "AI Assist in the Email Builder" at bounding box center [178, 131] width 179 height 24
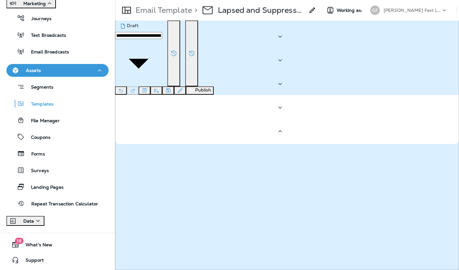
scroll to position [106, 0]
click at [296, 10] on icon "button" at bounding box center [292, 7] width 8 height 8
click at [57, 102] on div "Templates" at bounding box center [57, 104] width 97 height 10
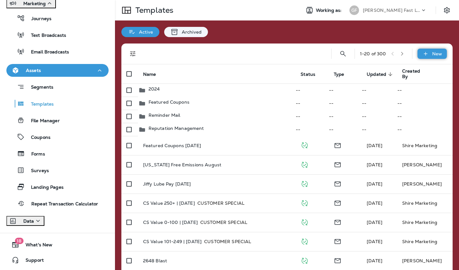
click at [421, 54] on div "New" at bounding box center [432, 54] width 29 height 10
click at [422, 51] on div at bounding box center [229, 135] width 459 height 270
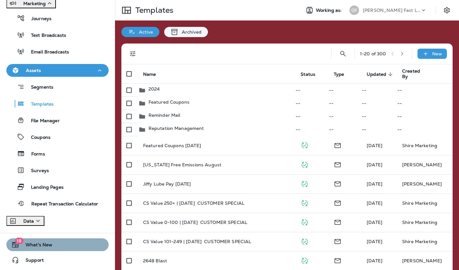
click at [60, 242] on button "18 What's New" at bounding box center [57, 244] width 102 height 13
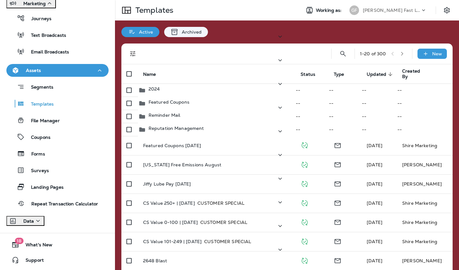
click at [223, 133] on p "AI Assist in the Email Builder" at bounding box center [179, 129] width 169 height 6
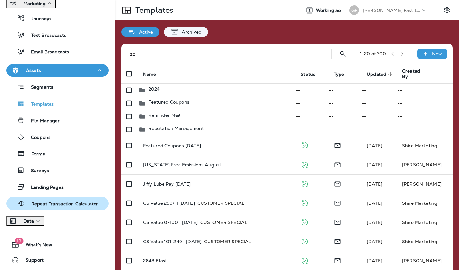
scroll to position [0, 0]
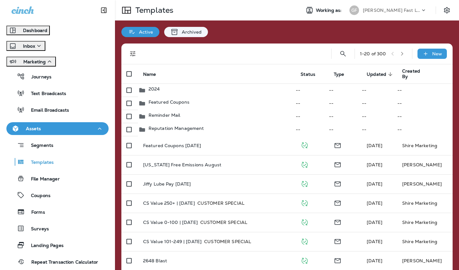
click at [44, 33] on p "Dashboard" at bounding box center [35, 30] width 24 height 5
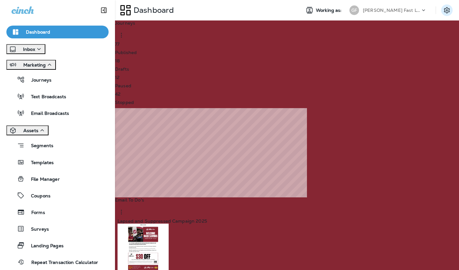
click at [447, 7] on icon "Settings" at bounding box center [447, 10] width 6 height 6
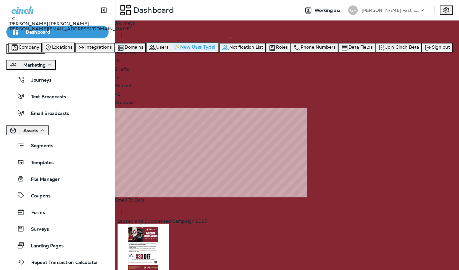
scroll to position [7, 0]
click at [387, 50] on span "Join Cinch Beta" at bounding box center [403, 47] width 34 height 6
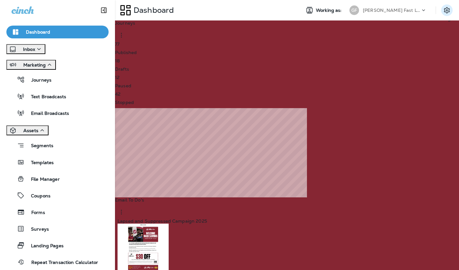
click at [442, 12] on button "Settings" at bounding box center [447, 10] width 12 height 12
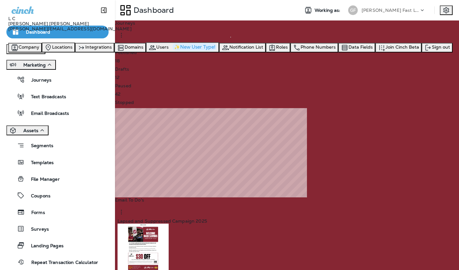
click at [320, 207] on div "Journeys 77 Published 18 Drafts 12 Paused 42 Stopped Email To Do's Lapsed and S…" at bounding box center [287, 263] width 344 height 486
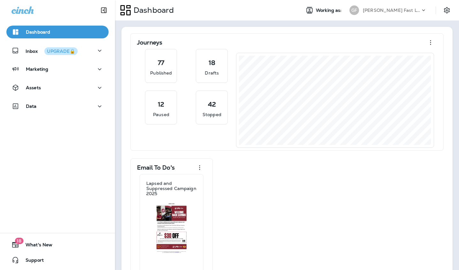
click at [439, 11] on div "Working as: [PERSON_NAME] Fast Lube dba [PERSON_NAME]" at bounding box center [377, 10] width 164 height 13
click at [446, 10] on icon "Settings" at bounding box center [447, 10] width 6 height 6
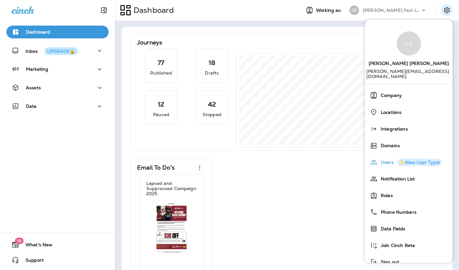
scroll to position [7, 0]
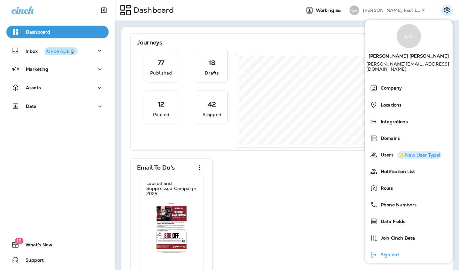
click at [381, 252] on span "Sign out" at bounding box center [389, 254] width 22 height 5
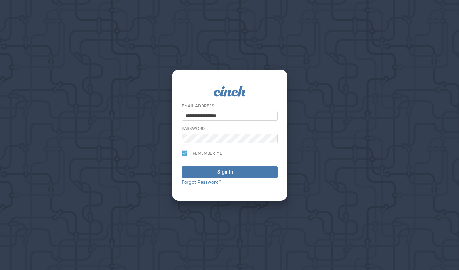
click at [244, 117] on input "**********" at bounding box center [230, 116] width 96 height 10
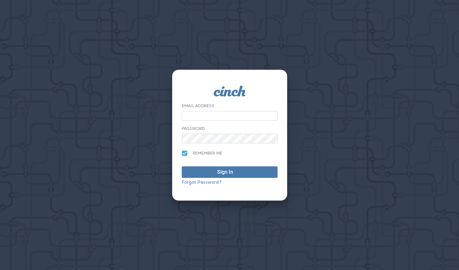
type input "**********"
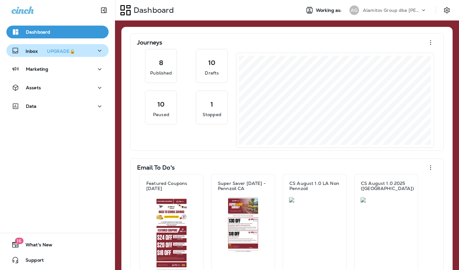
click at [82, 50] on div "Inbox UPGRADE🔒" at bounding box center [58, 51] width 92 height 8
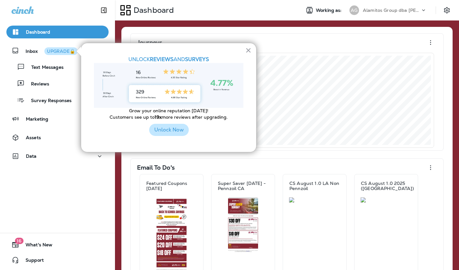
click at [163, 131] on button "Unlock Now" at bounding box center [169, 130] width 40 height 12
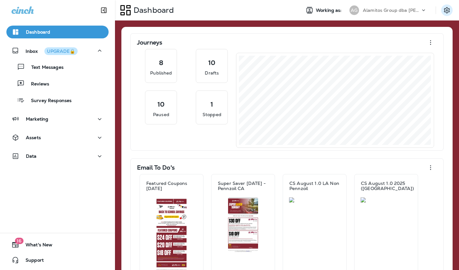
click at [441, 9] on button "Settings" at bounding box center [447, 10] width 12 height 12
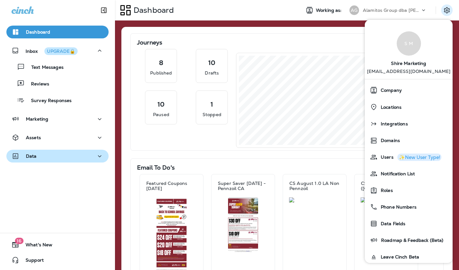
click at [87, 162] on button "Data" at bounding box center [57, 156] width 102 height 13
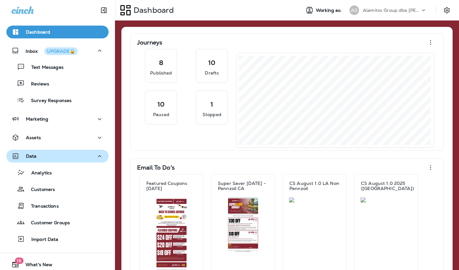
click at [88, 153] on div "Data" at bounding box center [58, 156] width 92 height 8
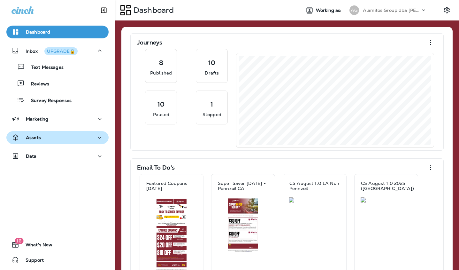
click at [83, 138] on div "Assets" at bounding box center [58, 138] width 92 height 8
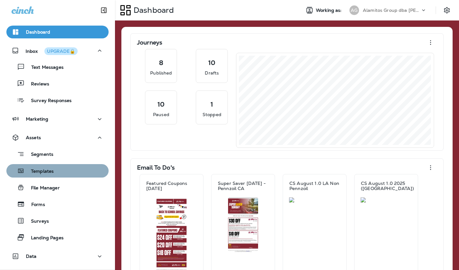
click at [59, 170] on div "Templates" at bounding box center [57, 171] width 97 height 10
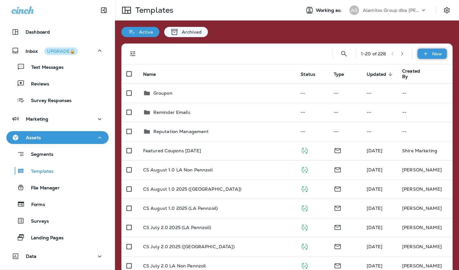
click at [429, 52] on div "New" at bounding box center [432, 54] width 29 height 10
click at [428, 74] on li "New Template" at bounding box center [428, 70] width 54 height 15
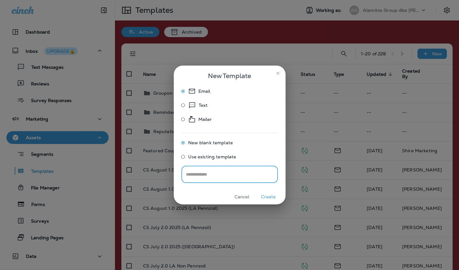
click at [278, 73] on icon "close" at bounding box center [277, 73] width 3 height 3
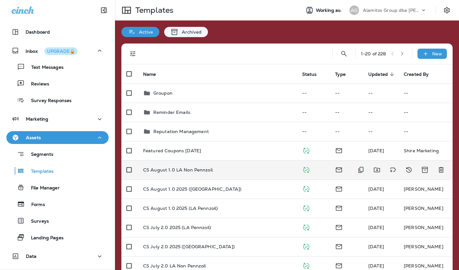
click at [218, 165] on td "CS August 1.0 LA Non Pennzoil" at bounding box center [217, 169] width 159 height 19
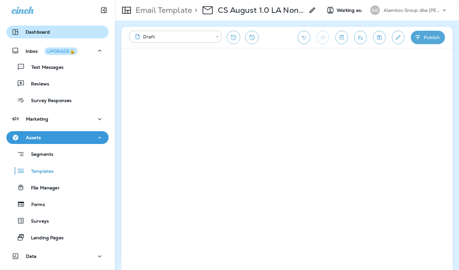
click at [63, 36] on button "Dashboard" at bounding box center [57, 32] width 102 height 13
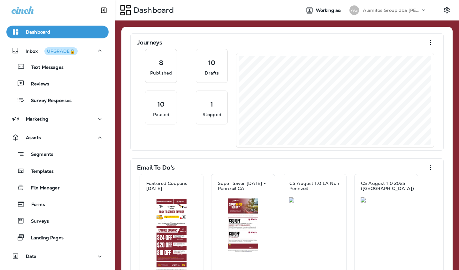
click at [403, 2] on div "Dashboard Working as: AG Alamitos Group dba [PERSON_NAME]" at bounding box center [287, 10] width 344 height 20
click at [403, 9] on p "Alamitos Group dba [PERSON_NAME]" at bounding box center [392, 10] width 58 height 5
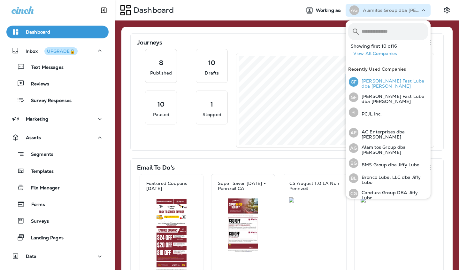
click at [393, 84] on p "[PERSON_NAME] Fast Lube dba [PERSON_NAME]" at bounding box center [393, 83] width 70 height 10
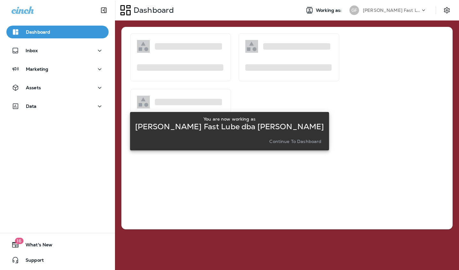
click at [281, 140] on p "Continue to Dashboard" at bounding box center [295, 141] width 52 height 5
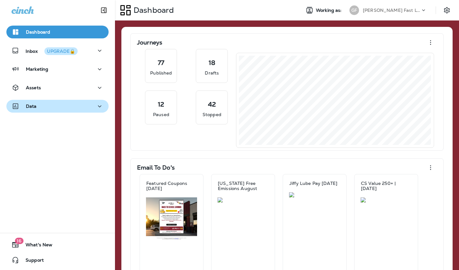
click at [78, 106] on div "Data" at bounding box center [58, 106] width 92 height 8
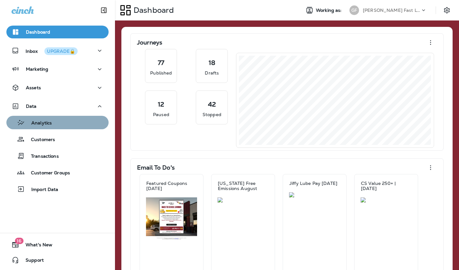
click at [57, 120] on div "Analytics" at bounding box center [57, 123] width 97 height 10
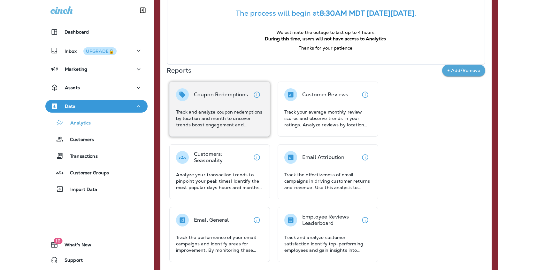
scroll to position [79, 0]
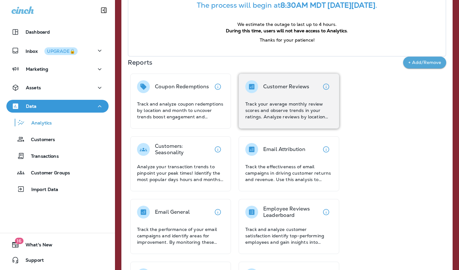
click at [273, 107] on p "Track your average monthly review scores and observe trends in your ratings. An…" at bounding box center [288, 110] width 87 height 19
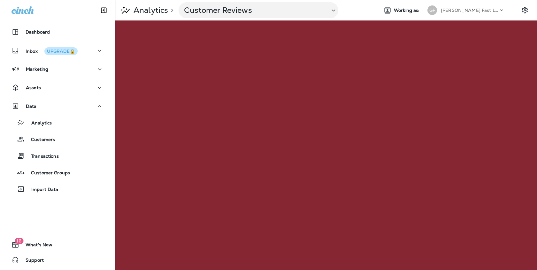
click at [459, 12] on p "[PERSON_NAME] Fast Lube dba [PERSON_NAME]" at bounding box center [470, 10] width 58 height 5
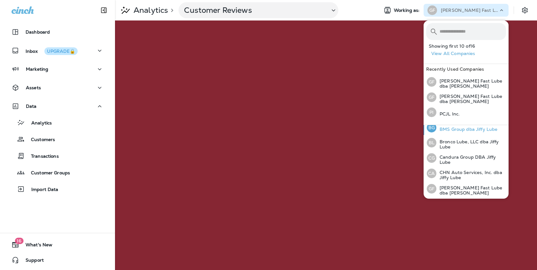
scroll to position [40, 0]
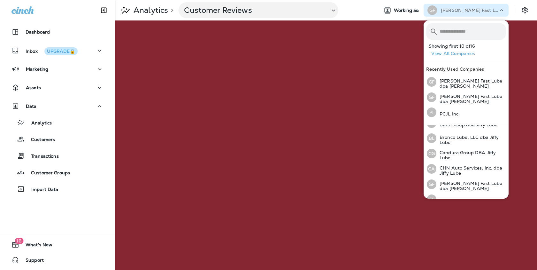
click at [456, 8] on p "[PERSON_NAME] Fast Lube dba [PERSON_NAME]" at bounding box center [470, 10] width 58 height 5
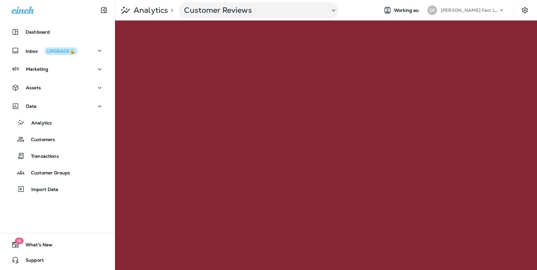
click at [459, 7] on div "[PERSON_NAME] Fast Lube dba [PERSON_NAME]" at bounding box center [470, 10] width 58 height 10
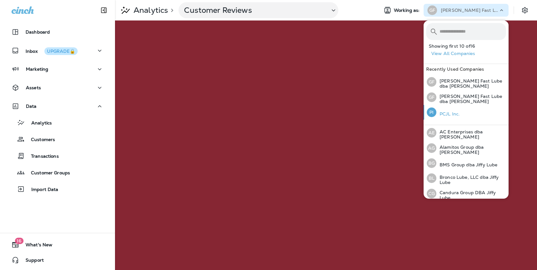
scroll to position [22, 0]
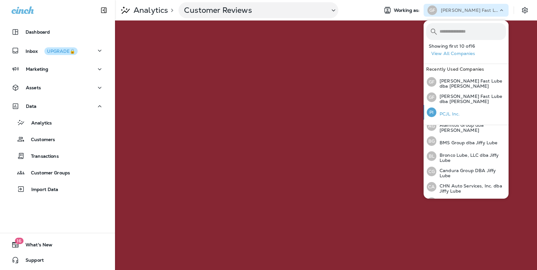
click at [456, 110] on div "PI PCJL Inc." at bounding box center [443, 112] width 38 height 15
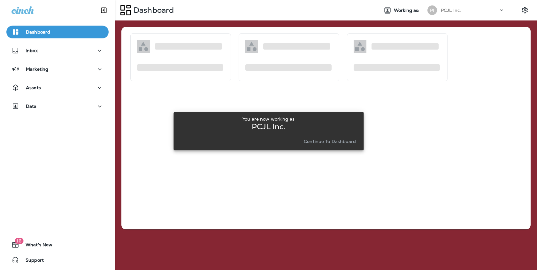
click at [321, 142] on p "Continue to Dashboard" at bounding box center [330, 141] width 52 height 5
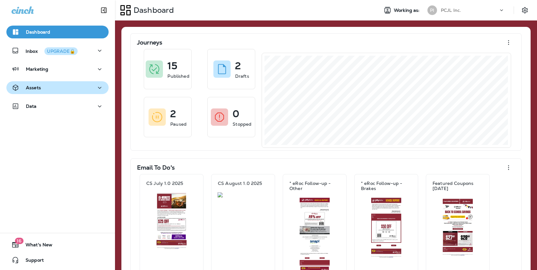
click at [60, 87] on div "Assets" at bounding box center [58, 88] width 92 height 8
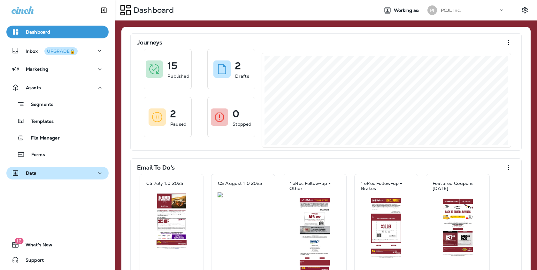
click at [58, 175] on div "Data" at bounding box center [58, 173] width 92 height 8
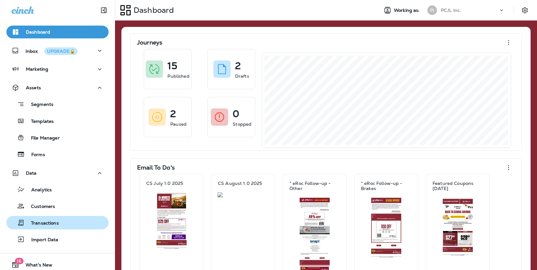
scroll to position [4, 0]
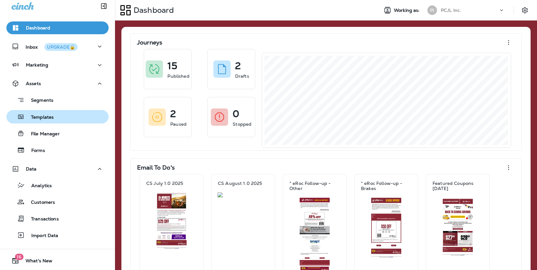
click at [68, 115] on div "Templates" at bounding box center [57, 117] width 97 height 10
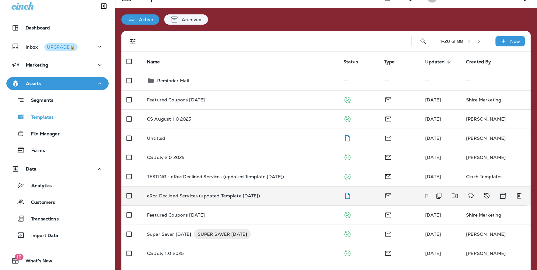
scroll to position [13, 0]
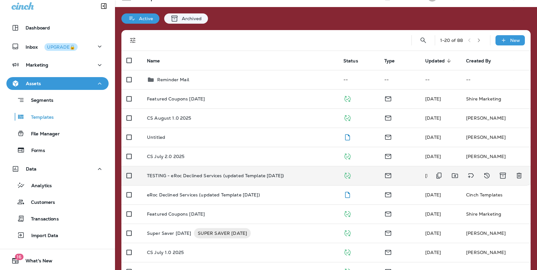
click at [250, 176] on p "TESTING - eRoc Declined Services (updated Template [DATE])" at bounding box center [215, 175] width 137 height 5
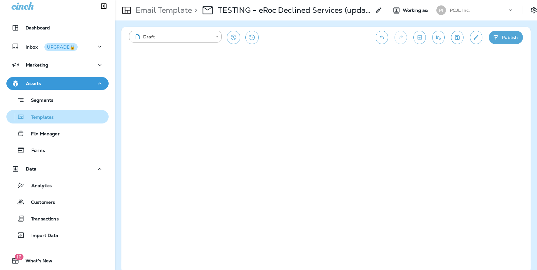
click at [42, 115] on p "Templates" at bounding box center [39, 117] width 29 height 6
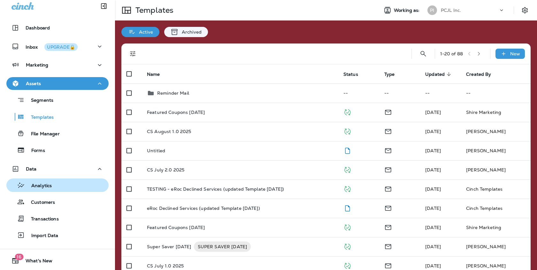
click at [48, 183] on p "Analytics" at bounding box center [38, 186] width 27 height 6
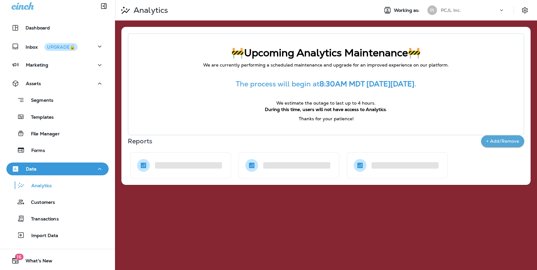
click at [459, 11] on div "PCJL Inc." at bounding box center [470, 10] width 58 height 10
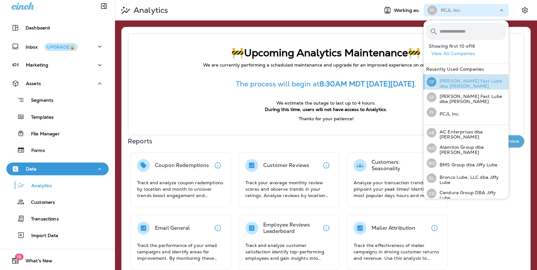
click at [459, 82] on p "[PERSON_NAME] Fast Lube dba [PERSON_NAME]" at bounding box center [471, 83] width 70 height 10
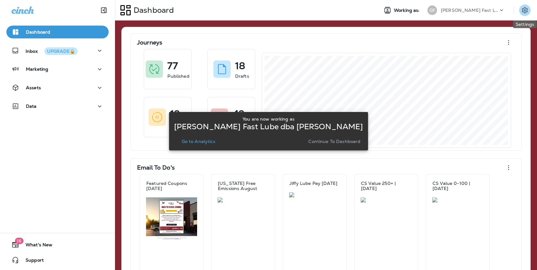
click at [459, 9] on icon "Settings" at bounding box center [525, 10] width 8 height 8
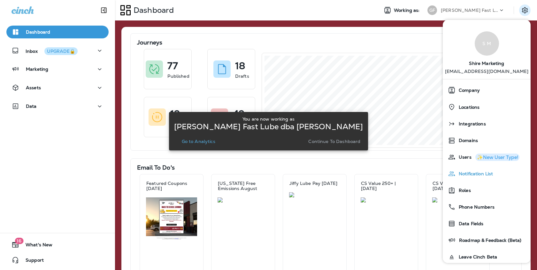
scroll to position [24, 0]
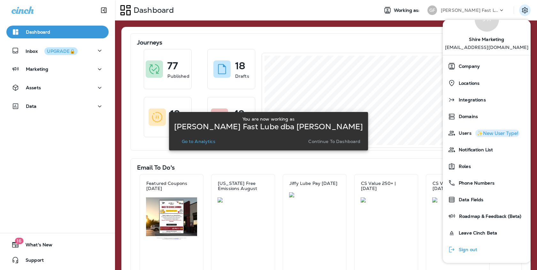
click at [459, 248] on span "Sign out" at bounding box center [467, 249] width 22 height 5
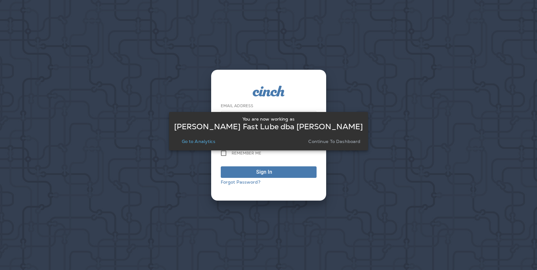
click at [329, 145] on button "Continue to Dashboard" at bounding box center [334, 141] width 57 height 9
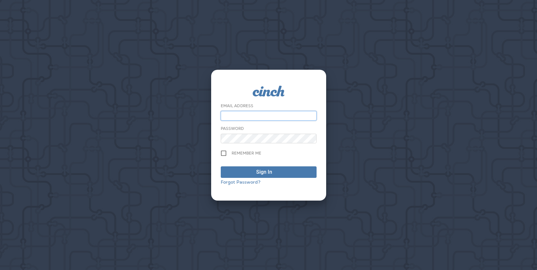
click at [259, 112] on input "email" at bounding box center [269, 116] width 96 height 10
click at [0, 0] on com-1password-button at bounding box center [0, 0] width 0 height 0
type input "**********"
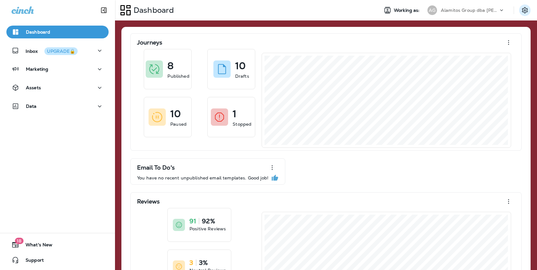
click at [459, 11] on icon "Settings" at bounding box center [525, 10] width 8 height 8
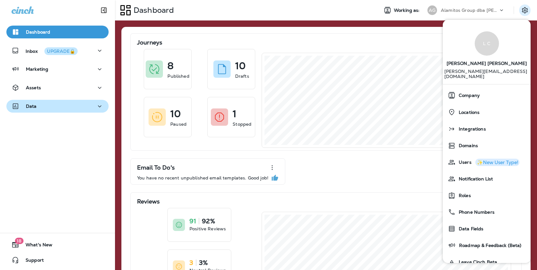
click at [81, 105] on div "Data" at bounding box center [58, 106] width 92 height 8
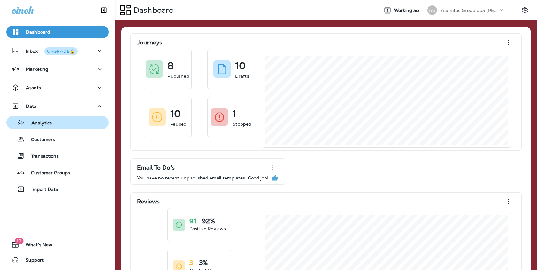
click at [69, 120] on div "Analytics" at bounding box center [57, 123] width 97 height 10
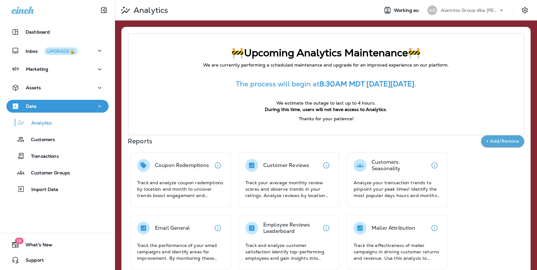
click at [459, 8] on p "Alamitos Group dba [PERSON_NAME]" at bounding box center [470, 10] width 58 height 5
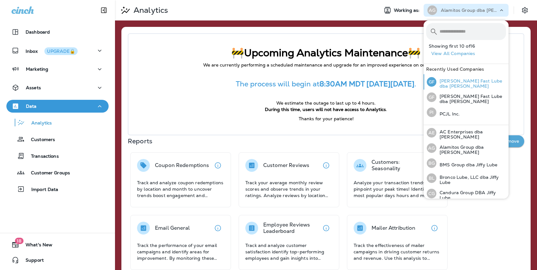
click at [454, 82] on p "[PERSON_NAME] Fast Lube dba [PERSON_NAME]" at bounding box center [471, 83] width 70 height 10
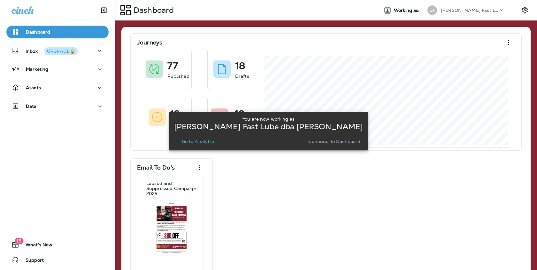
click at [315, 142] on p "Continue to Dashboard" at bounding box center [334, 141] width 52 height 5
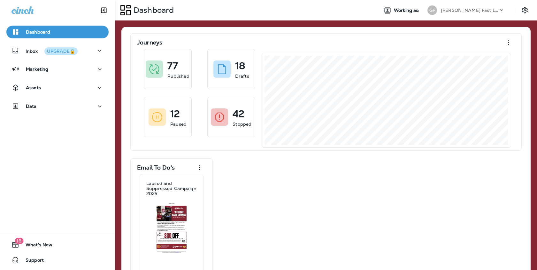
click at [459, 11] on p "[PERSON_NAME] Fast Lube dba [PERSON_NAME]" at bounding box center [470, 10] width 58 height 5
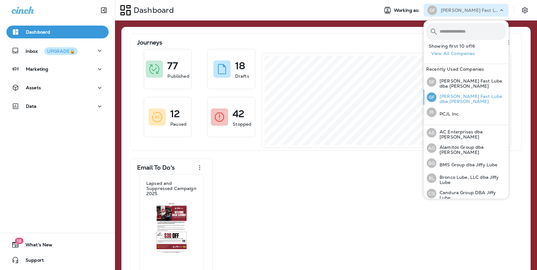
click at [449, 97] on p "[PERSON_NAME] Fast Lube dba [PERSON_NAME]" at bounding box center [471, 99] width 70 height 10
click at [458, 96] on p "[PERSON_NAME] Fast Lube dba [PERSON_NAME]" at bounding box center [471, 99] width 70 height 10
click at [458, 84] on p "[PERSON_NAME] Fast Lube dba [PERSON_NAME]" at bounding box center [471, 83] width 70 height 10
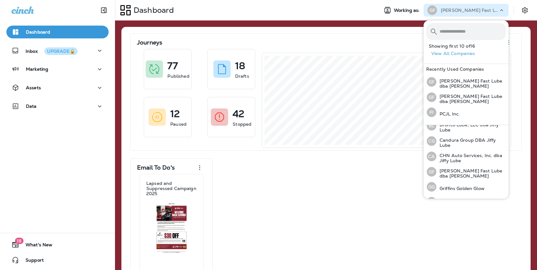
scroll to position [54, 0]
click at [378, 221] on div "Journeys 77 Published 18 Drafts 12 Paused 42 Stopped Email To Do's Lapsed and S…" at bounding box center [326, 251] width 396 height 437
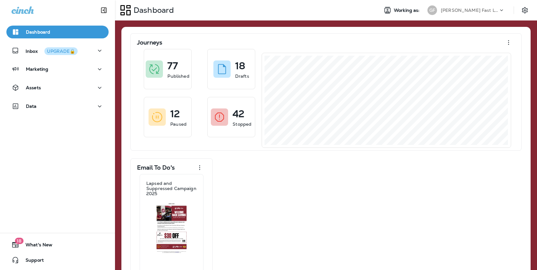
click at [88, 96] on div "Assets" at bounding box center [57, 89] width 115 height 16
click at [86, 102] on button "Data" at bounding box center [57, 106] width 102 height 13
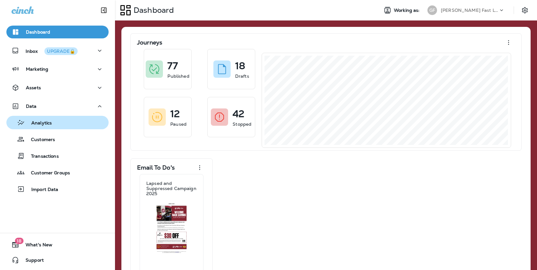
click at [66, 120] on div "Analytics" at bounding box center [57, 123] width 97 height 10
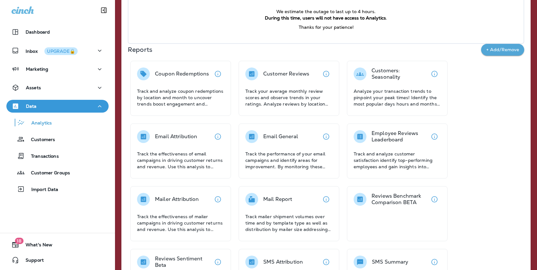
scroll to position [79, 0]
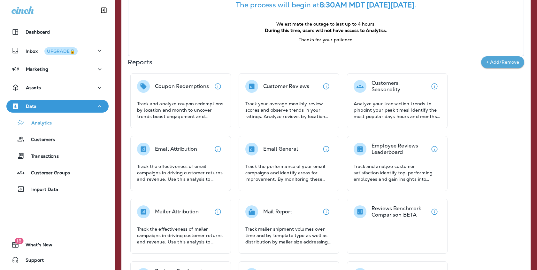
click at [459, 63] on button "+ Add/Remove" at bounding box center [502, 62] width 43 height 12
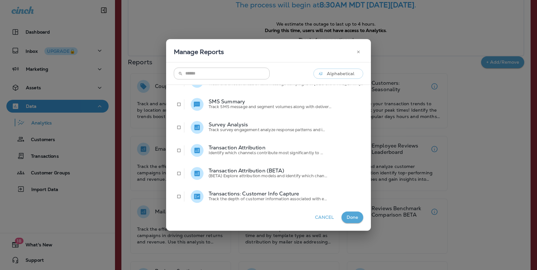
scroll to position [252, 0]
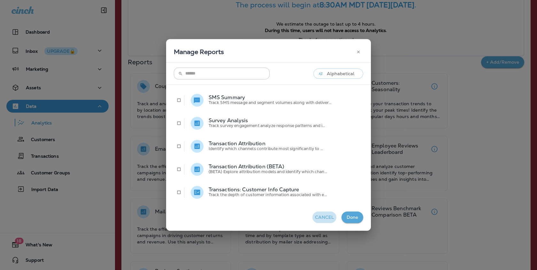
click at [312, 218] on button "Cancel" at bounding box center [324, 217] width 24 height 12
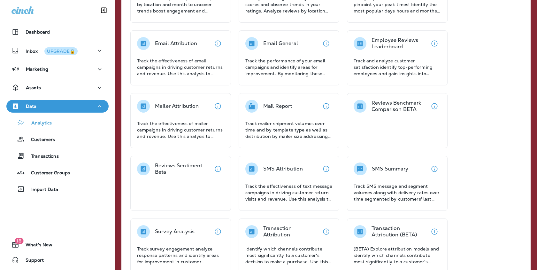
scroll to position [185, 0]
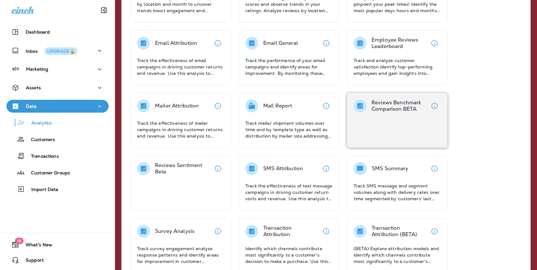
click at [432, 106] on icon "View details" at bounding box center [435, 106] width 8 height 8
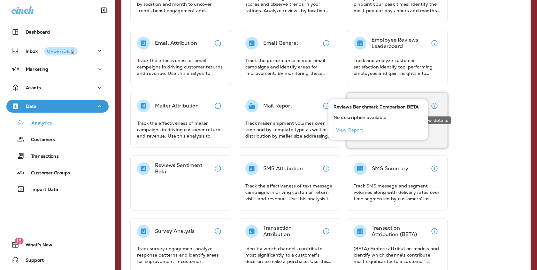
click at [433, 107] on icon "View details" at bounding box center [435, 106] width 8 height 8
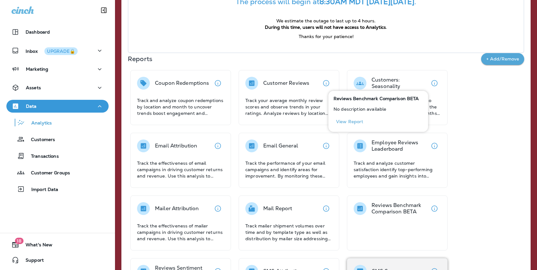
scroll to position [0, 0]
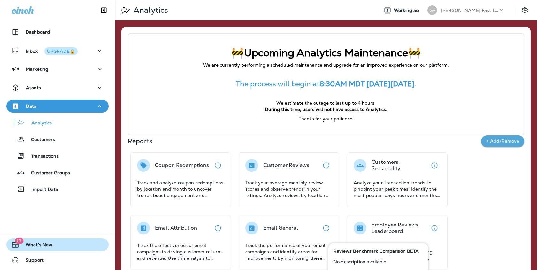
click at [62, 241] on button "18 What's New" at bounding box center [57, 244] width 102 height 13
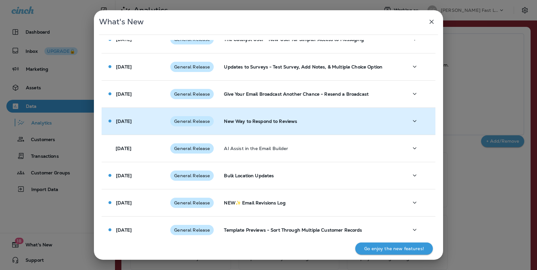
scroll to position [22, 0]
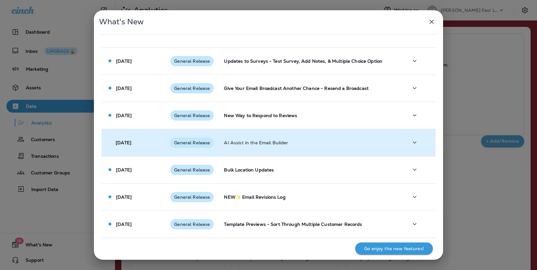
click at [382, 147] on td "AI Assist in the Email Builder" at bounding box center [311, 142] width 184 height 27
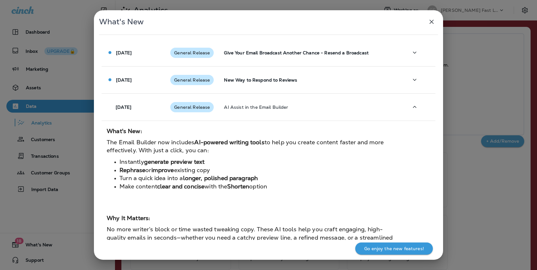
scroll to position [58, 0]
click at [381, 245] on div "Go enjoy the new features!" at bounding box center [393, 248] width 67 height 8
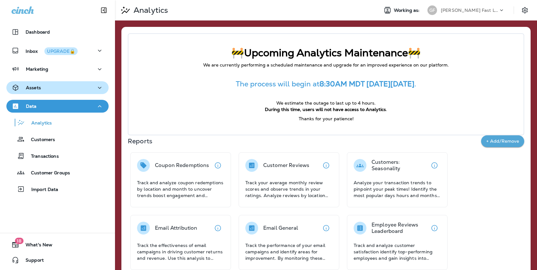
click at [68, 84] on div "Assets" at bounding box center [58, 88] width 92 height 8
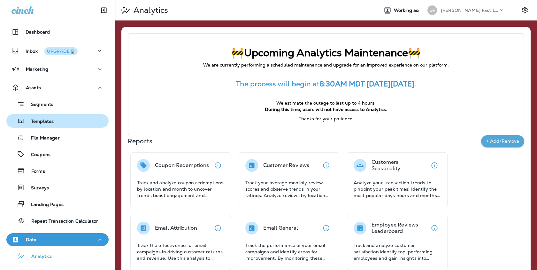
click at [53, 119] on p "Templates" at bounding box center [39, 122] width 29 height 6
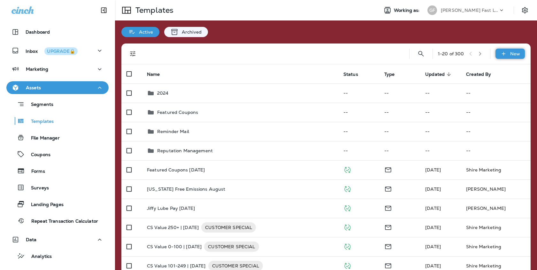
click at [459, 52] on icon at bounding box center [503, 53] width 7 height 6
click at [459, 70] on li "New Template" at bounding box center [506, 70] width 54 height 15
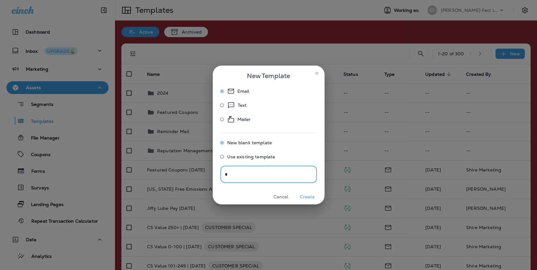
type input "*"
click at [311, 196] on button "Create" at bounding box center [307, 197] width 24 height 10
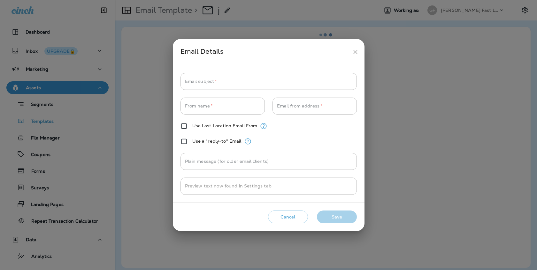
type input "**********"
click at [356, 54] on icon "close" at bounding box center [355, 52] width 7 height 7
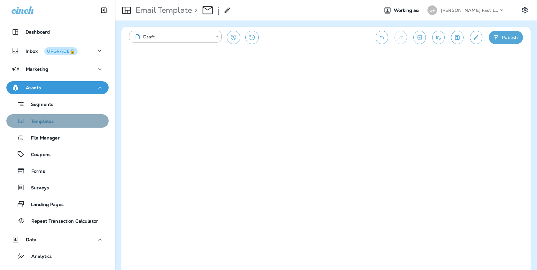
click at [45, 122] on p "Templates" at bounding box center [39, 122] width 29 height 6
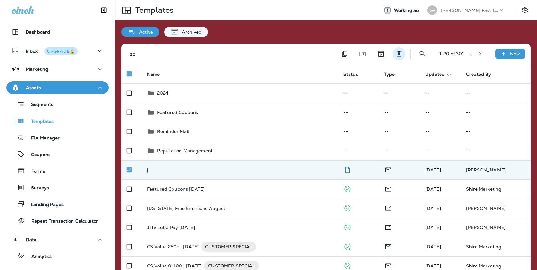
click at [400, 54] on icon "Delete" at bounding box center [399, 54] width 8 height 8
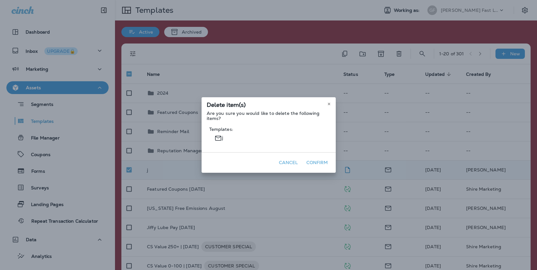
click at [320, 162] on button "Confirm" at bounding box center [317, 162] width 27 height 10
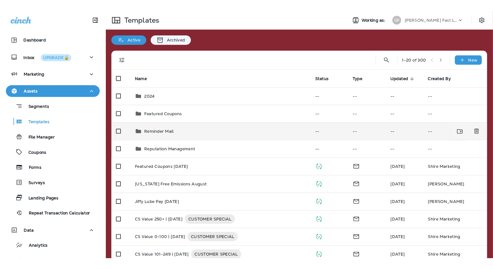
scroll to position [4, 0]
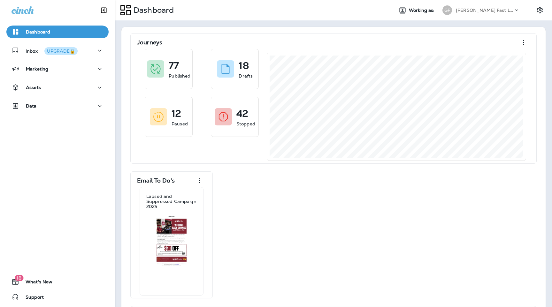
click at [478, 14] on div "[PERSON_NAME] Fast Lube dba [PERSON_NAME]" at bounding box center [485, 10] width 58 height 10
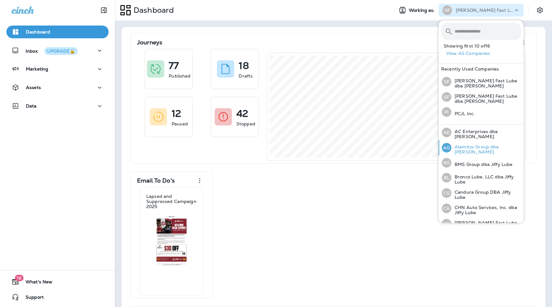
click at [469, 147] on p "Alamitos Group dba [PERSON_NAME]" at bounding box center [486, 149] width 70 height 10
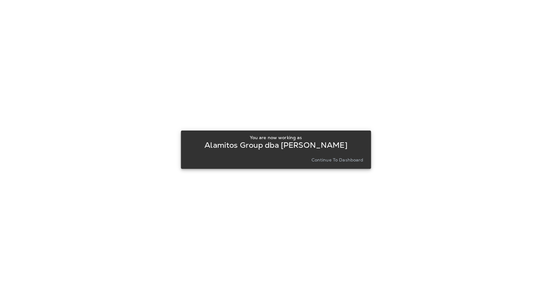
click at [335, 157] on p "Continue to Dashboard" at bounding box center [337, 159] width 52 height 5
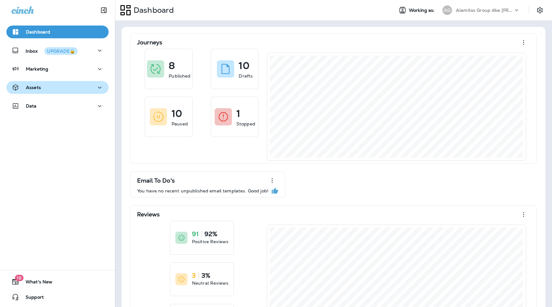
click at [81, 87] on div "Assets" at bounding box center [58, 88] width 92 height 8
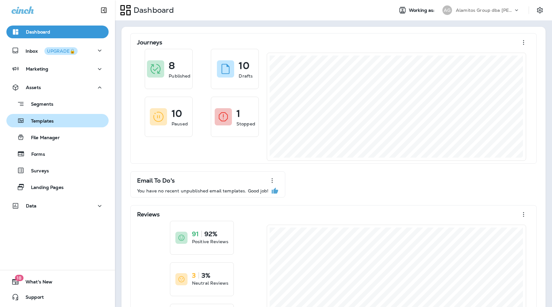
click at [46, 120] on p "Templates" at bounding box center [39, 122] width 29 height 6
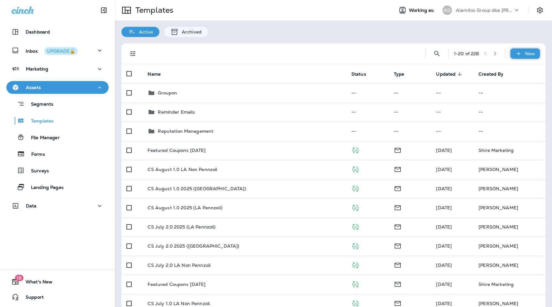
click at [525, 54] on div "New" at bounding box center [524, 54] width 29 height 10
click at [519, 71] on li "New Template" at bounding box center [521, 70] width 54 height 15
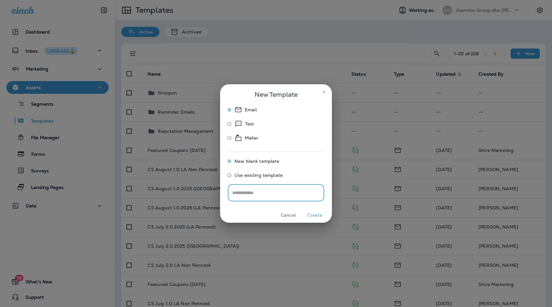
click at [253, 196] on input "text" at bounding box center [276, 192] width 96 height 17
type input "********"
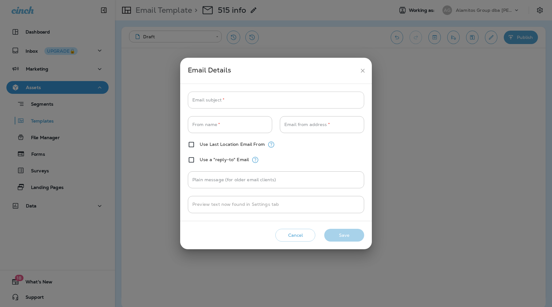
click at [222, 103] on input "Email subject   *" at bounding box center [276, 100] width 176 height 17
type input "*"
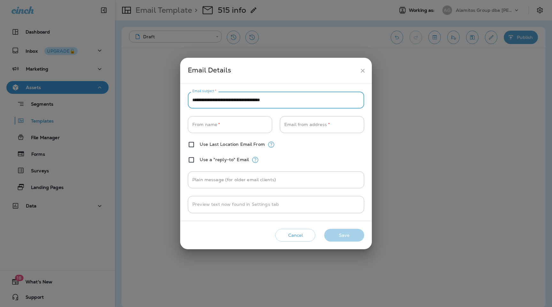
type input "**********"
click at [240, 124] on input "From name   *" at bounding box center [230, 124] width 84 height 17
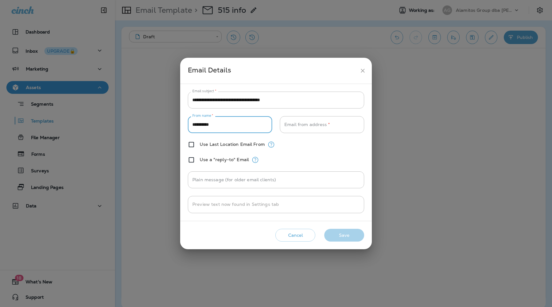
type input "**********"
click at [220, 144] on label "Use Last Location Email From" at bounding box center [232, 144] width 65 height 5
click at [280, 182] on input "Plain message (for older email clients)" at bounding box center [276, 180] width 176 height 17
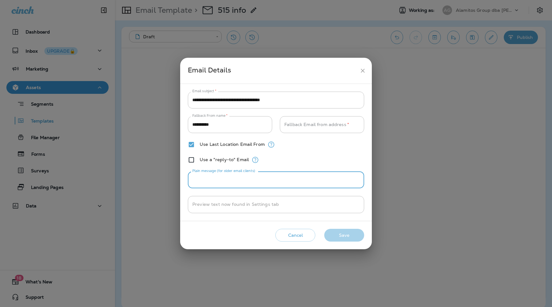
click at [313, 155] on div "**********" at bounding box center [276, 153] width 176 height 122
click at [313, 124] on input "Fallback Email from address   *" at bounding box center [322, 124] width 84 height 17
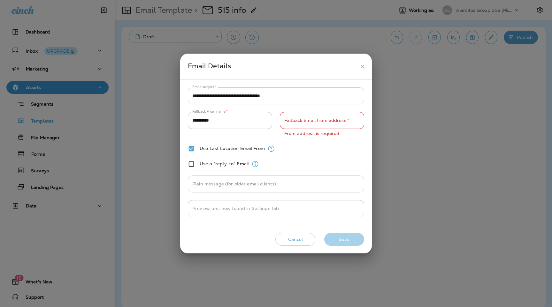
click at [303, 146] on div "Use Last Location Email From" at bounding box center [276, 149] width 176 height 8
click at [362, 64] on icon "close" at bounding box center [362, 66] width 7 height 7
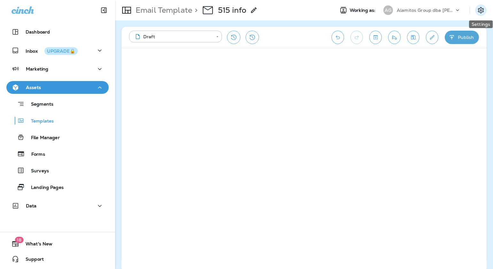
click at [477, 10] on icon "Settings" at bounding box center [481, 10] width 8 height 8
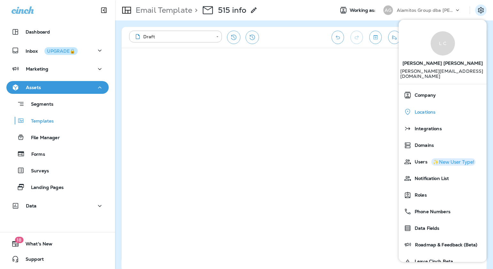
click at [431, 110] on div "Locations" at bounding box center [442, 111] width 83 height 13
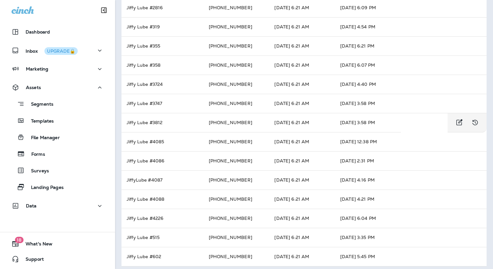
scroll to position [203, 0]
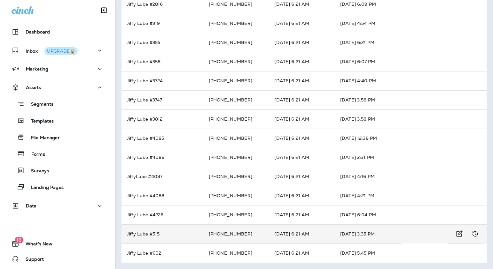
click at [223, 234] on td "[PHONE_NUMBER]" at bounding box center [236, 234] width 66 height 19
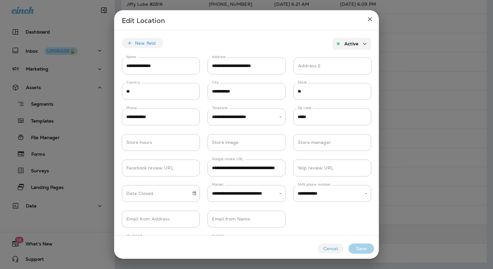
type input "**********"
click at [240, 68] on input "**********" at bounding box center [246, 66] width 78 height 17
click at [369, 19] on icon "close" at bounding box center [370, 19] width 4 height 4
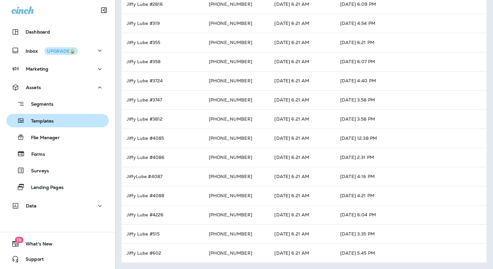
click at [46, 118] on div "Templates" at bounding box center [31, 121] width 45 height 10
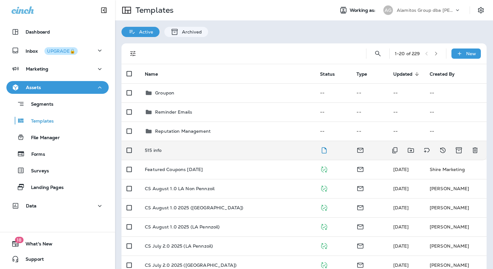
click at [208, 154] on td "515 info" at bounding box center [227, 150] width 175 height 19
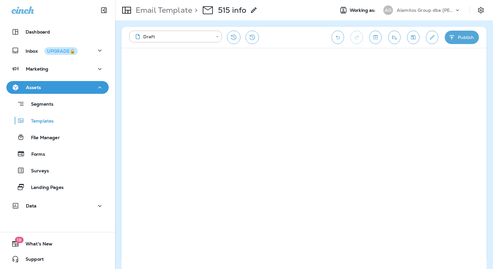
click at [457, 37] on button "Publish" at bounding box center [461, 37] width 34 height 13
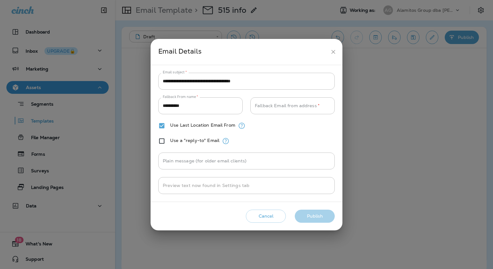
click at [332, 54] on icon "close" at bounding box center [333, 52] width 7 height 7
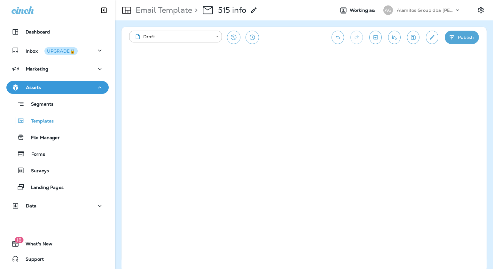
click at [457, 34] on button "Publish" at bounding box center [461, 37] width 34 height 13
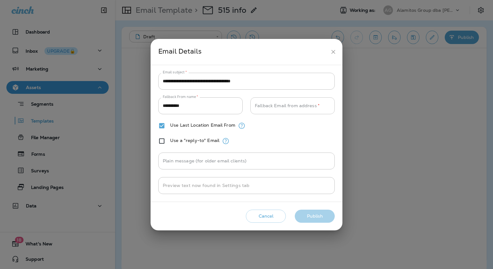
click at [308, 108] on input "Fallback Email from address   *" at bounding box center [292, 105] width 84 height 17
paste input "**********"
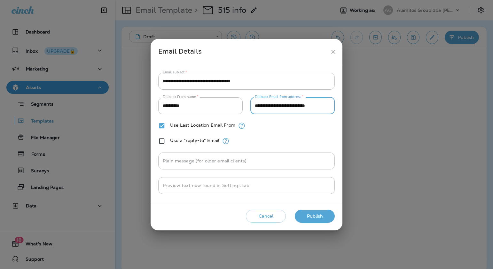
type input "**********"
click at [316, 217] on button "Publish" at bounding box center [315, 216] width 40 height 13
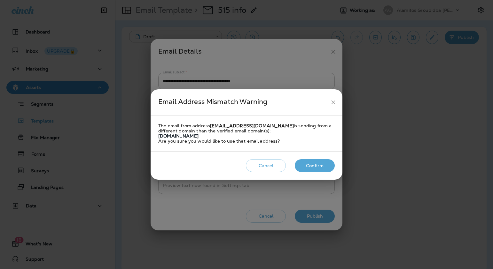
click at [315, 162] on button "Confirm" at bounding box center [315, 165] width 40 height 13
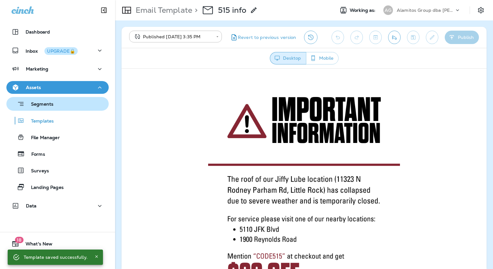
click at [60, 108] on div "Segments" at bounding box center [57, 104] width 97 height 10
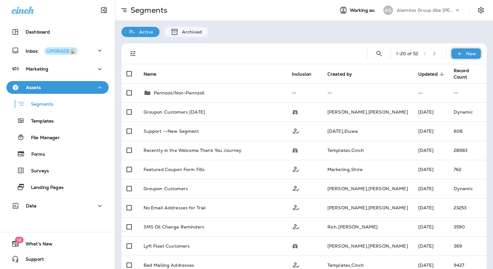
click at [457, 56] on icon at bounding box center [459, 53] width 7 height 6
click at [452, 70] on p "New Segment" at bounding box center [447, 68] width 34 height 5
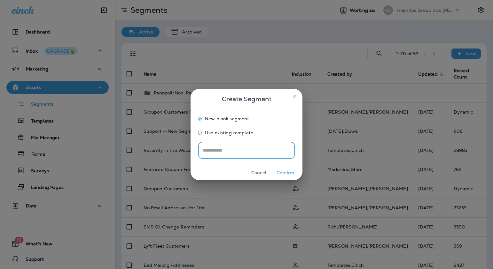
click at [293, 98] on icon "close" at bounding box center [294, 96] width 5 height 5
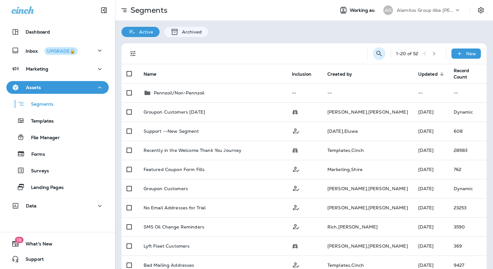
click at [383, 54] on button "Search Segments" at bounding box center [378, 53] width 13 height 13
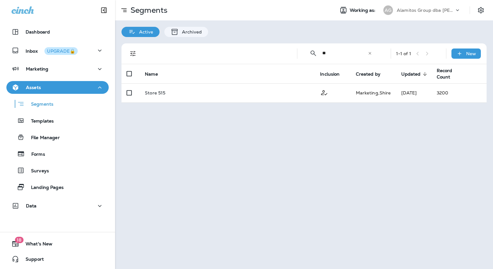
type input "*"
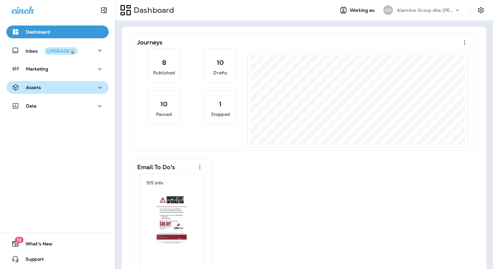
click at [68, 89] on div "Assets" at bounding box center [58, 88] width 92 height 8
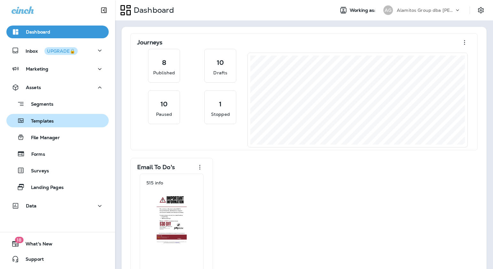
click at [45, 117] on div "Templates" at bounding box center [31, 121] width 45 height 10
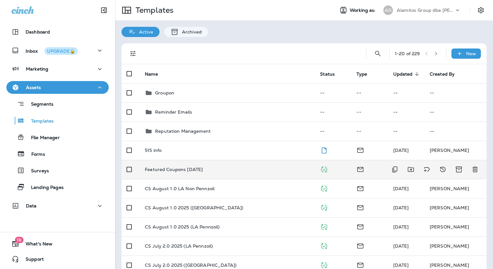
click at [188, 170] on p "Featured Coupons [DATE]" at bounding box center [174, 169] width 58 height 5
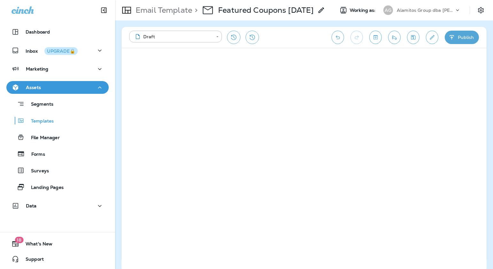
click at [457, 39] on button "Publish" at bounding box center [461, 37] width 34 height 13
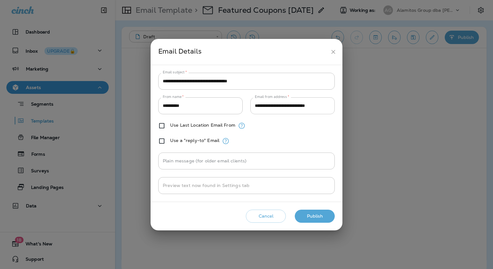
click at [300, 108] on input "**********" at bounding box center [292, 105] width 84 height 17
